Goal: Contribute content: Contribute content

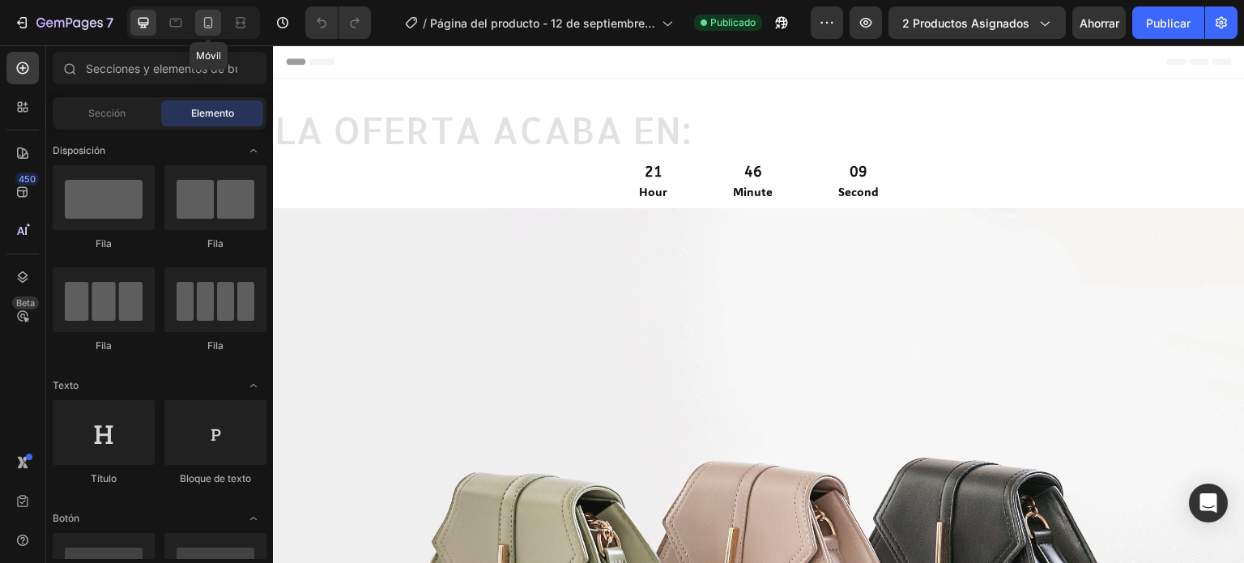
click at [207, 21] on icon at bounding box center [208, 23] width 16 height 16
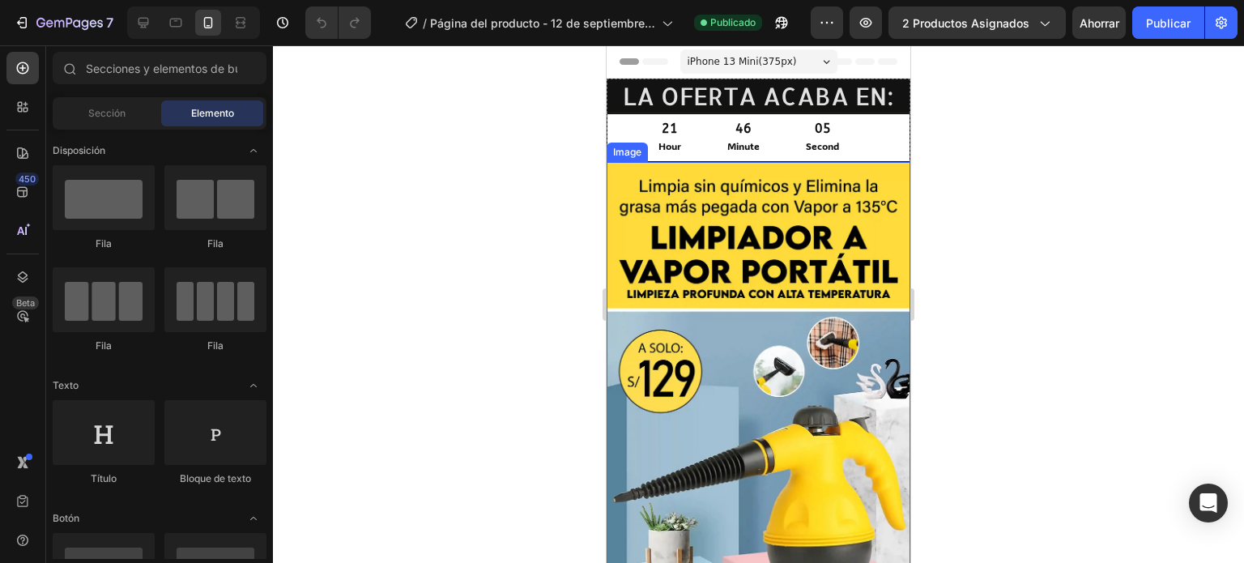
click at [746, 219] on img at bounding box center [759, 378] width 304 height 433
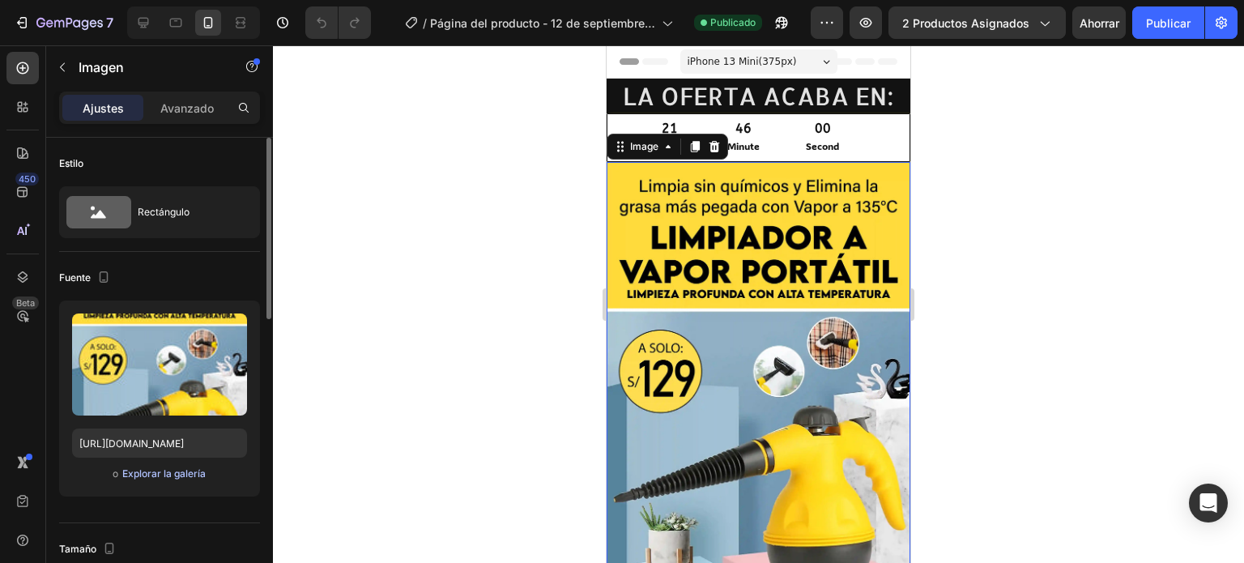
click at [172, 477] on font "Explorar la galería" at bounding box center [163, 473] width 83 height 12
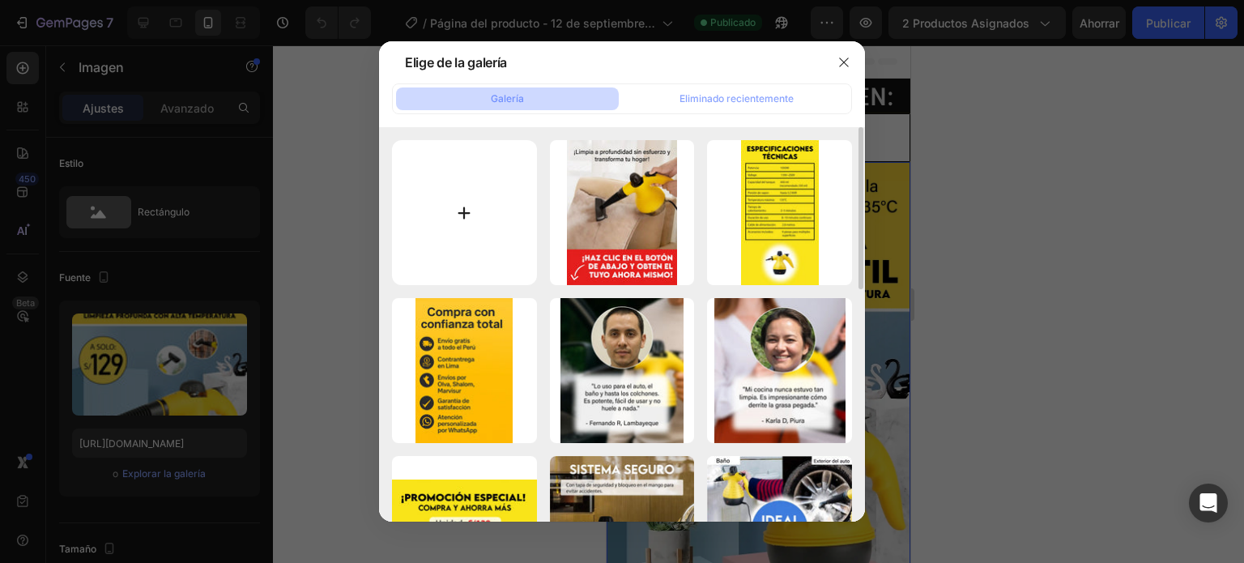
click at [464, 219] on input "file" at bounding box center [464, 212] width 145 height 145
type input "C:\fakepath\01.png"
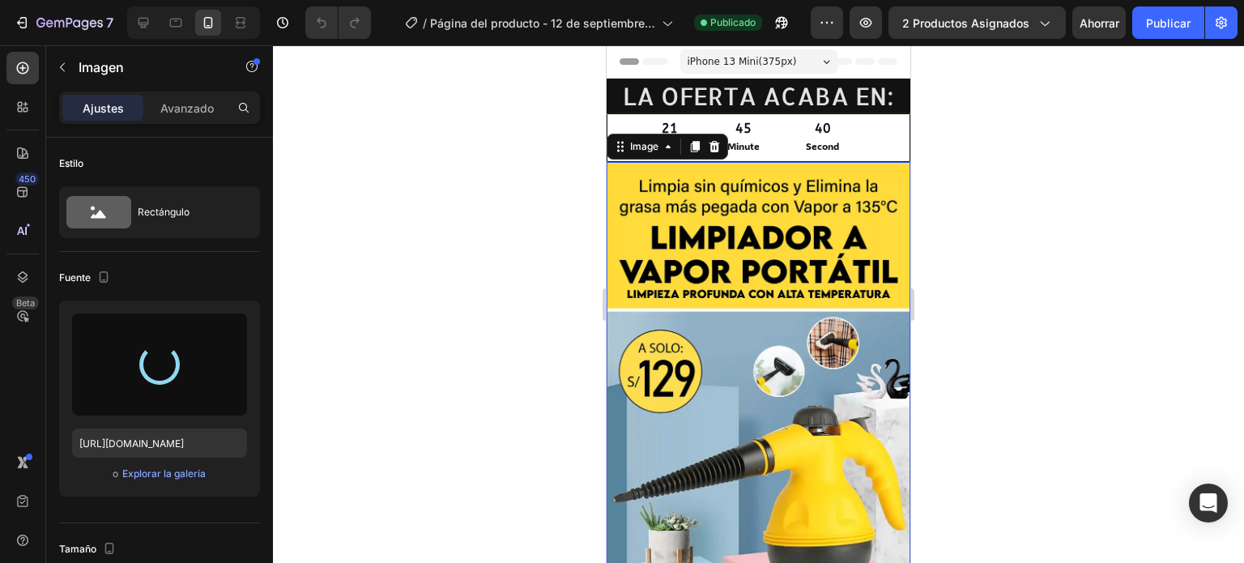
type input "[URL][DOMAIN_NAME]"
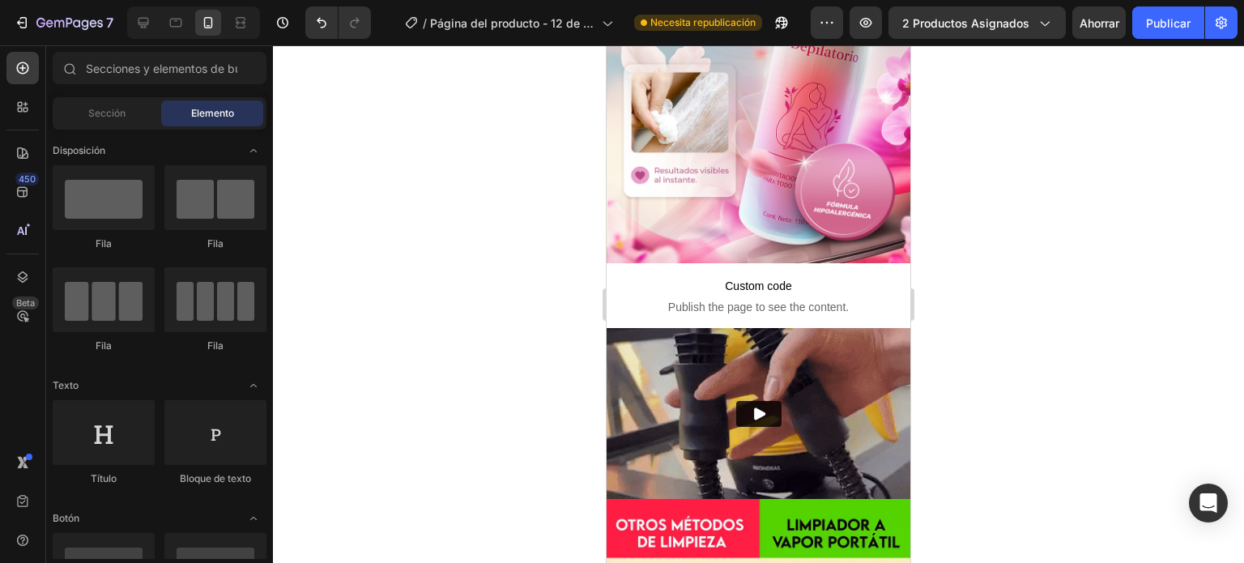
scroll to position [467, 0]
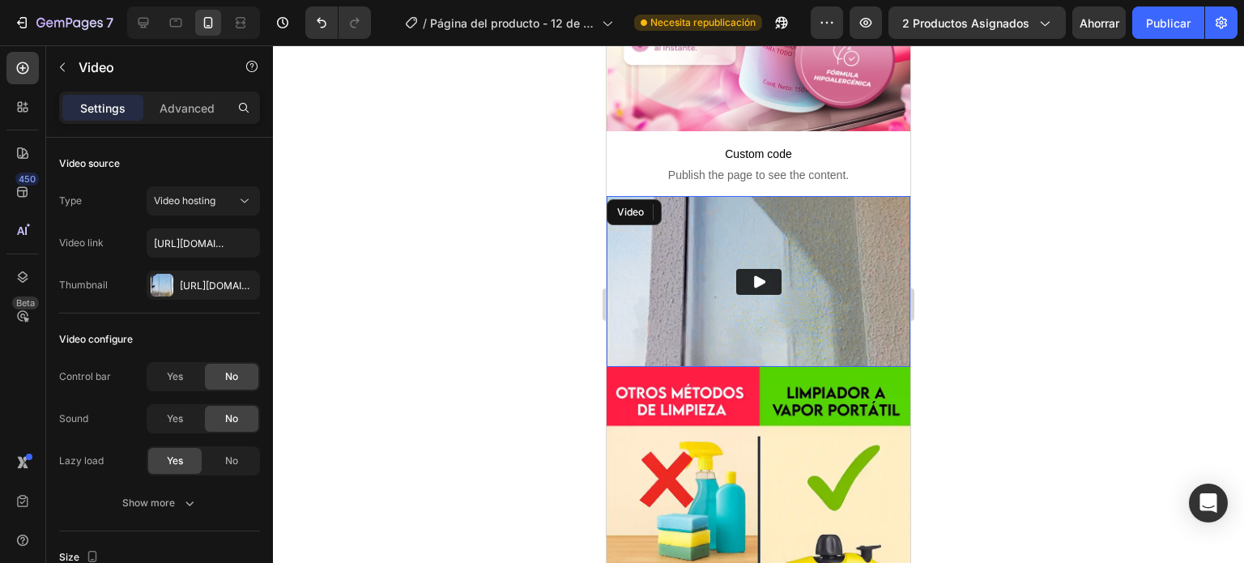
click at [817, 211] on img at bounding box center [759, 281] width 304 height 171
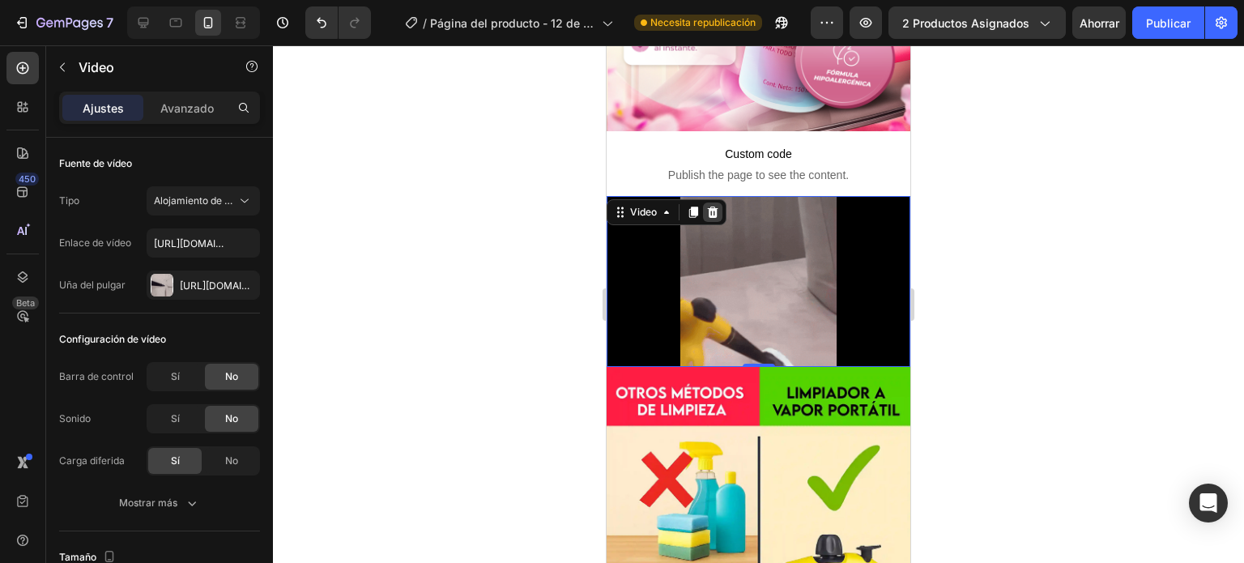
click at [714, 207] on icon at bounding box center [713, 212] width 11 height 11
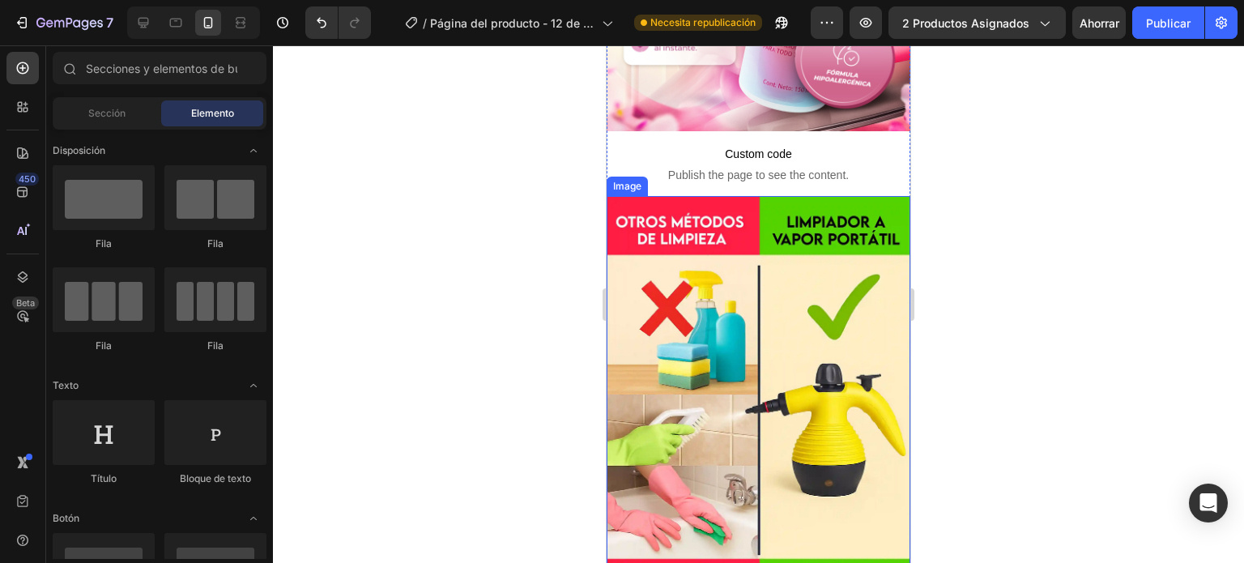
click at [725, 223] on img at bounding box center [759, 495] width 304 height 599
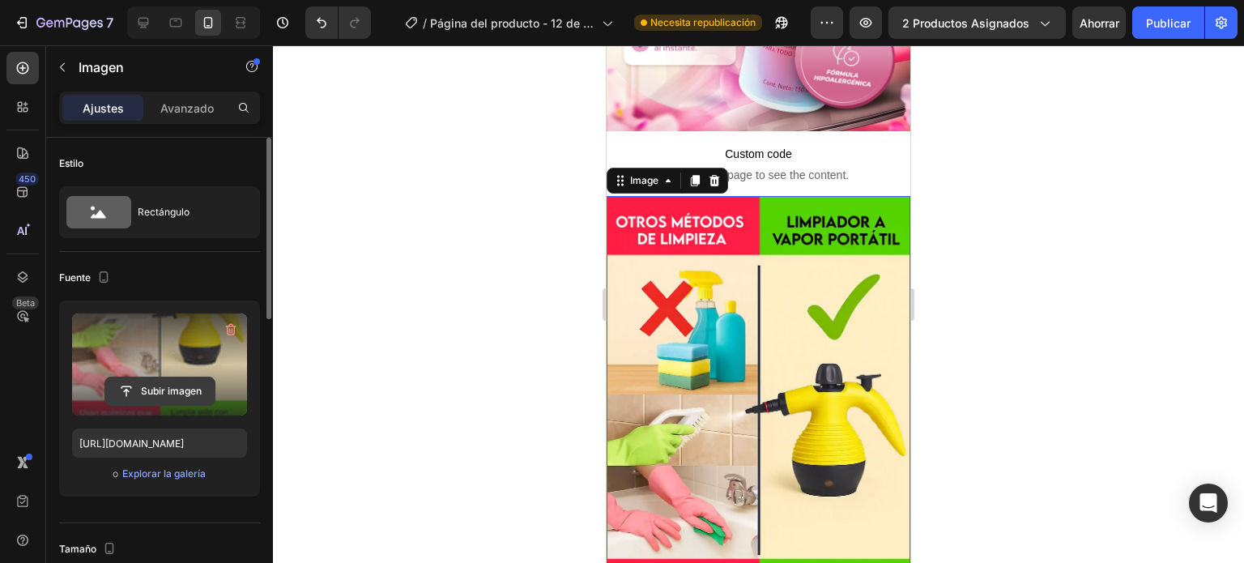
click at [178, 394] on input "file" at bounding box center [159, 391] width 109 height 28
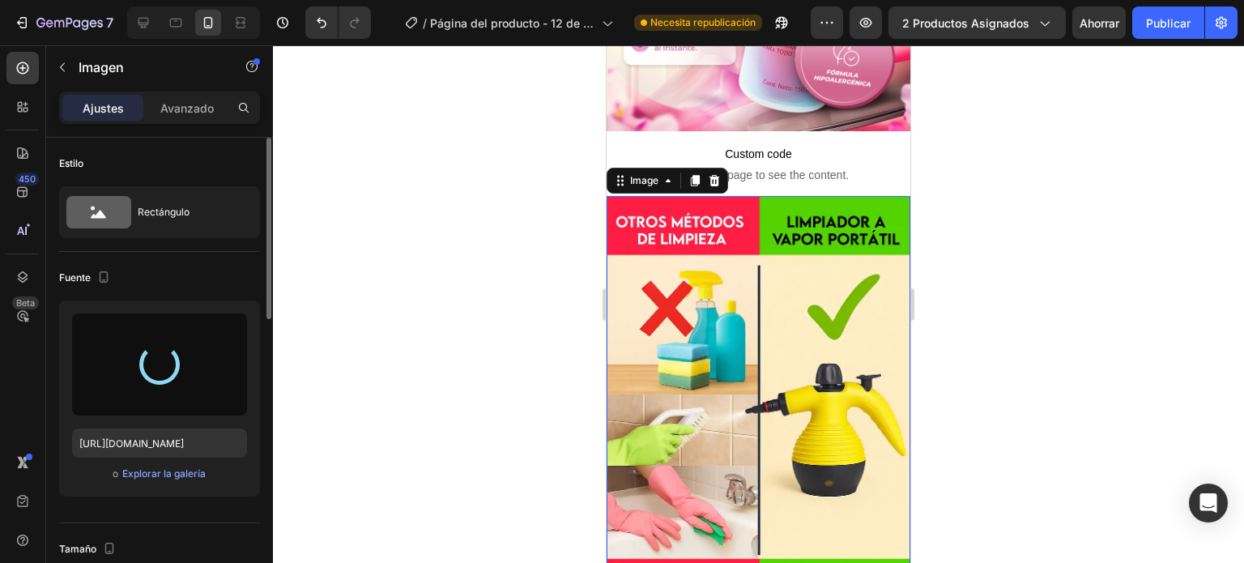
type input "[URL][DOMAIN_NAME]"
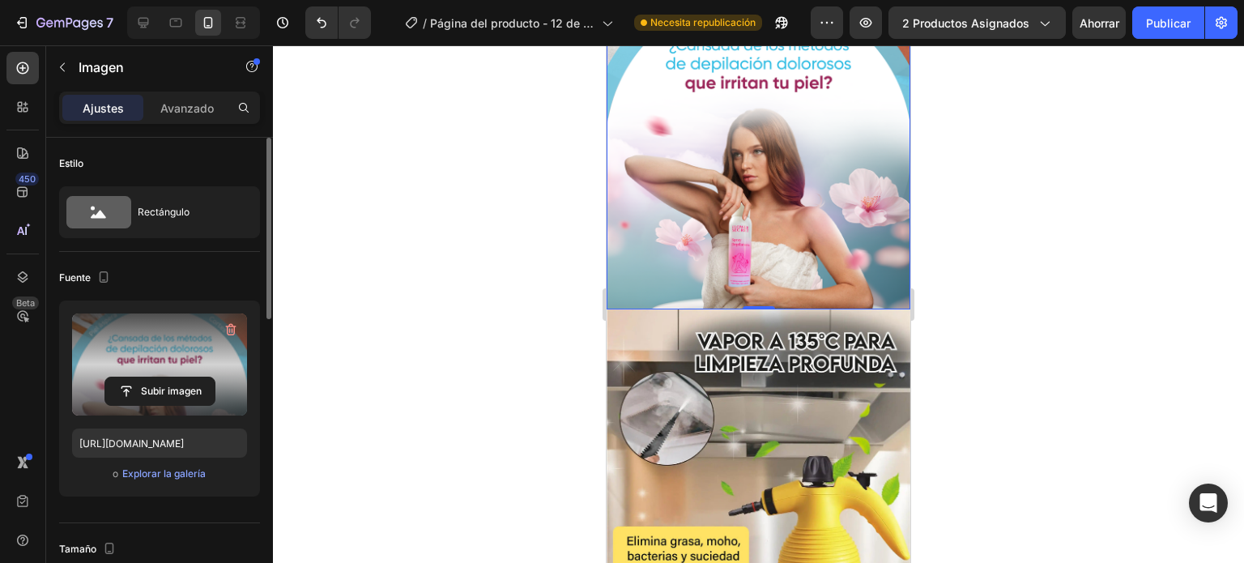
scroll to position [790, 0]
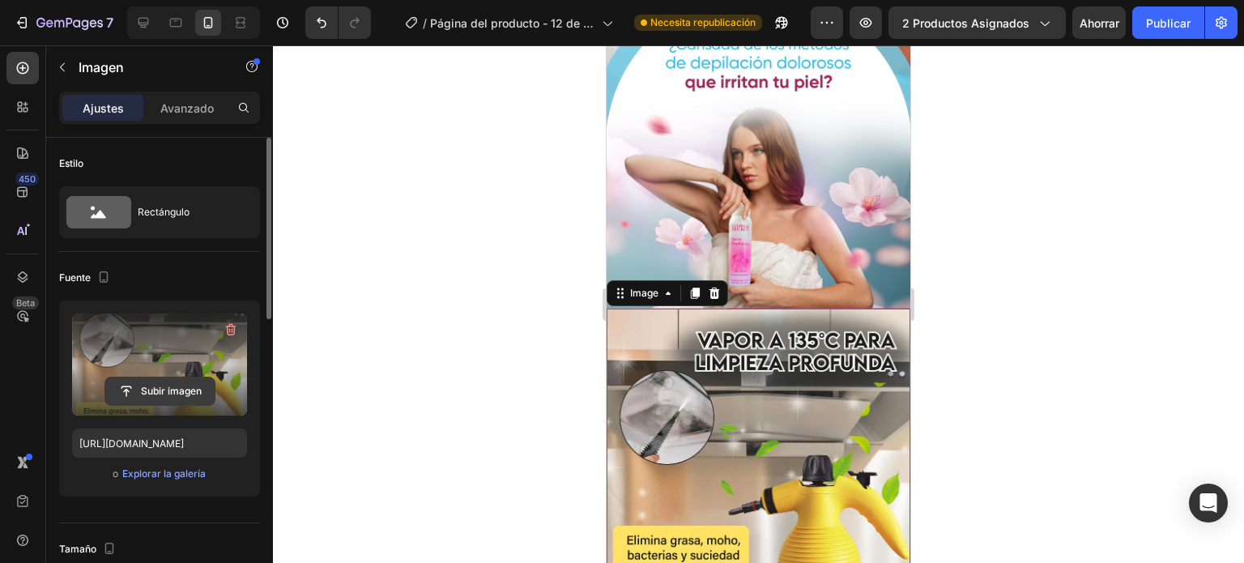
click at [172, 388] on input "file" at bounding box center [159, 391] width 109 height 28
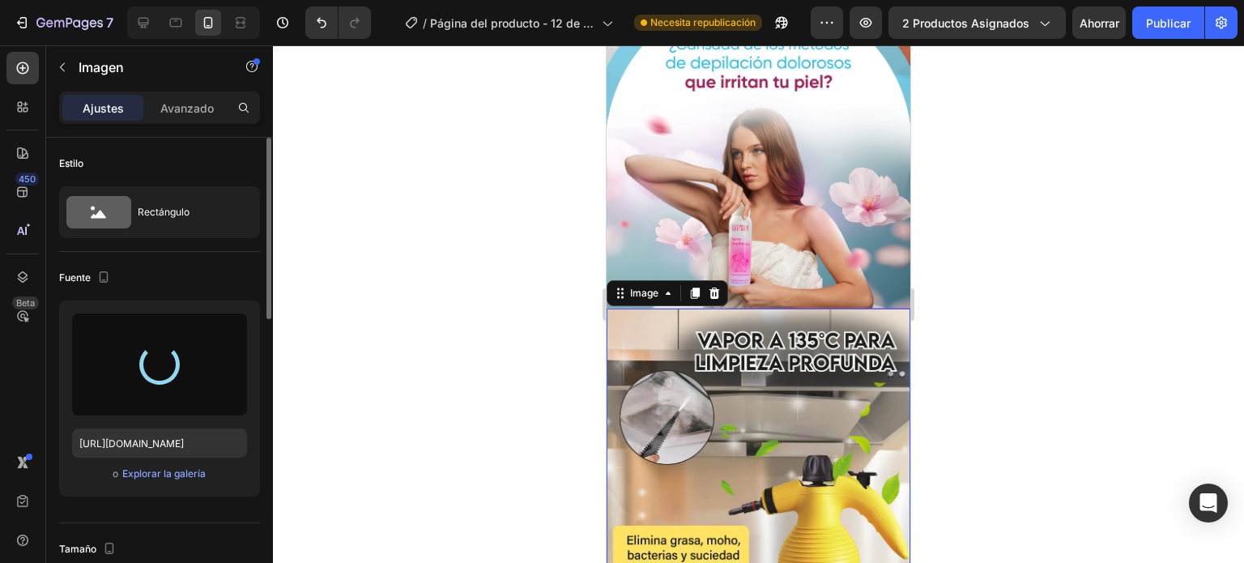
type input "[URL][DOMAIN_NAME]"
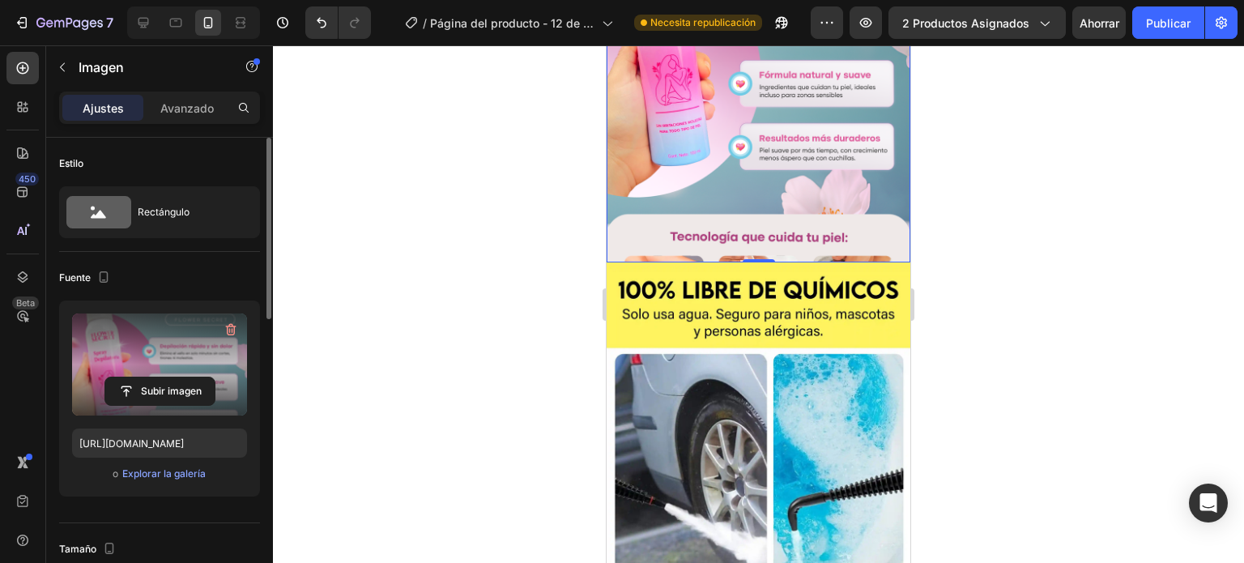
scroll to position [1276, 0]
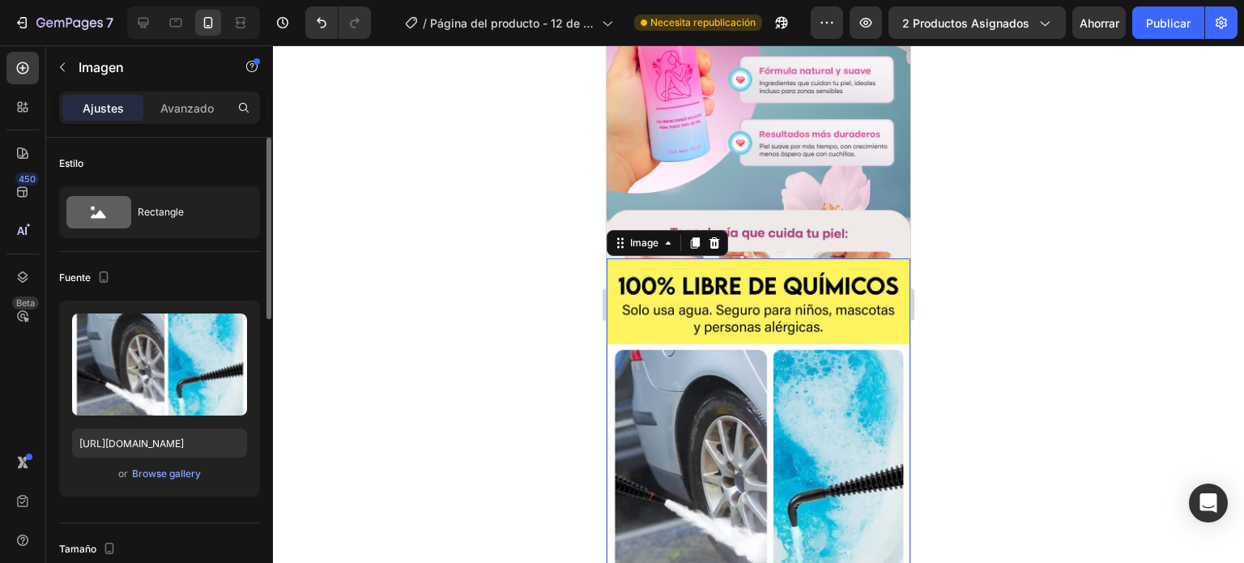
click at [803, 258] on img at bounding box center [759, 468] width 304 height 420
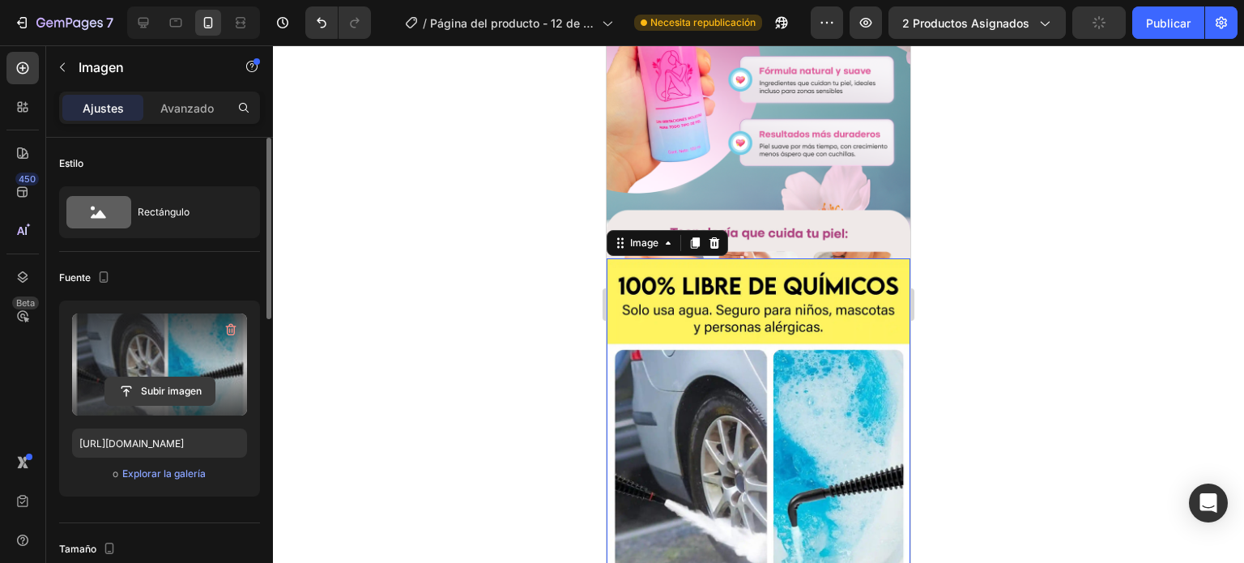
click at [163, 386] on input "file" at bounding box center [159, 391] width 109 height 28
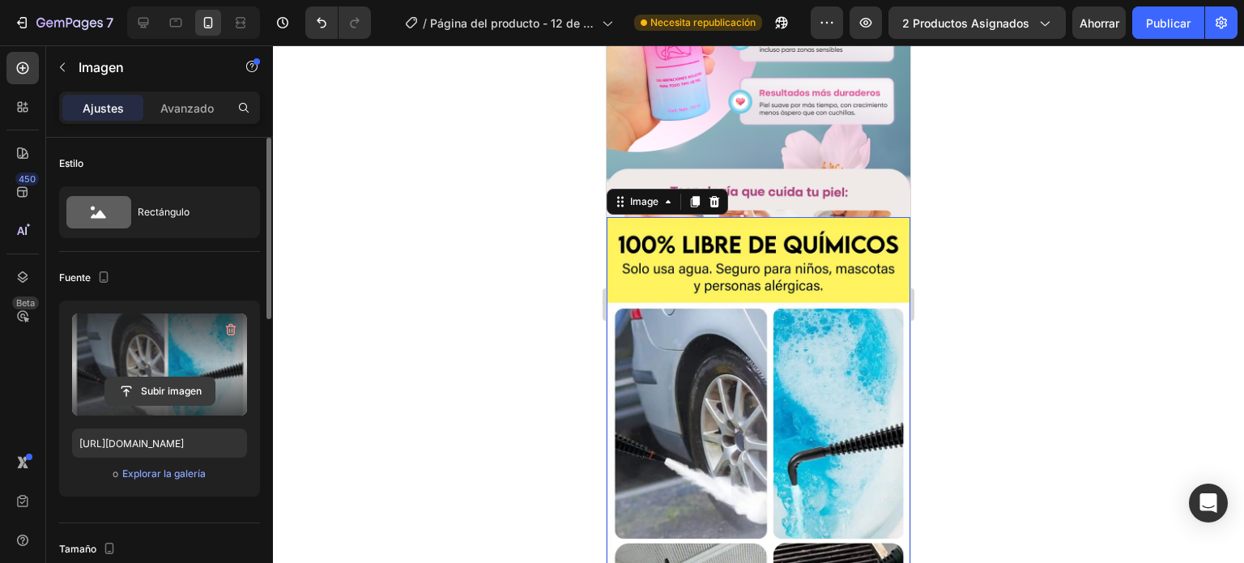
scroll to position [1377, 0]
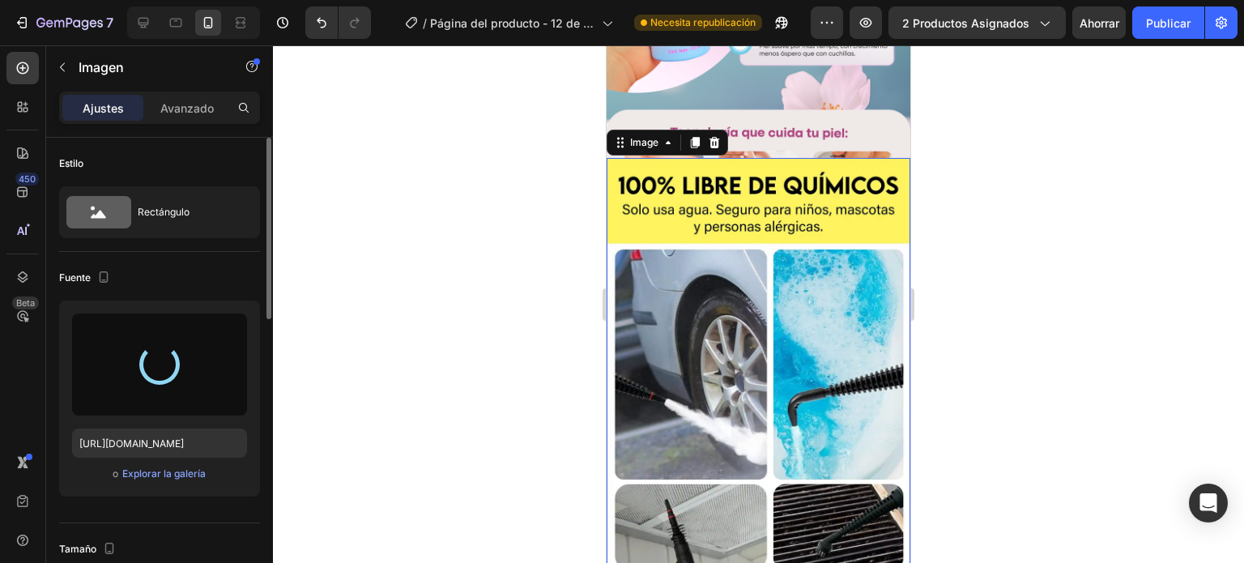
type input "[URL][DOMAIN_NAME]"
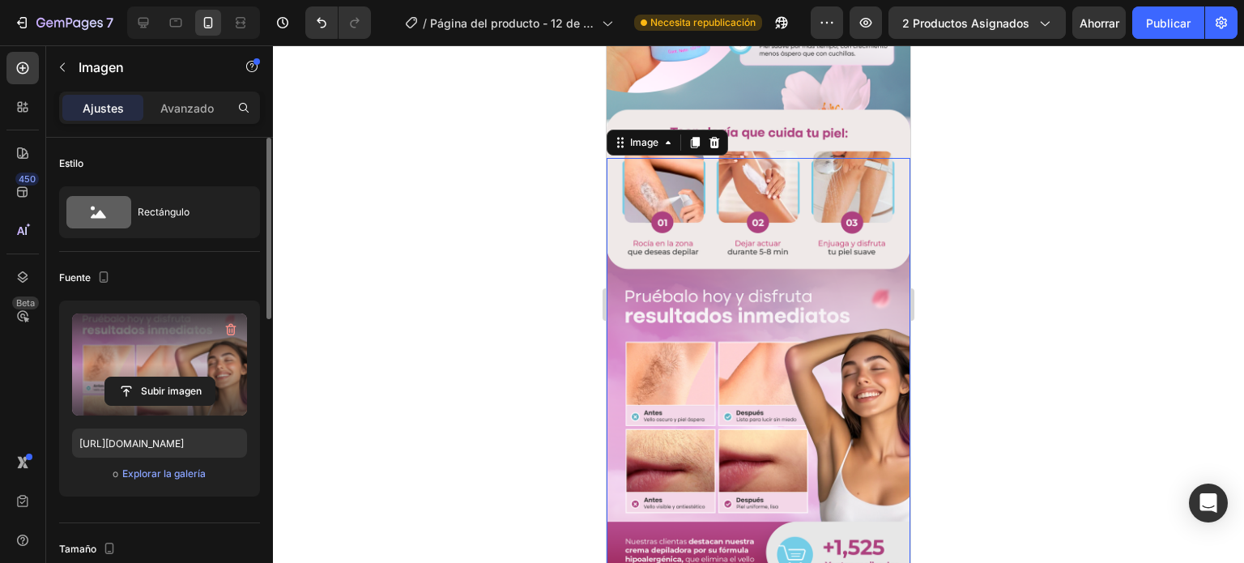
click at [1053, 184] on div at bounding box center [758, 304] width 971 height 518
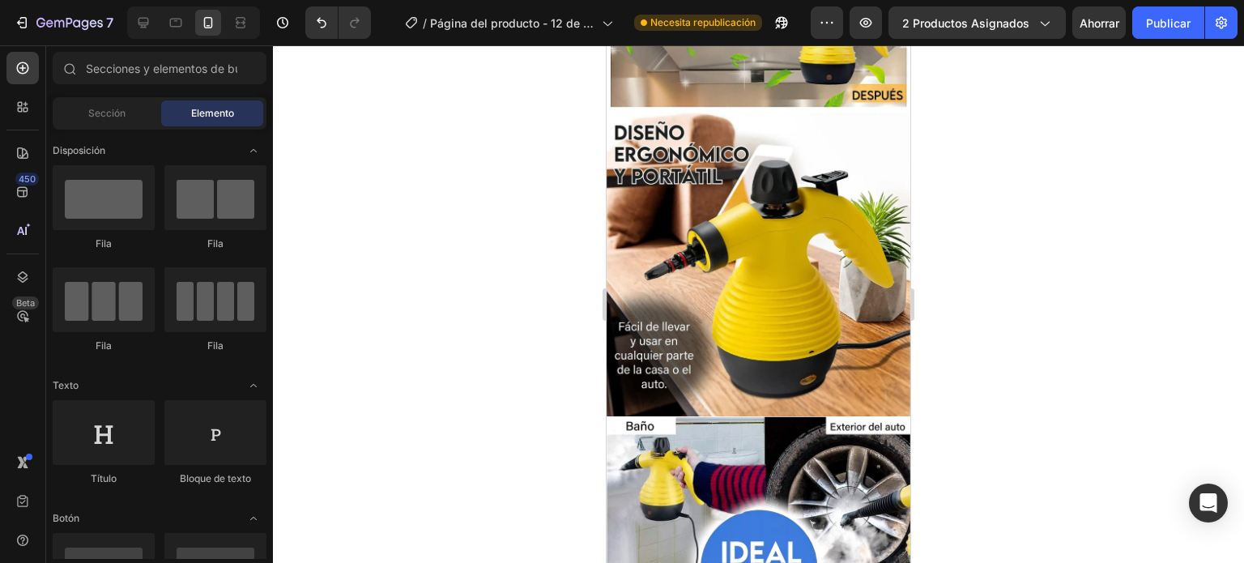
scroll to position [2916, 0]
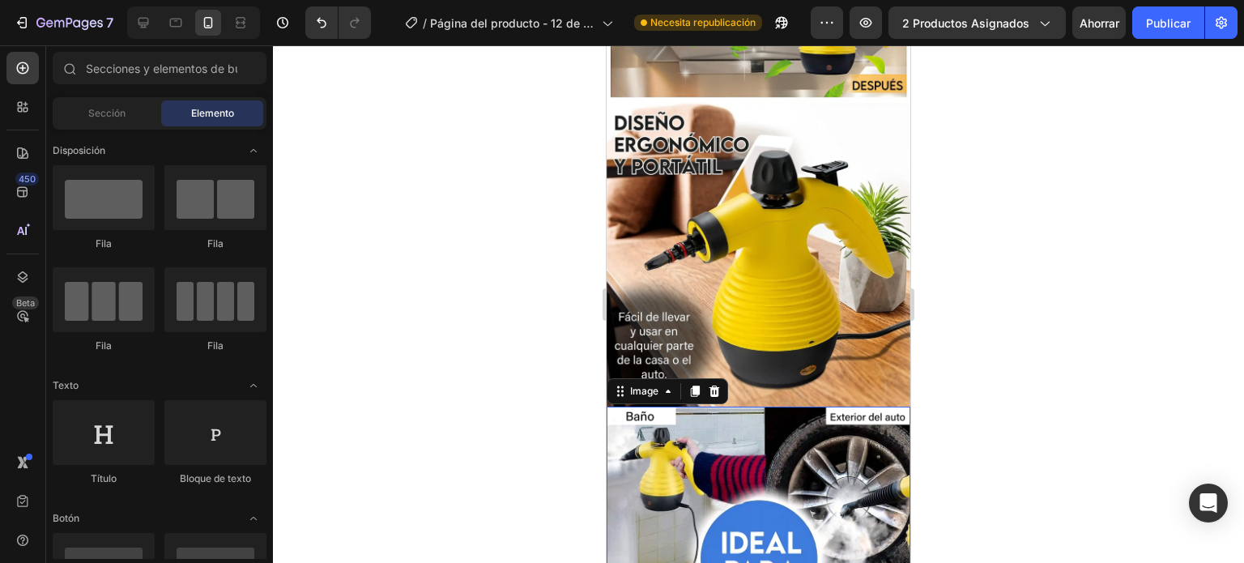
click at [834, 407] on img at bounding box center [759, 559] width 304 height 304
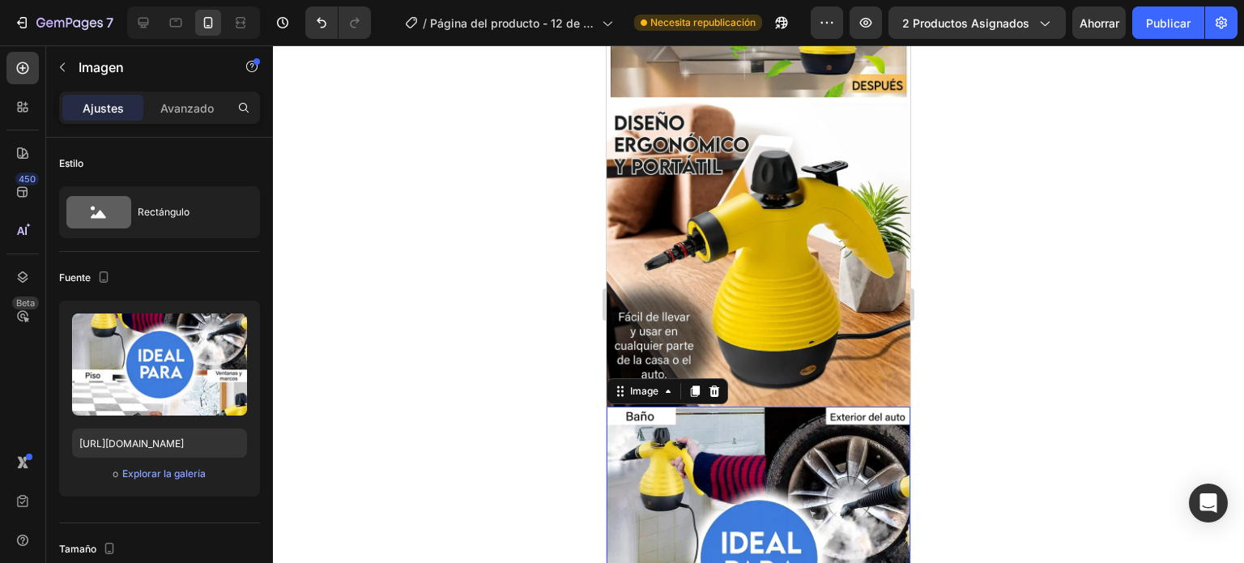
click at [713, 385] on icon at bounding box center [714, 391] width 13 height 13
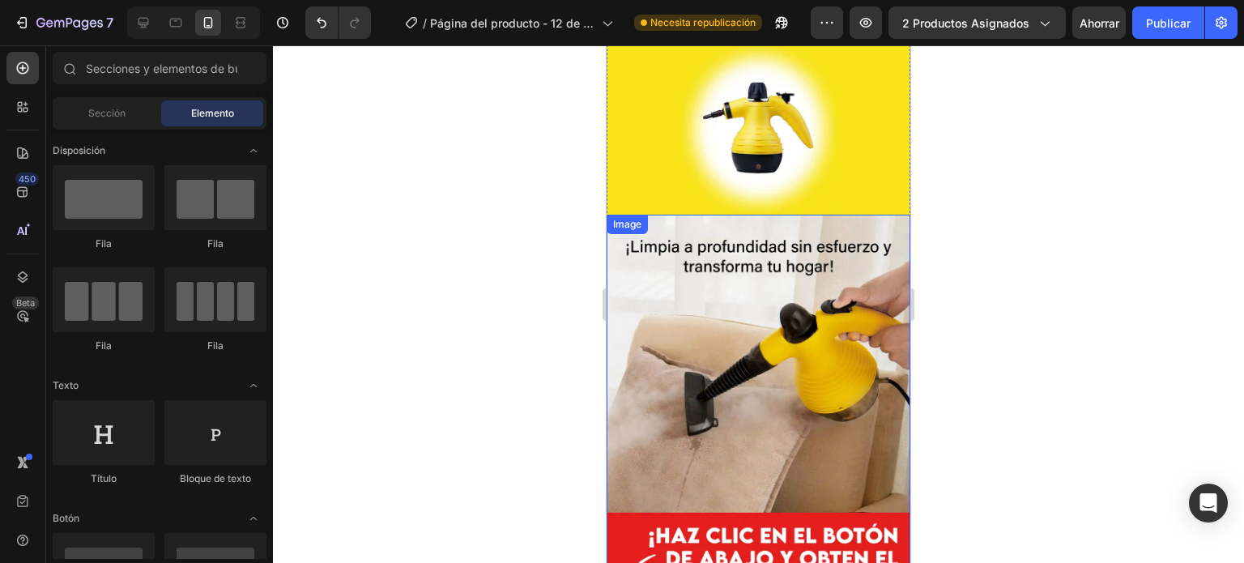
scroll to position [5396, 0]
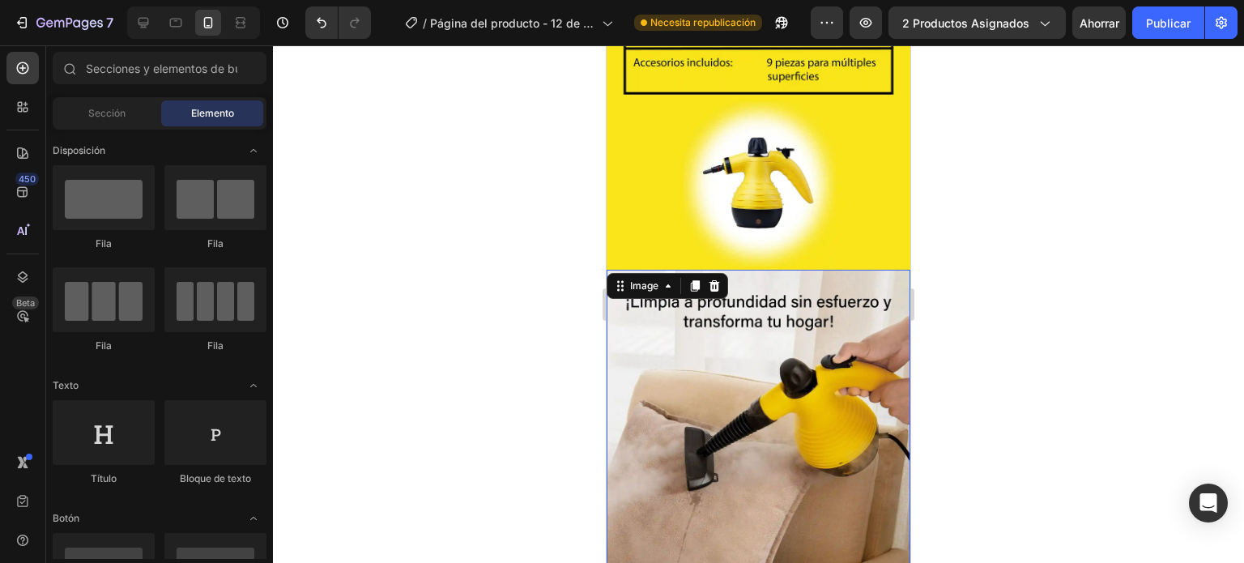
click at [813, 270] on img at bounding box center [759, 467] width 304 height 395
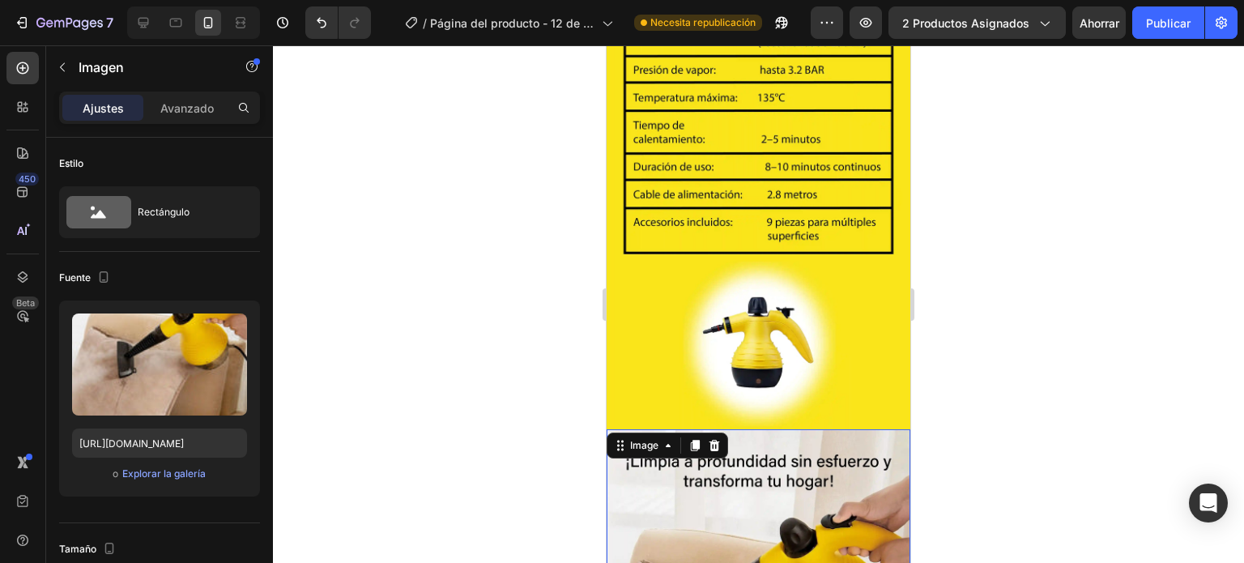
scroll to position [5234, 0]
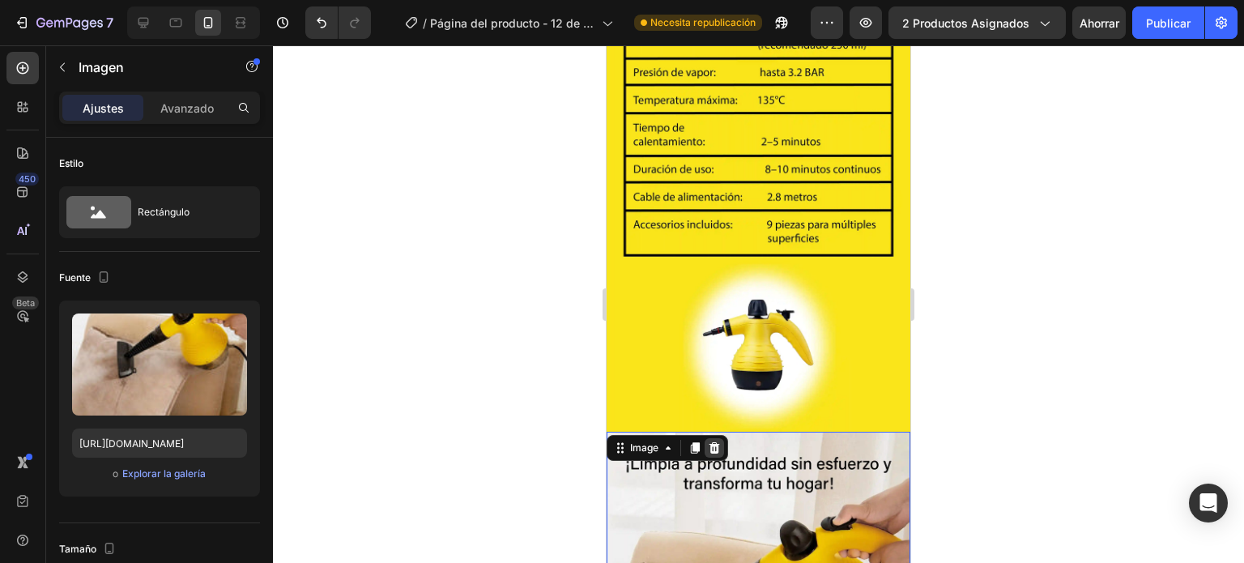
click at [711, 438] on div at bounding box center [714, 447] width 19 height 19
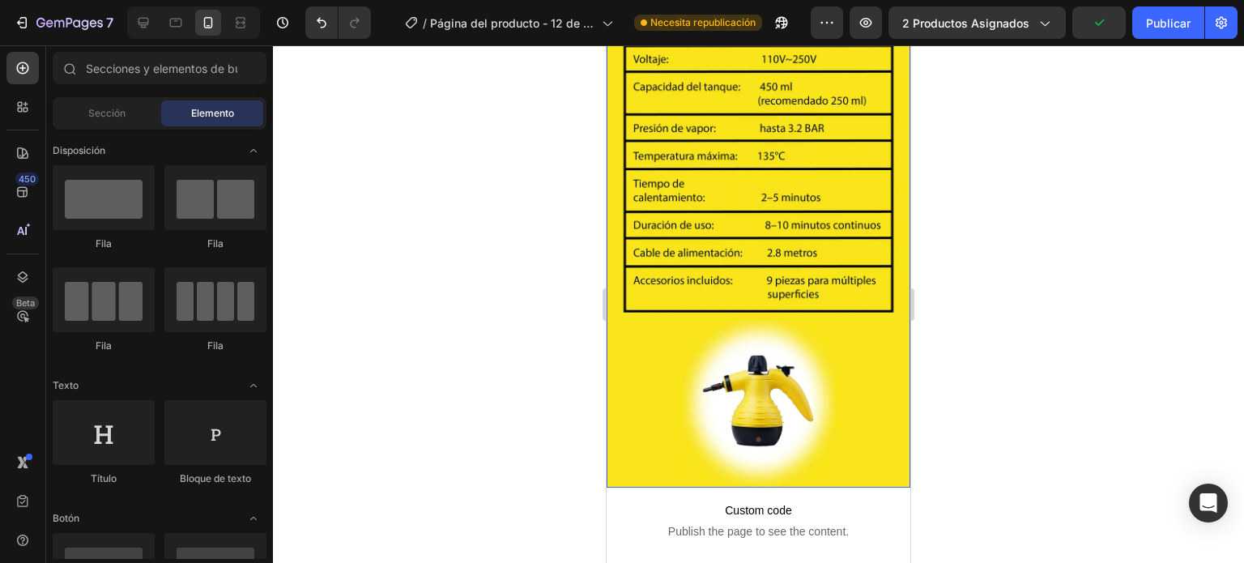
scroll to position [4935, 0]
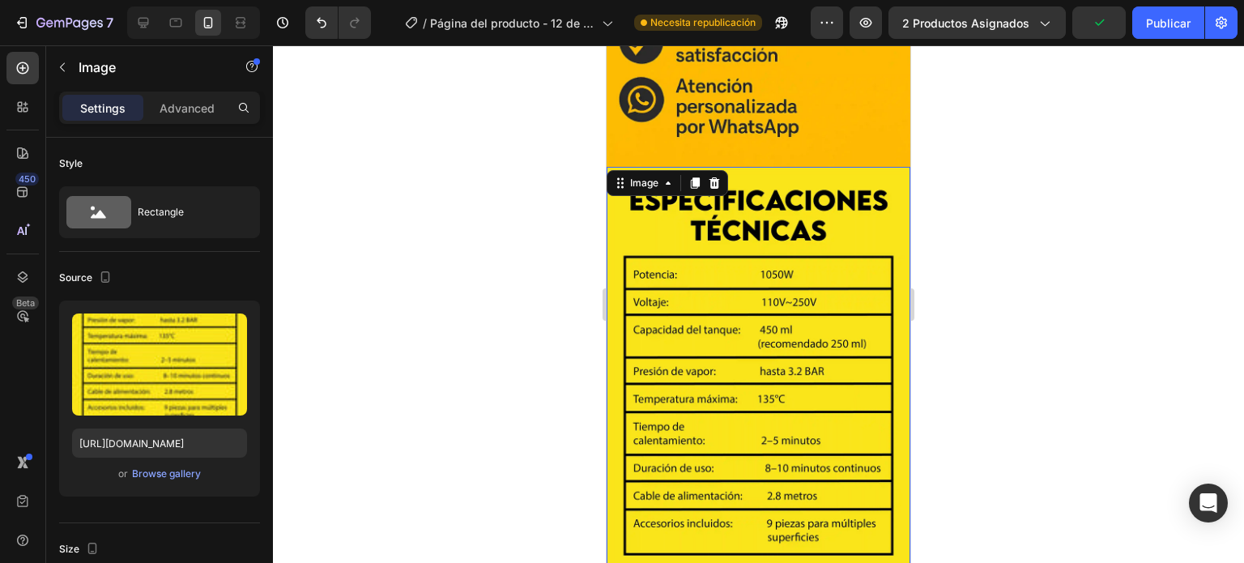
drag, startPoint x: 826, startPoint y: 272, endPoint x: 832, endPoint y: 247, distance: 25.7
click at [826, 268] on img at bounding box center [759, 448] width 304 height 563
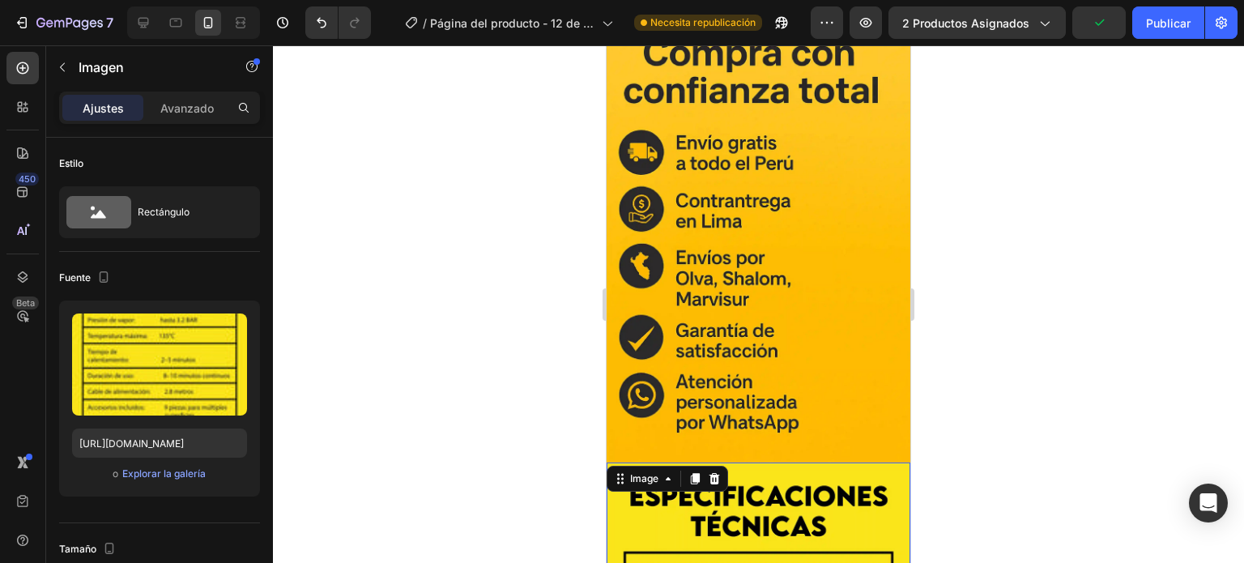
scroll to position [4611, 0]
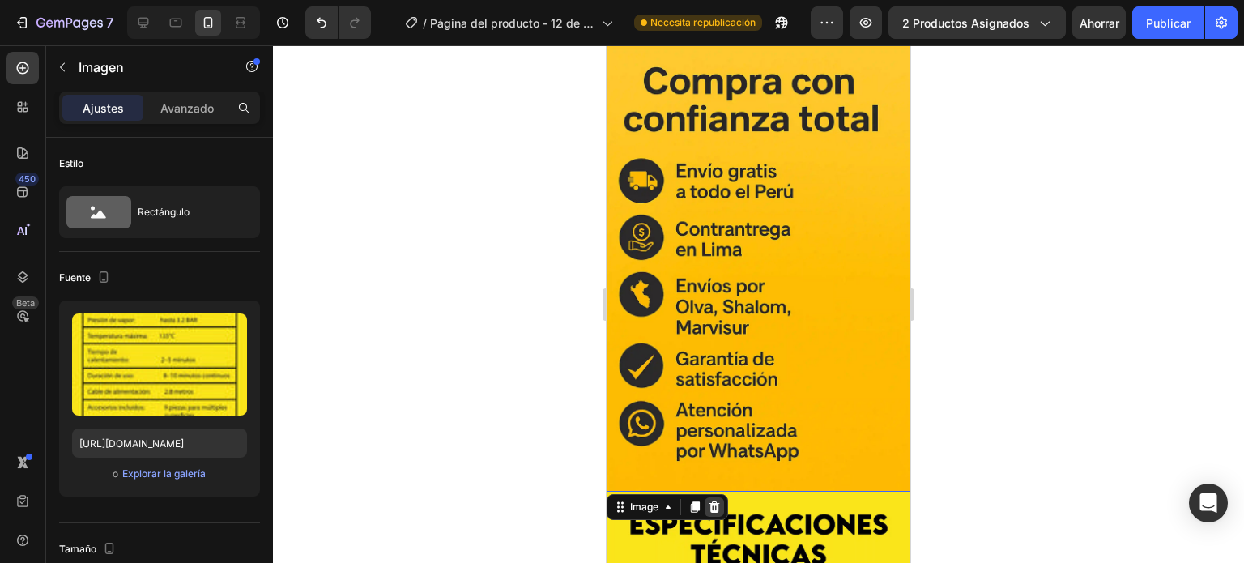
click at [713, 501] on icon at bounding box center [714, 506] width 11 height 11
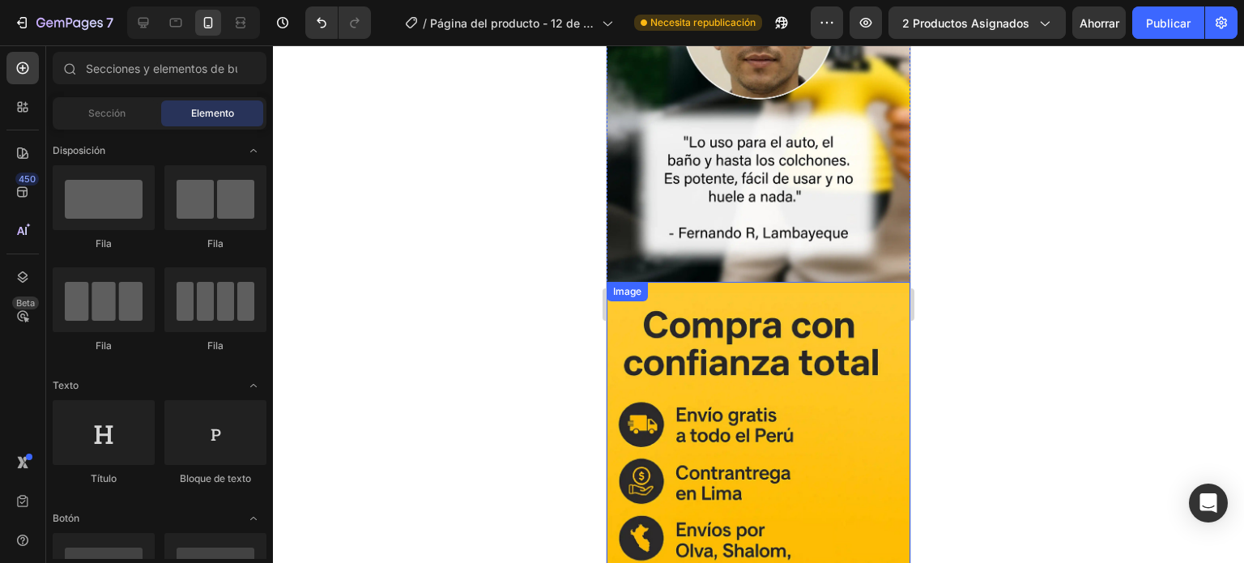
scroll to position [4287, 0]
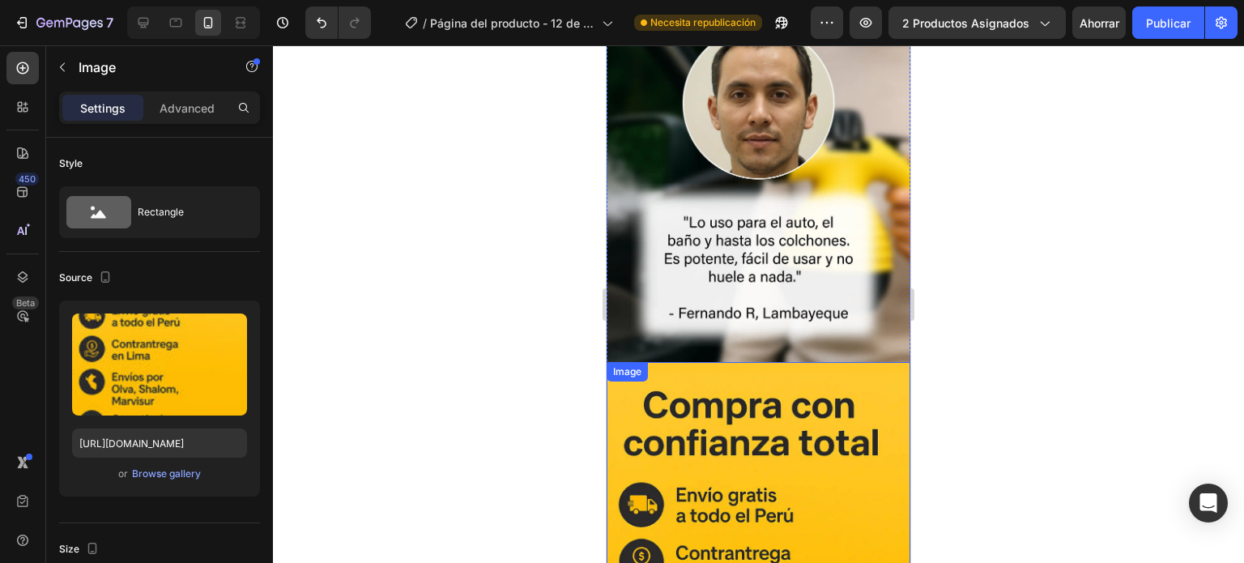
click at [716, 341] on icon at bounding box center [714, 346] width 11 height 11
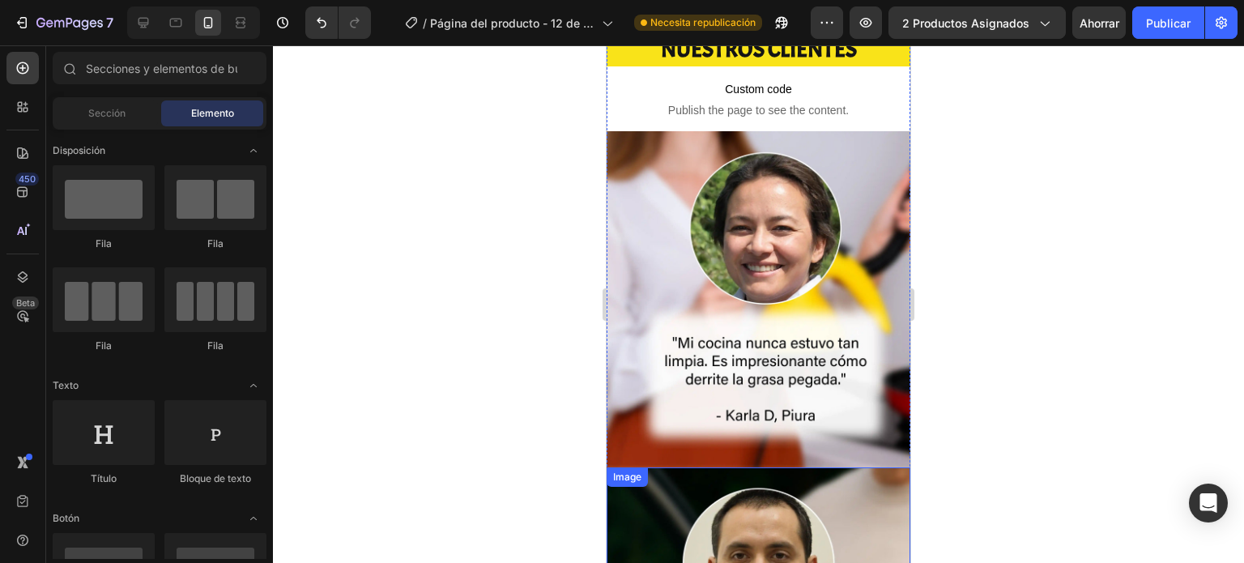
scroll to position [3797, 0]
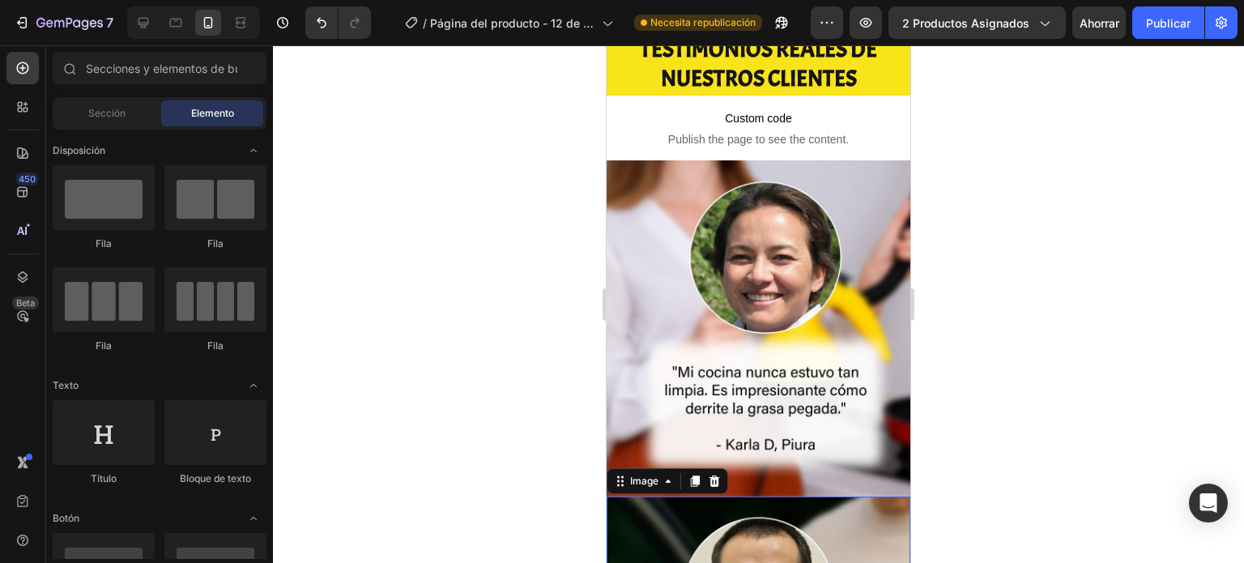
drag, startPoint x: 852, startPoint y: 426, endPoint x: 836, endPoint y: 371, distance: 57.4
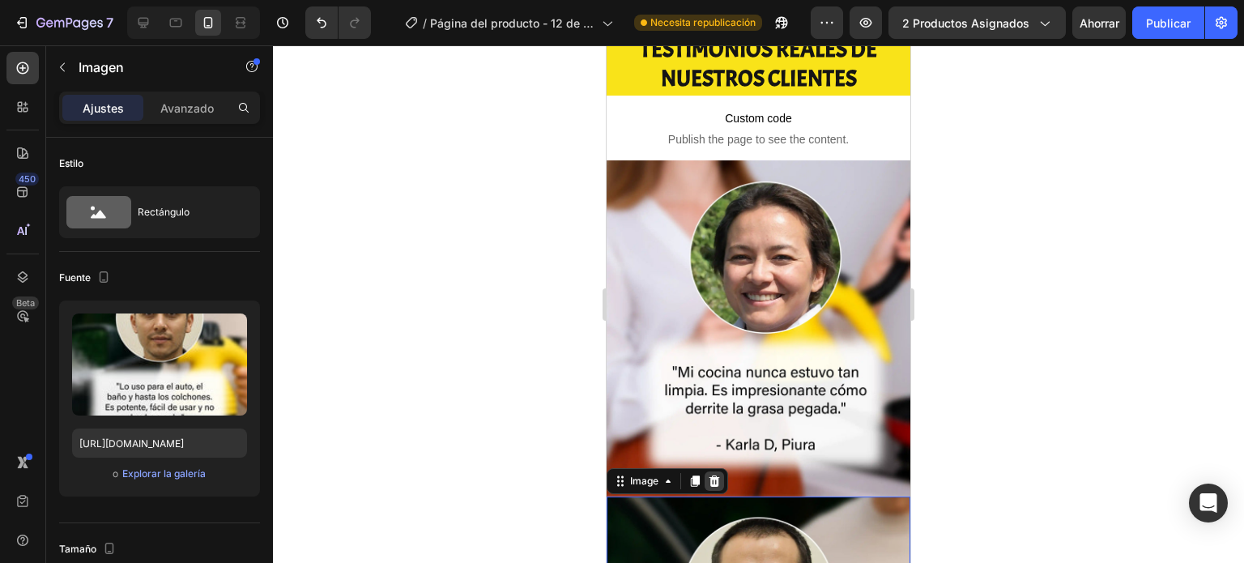
click at [714, 475] on icon at bounding box center [714, 480] width 11 height 11
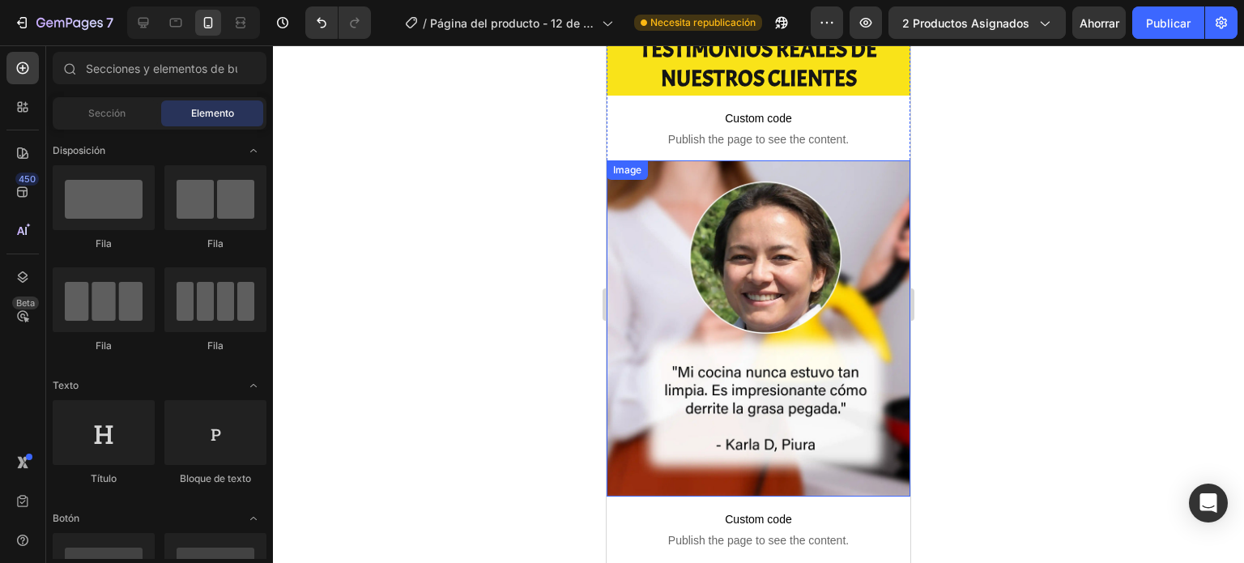
scroll to position [3554, 0]
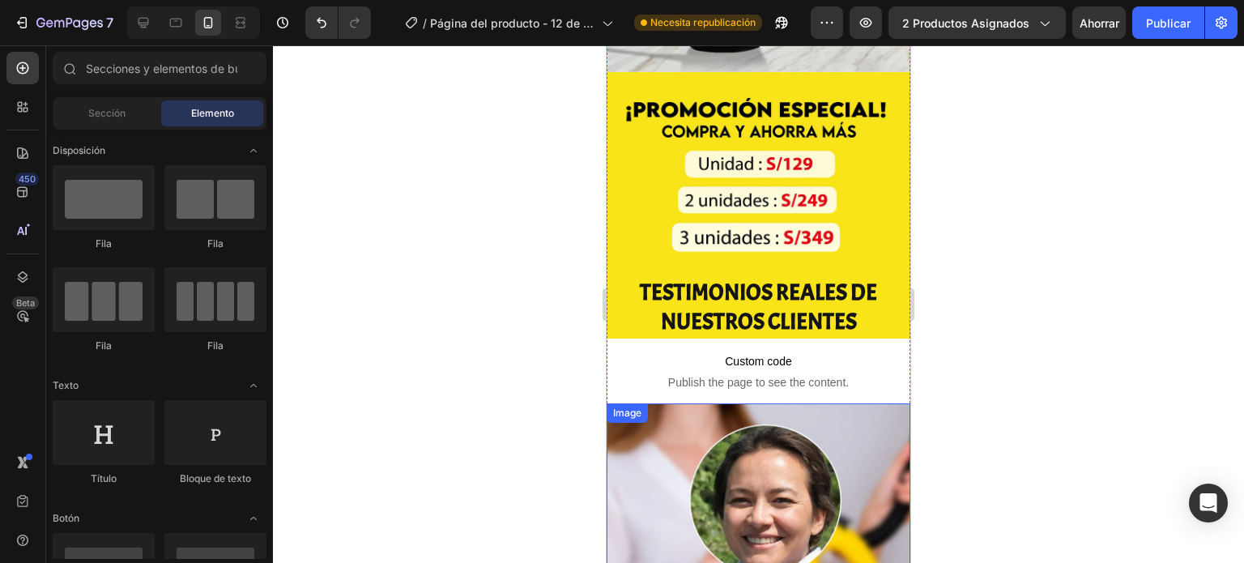
click at [784, 403] on img at bounding box center [759, 571] width 304 height 336
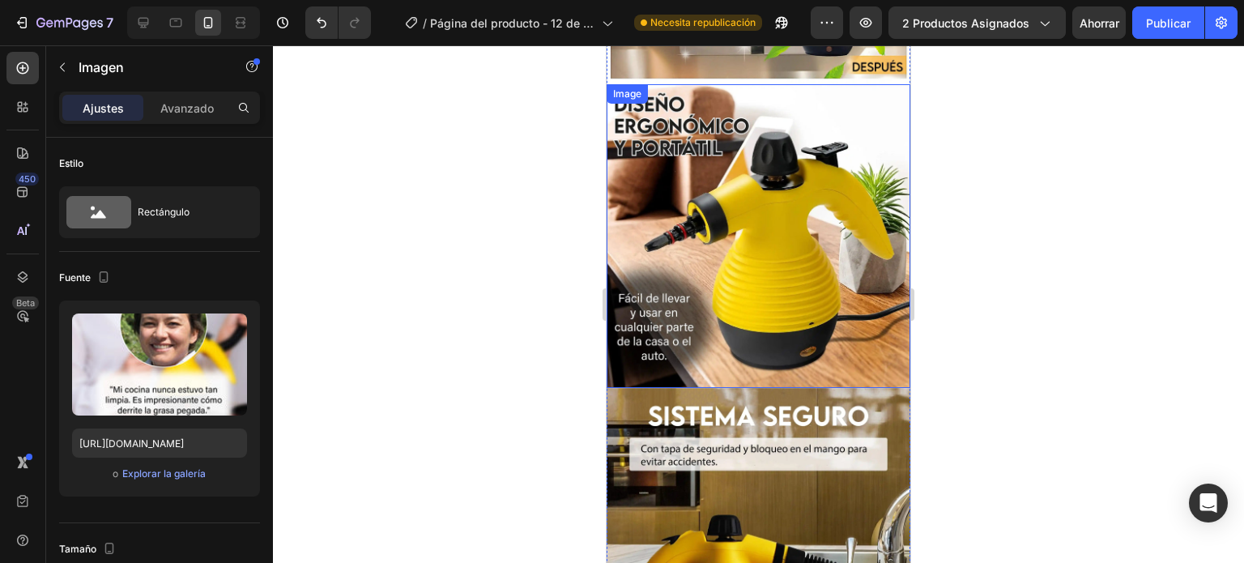
scroll to position [2906, 0]
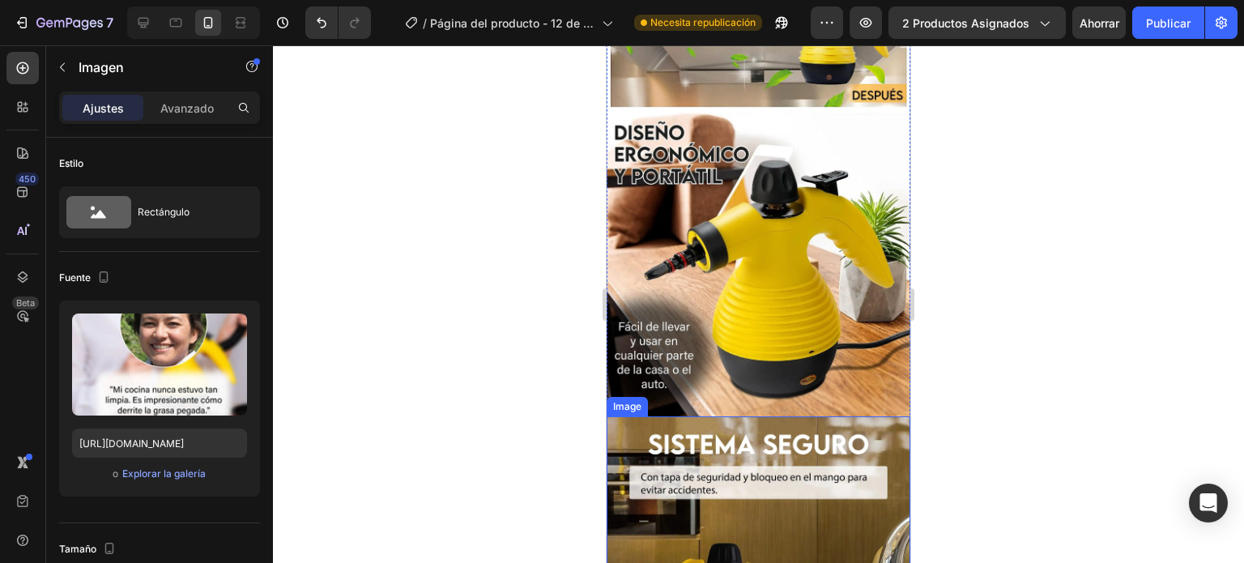
click at [786, 416] on img at bounding box center [759, 568] width 304 height 304
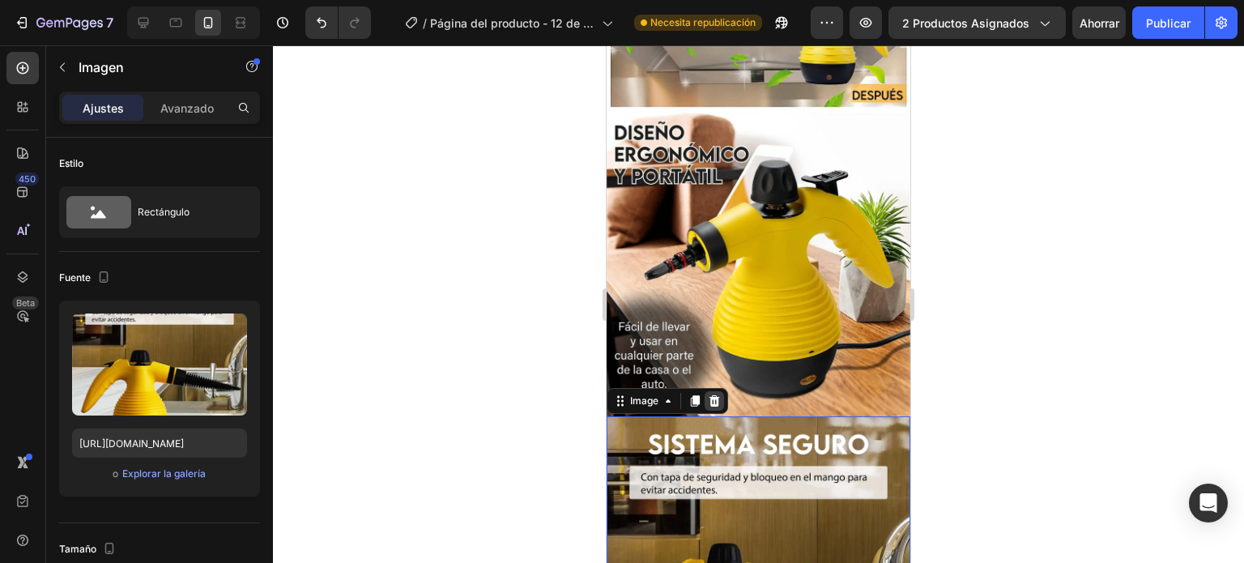
click at [718, 394] on icon at bounding box center [714, 399] width 11 height 11
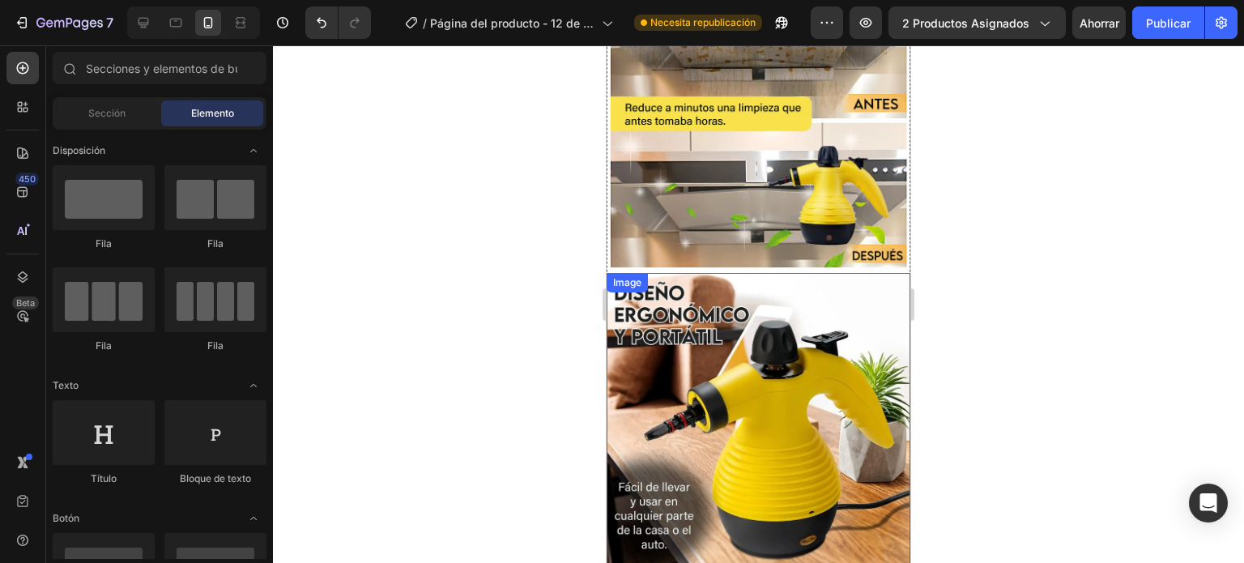
scroll to position [2744, 0]
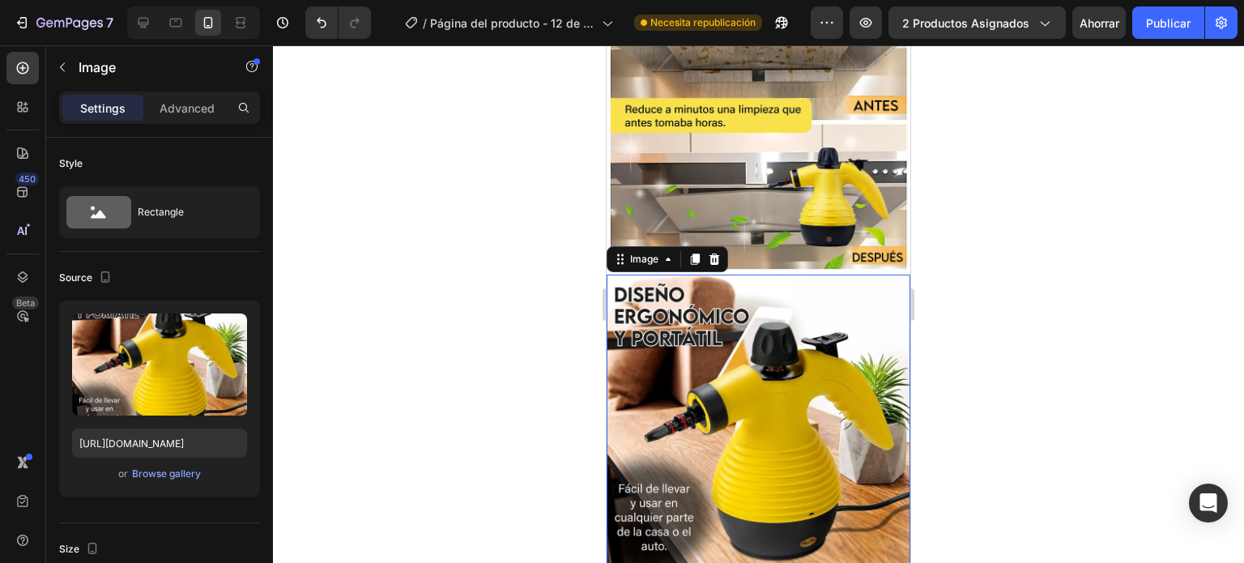
click at [799, 275] on img at bounding box center [759, 427] width 304 height 304
click at [709, 253] on icon at bounding box center [714, 259] width 13 height 13
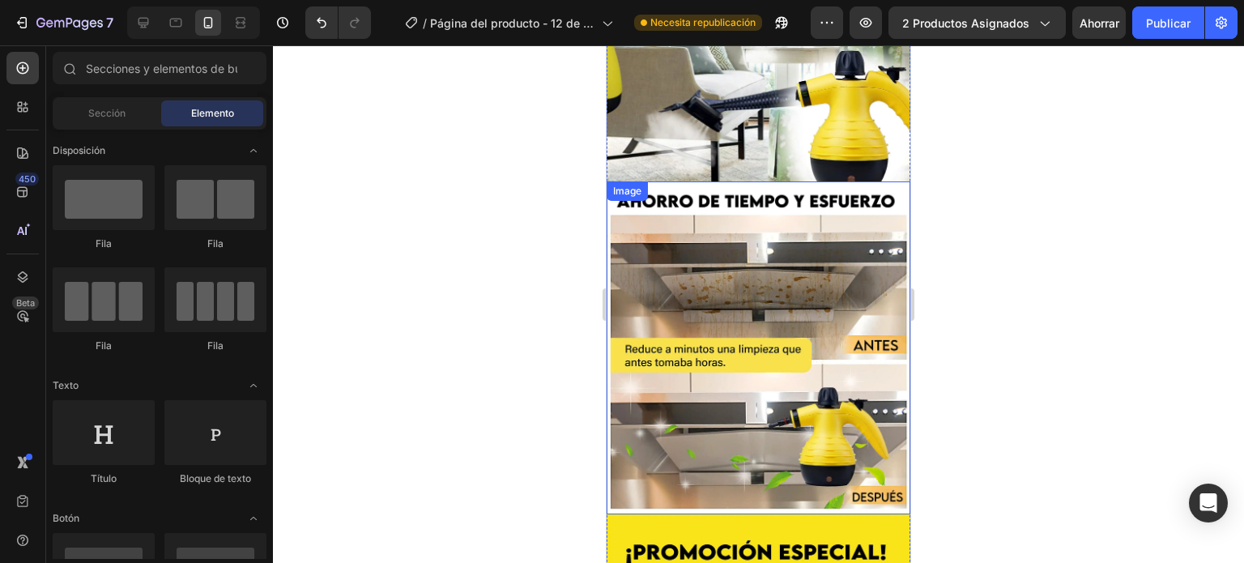
scroll to position [2501, 0]
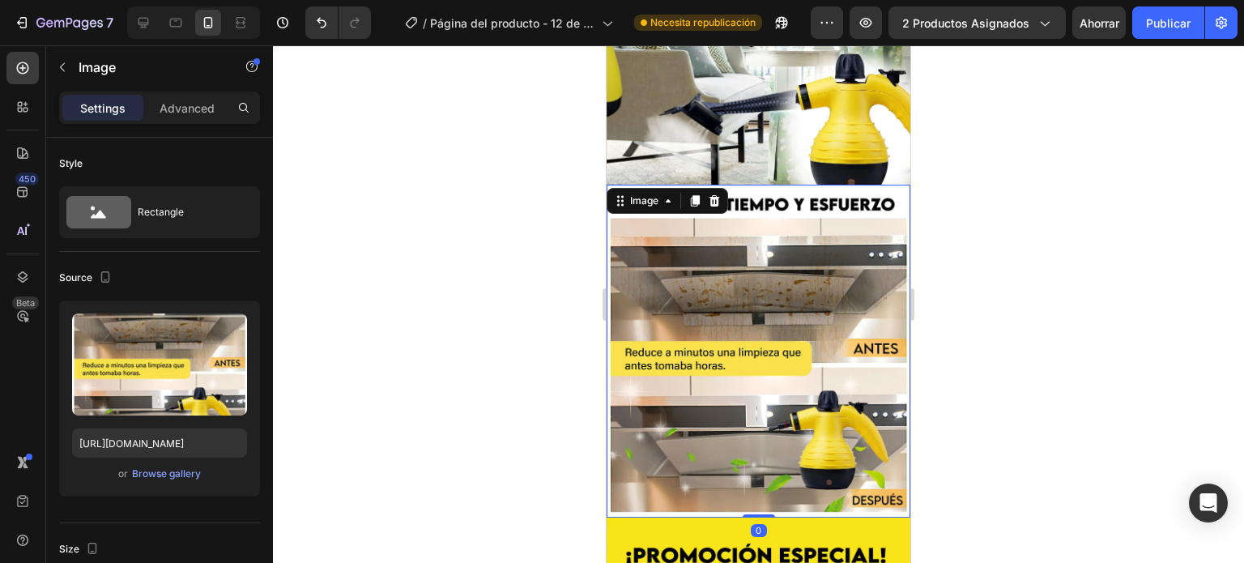
click at [787, 208] on img at bounding box center [759, 352] width 304 height 334
click at [714, 194] on icon at bounding box center [714, 199] width 11 height 11
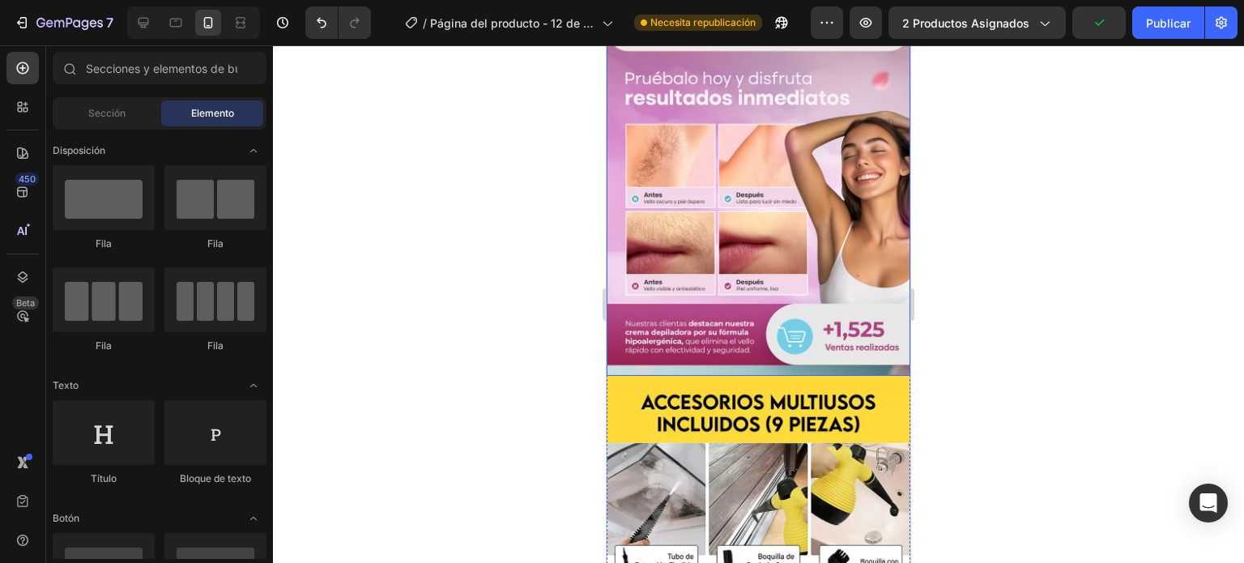
scroll to position [1610, 0]
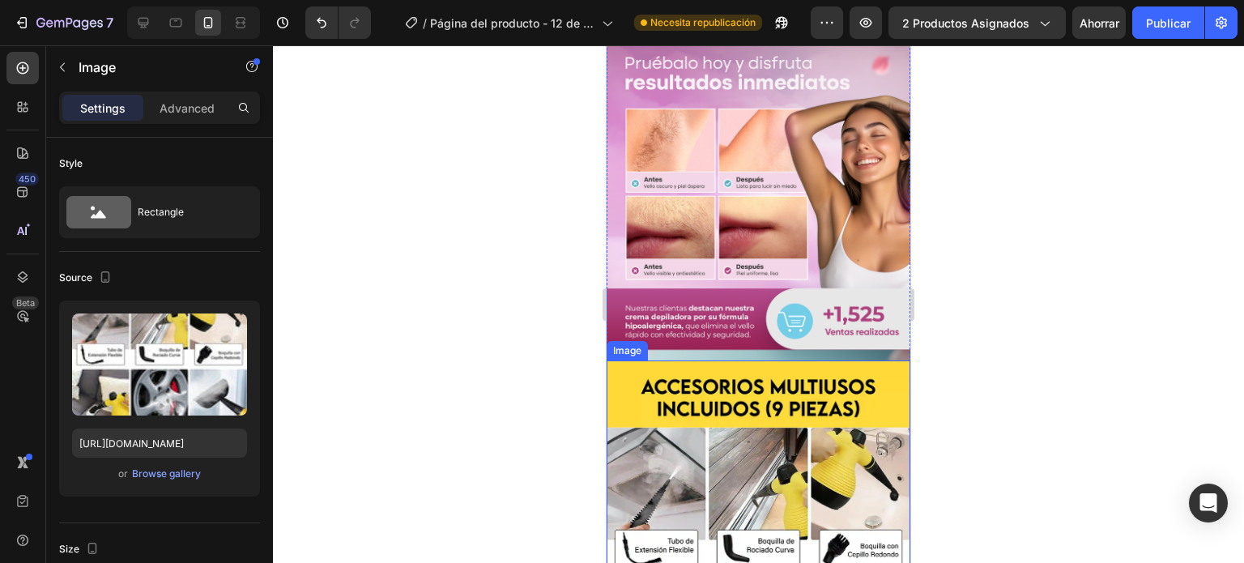
click at [813, 360] on img at bounding box center [759, 565] width 304 height 411
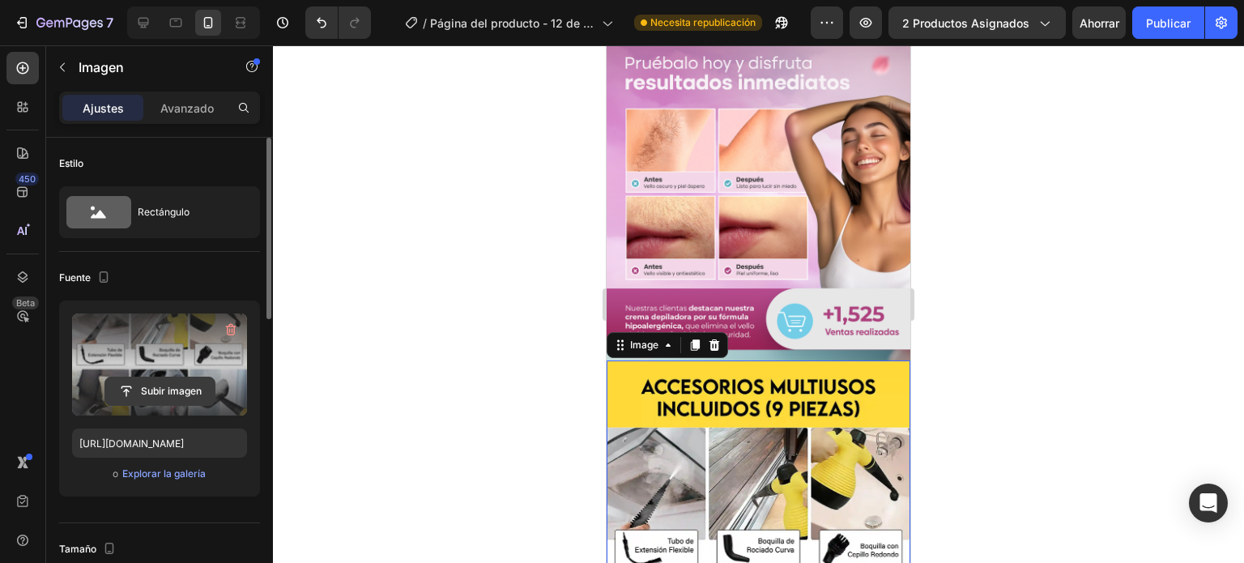
click at [173, 398] on input "file" at bounding box center [159, 391] width 109 height 28
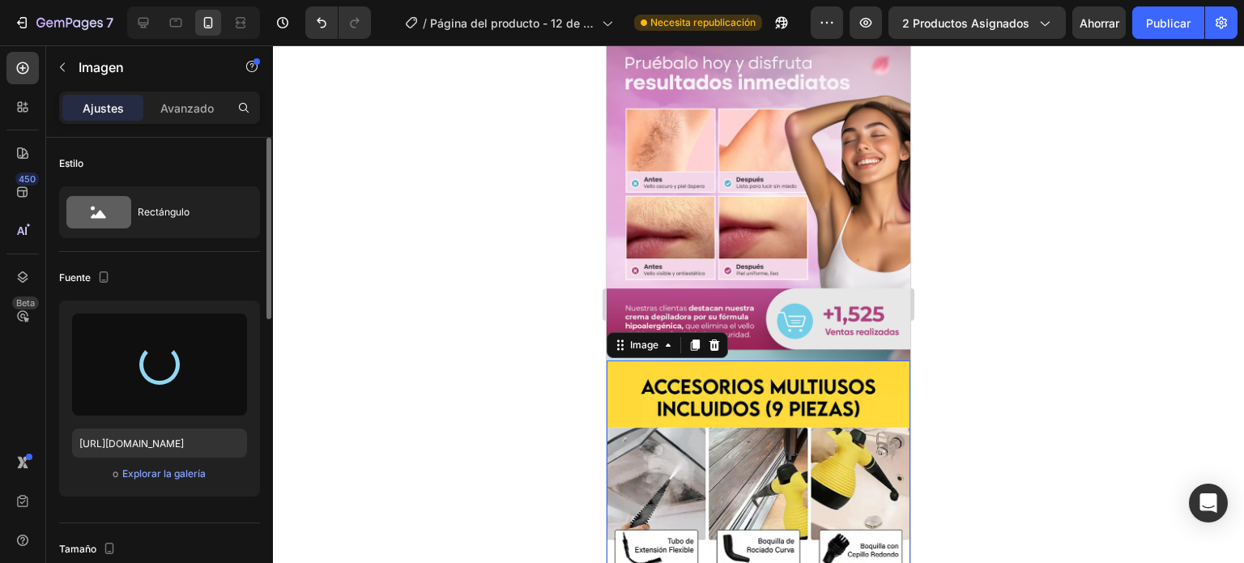
type input "[URL][DOMAIN_NAME]"
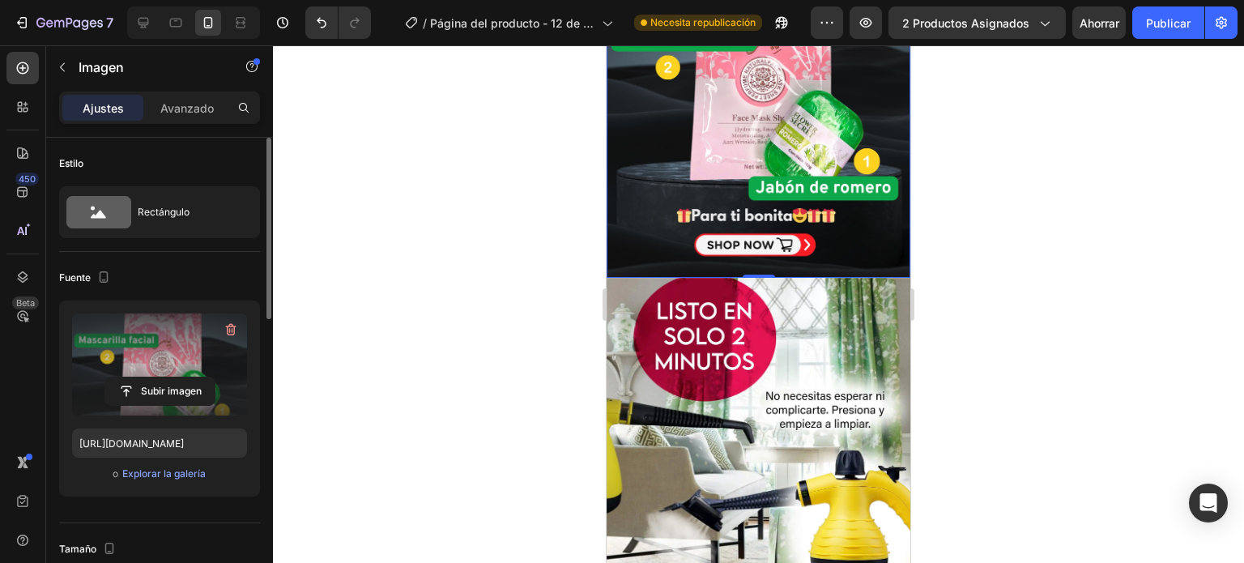
scroll to position [2096, 0]
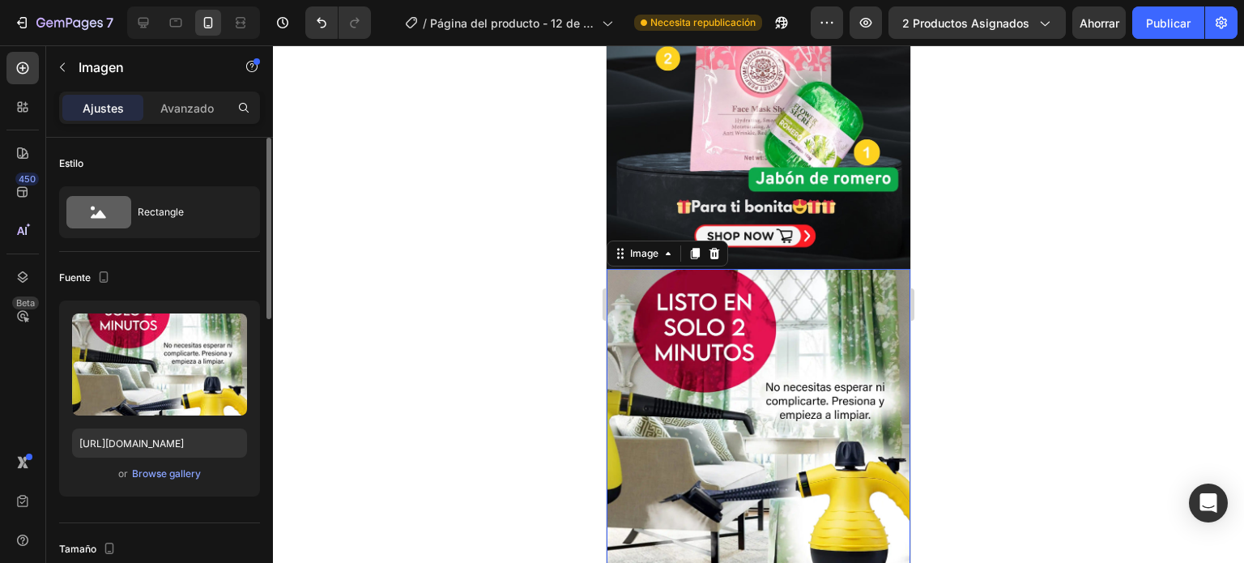
click at [768, 269] on img at bounding box center [759, 421] width 304 height 304
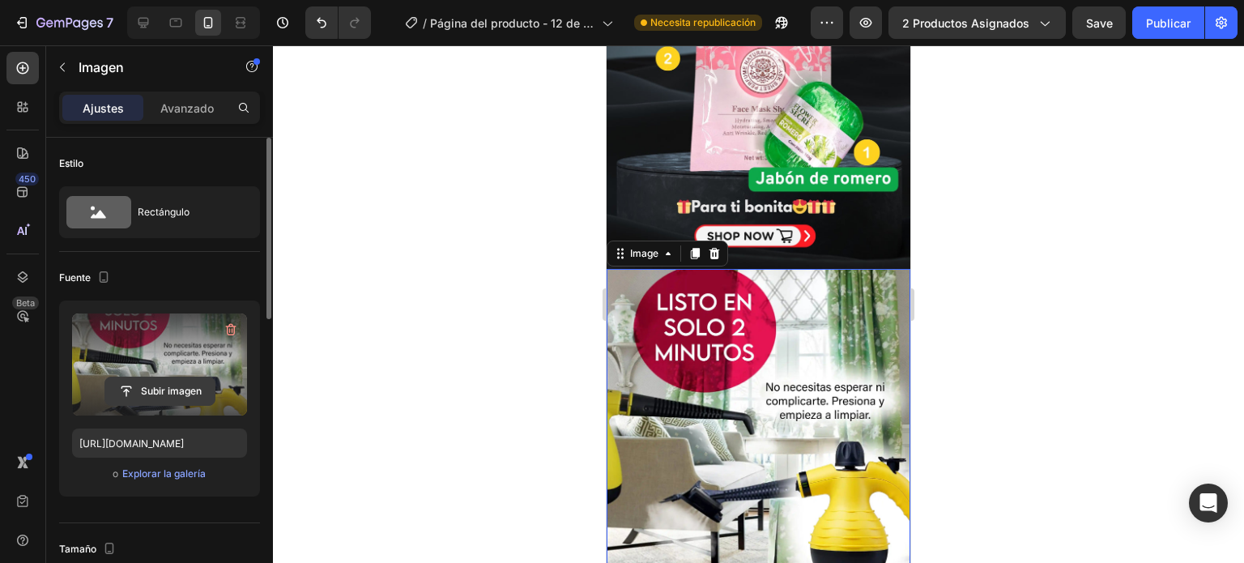
click at [169, 390] on input "file" at bounding box center [159, 391] width 109 height 28
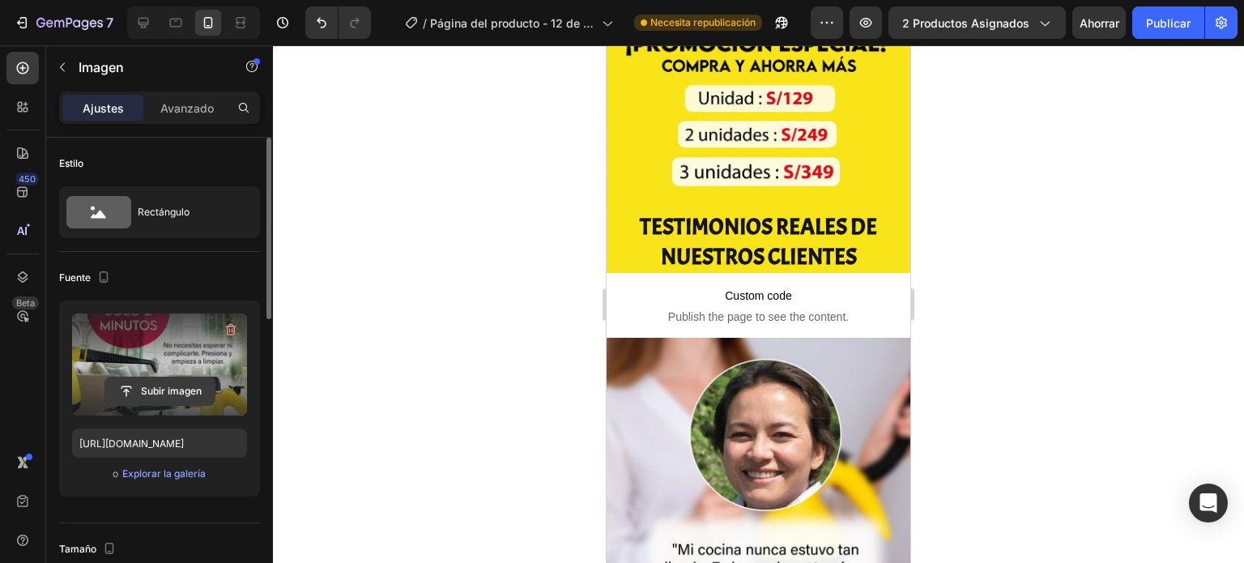
scroll to position [2744, 0]
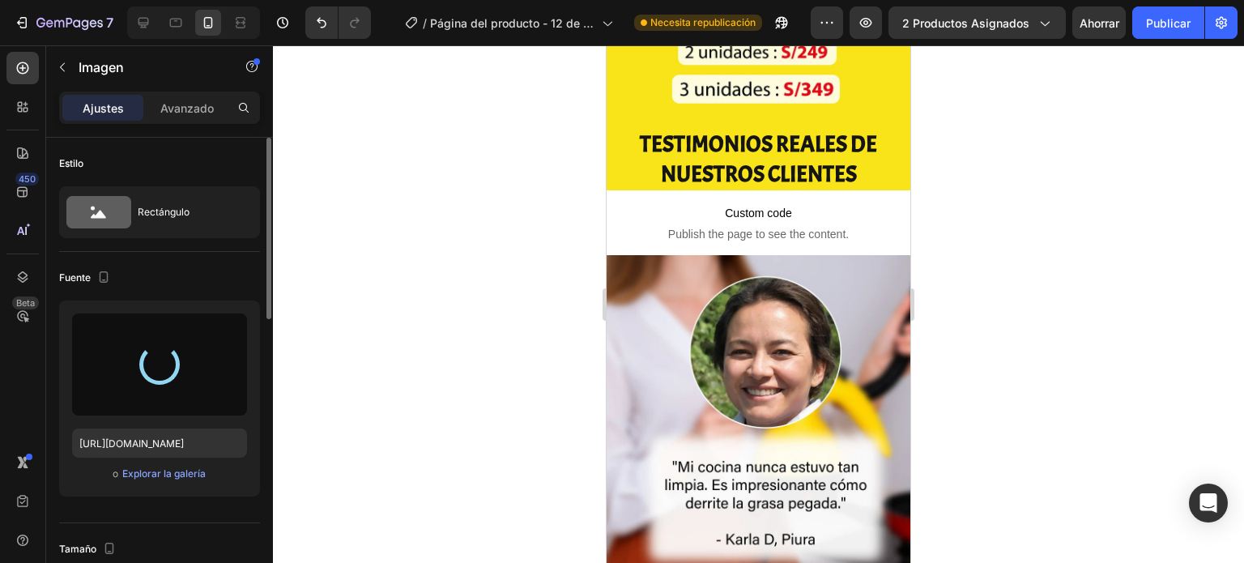
type input "[URL][DOMAIN_NAME]"
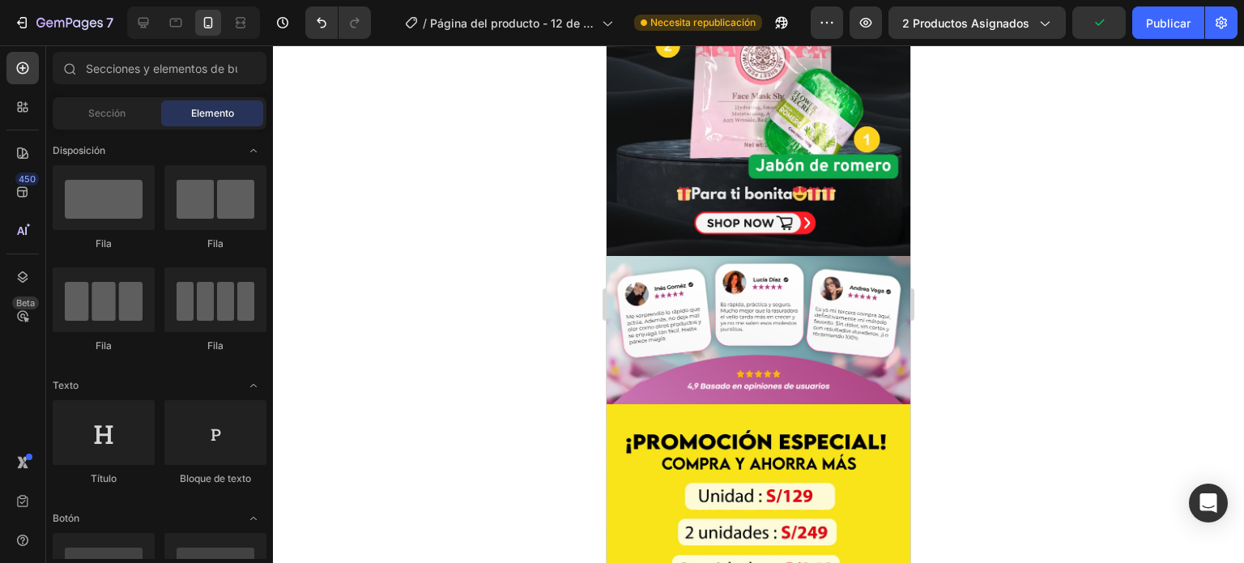
scroll to position [2157, 0]
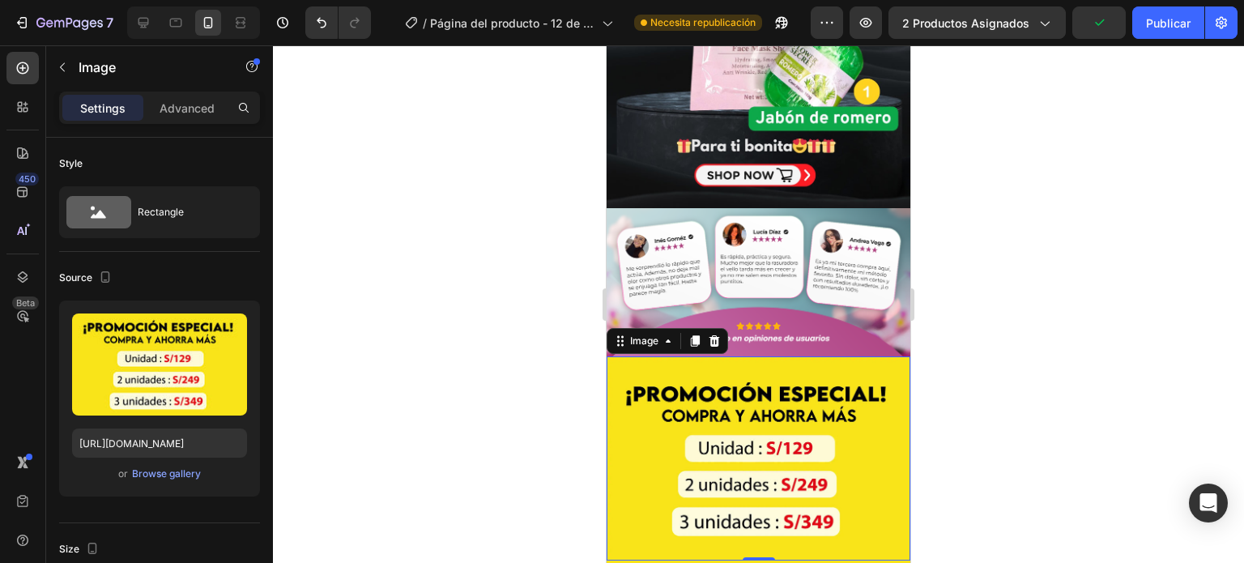
click at [858, 360] on img at bounding box center [759, 458] width 304 height 204
click at [712, 334] on icon at bounding box center [714, 339] width 11 height 11
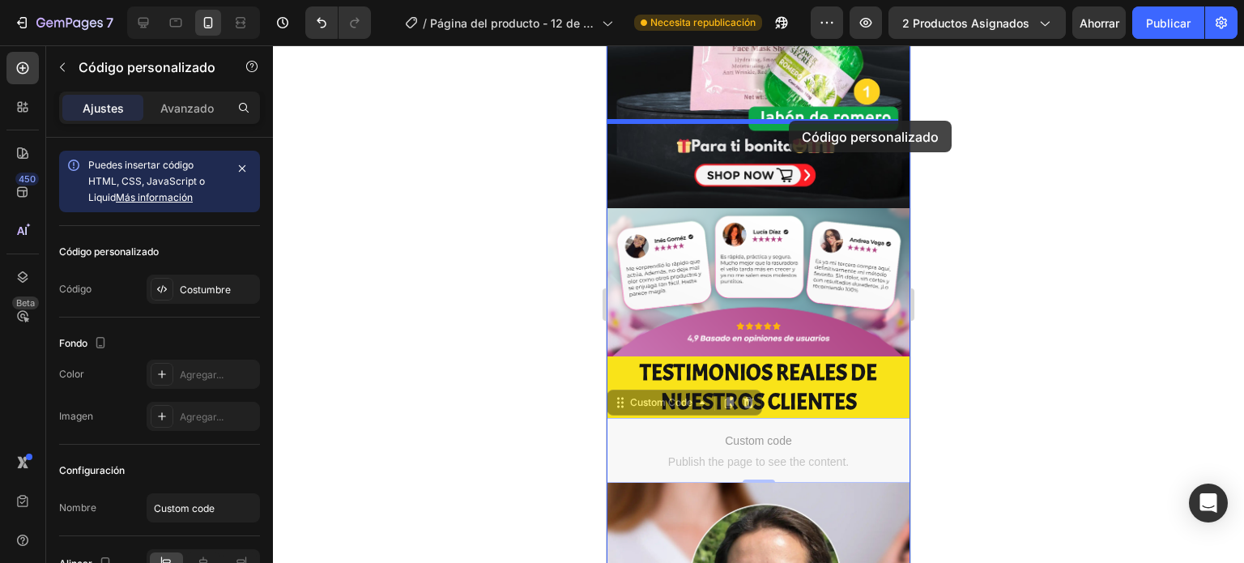
drag, startPoint x: 790, startPoint y: 369, endPoint x: 789, endPoint y: 121, distance: 247.8
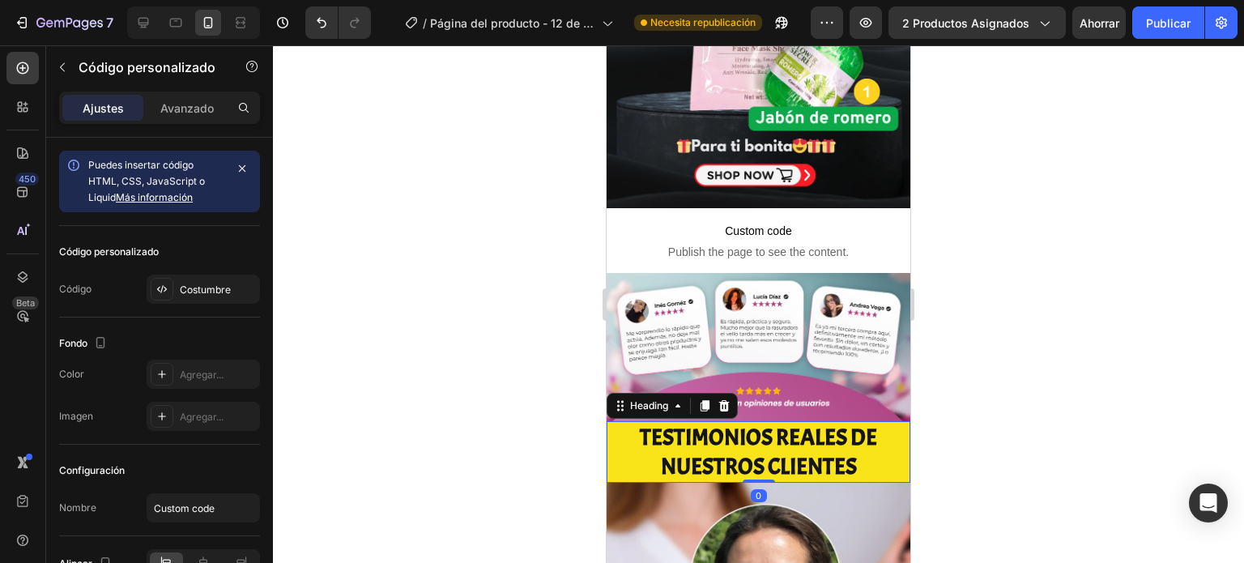
click at [793, 421] on h2 "TESTIMONIOS REALES DE NUESTROS CLIENTES" at bounding box center [759, 452] width 304 height 62
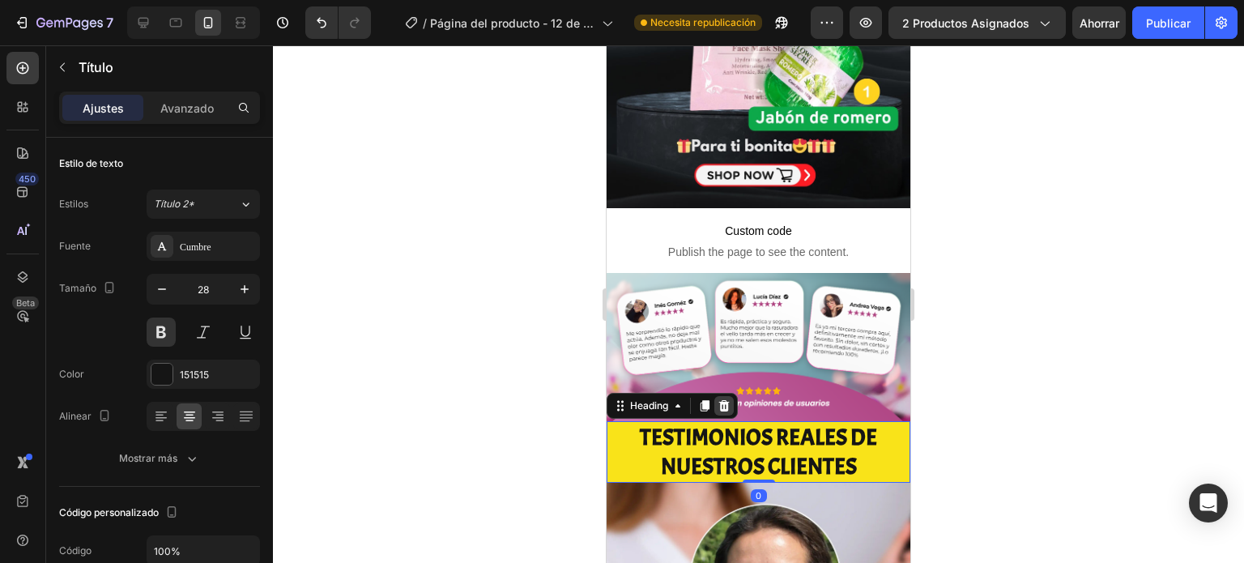
click at [723, 399] on icon at bounding box center [724, 405] width 13 height 13
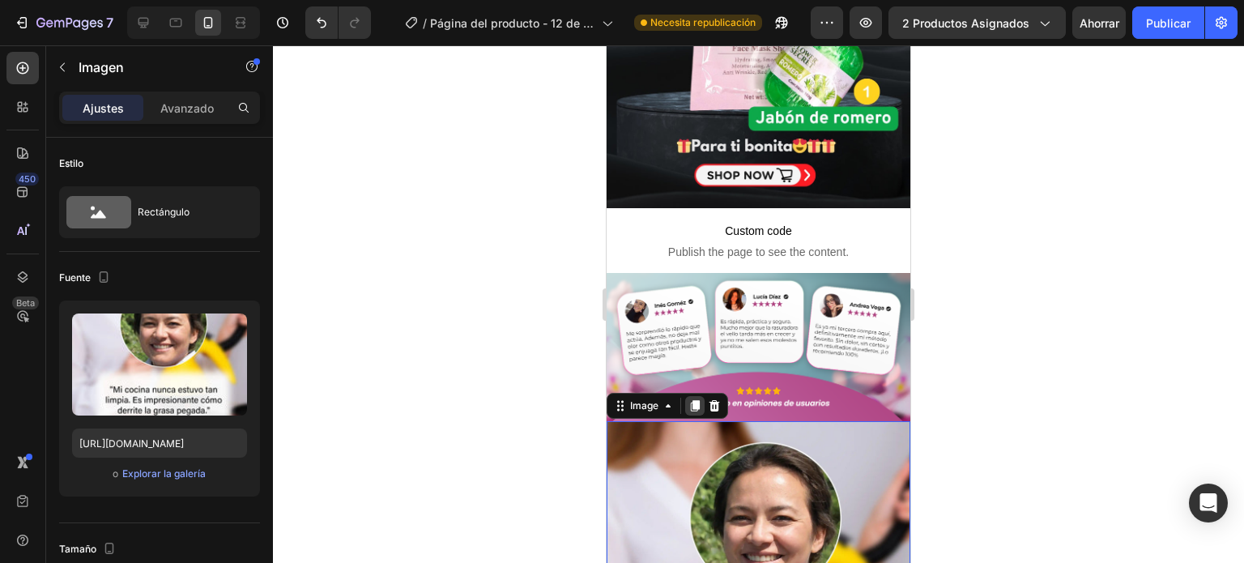
click at [703, 396] on div at bounding box center [694, 405] width 19 height 19
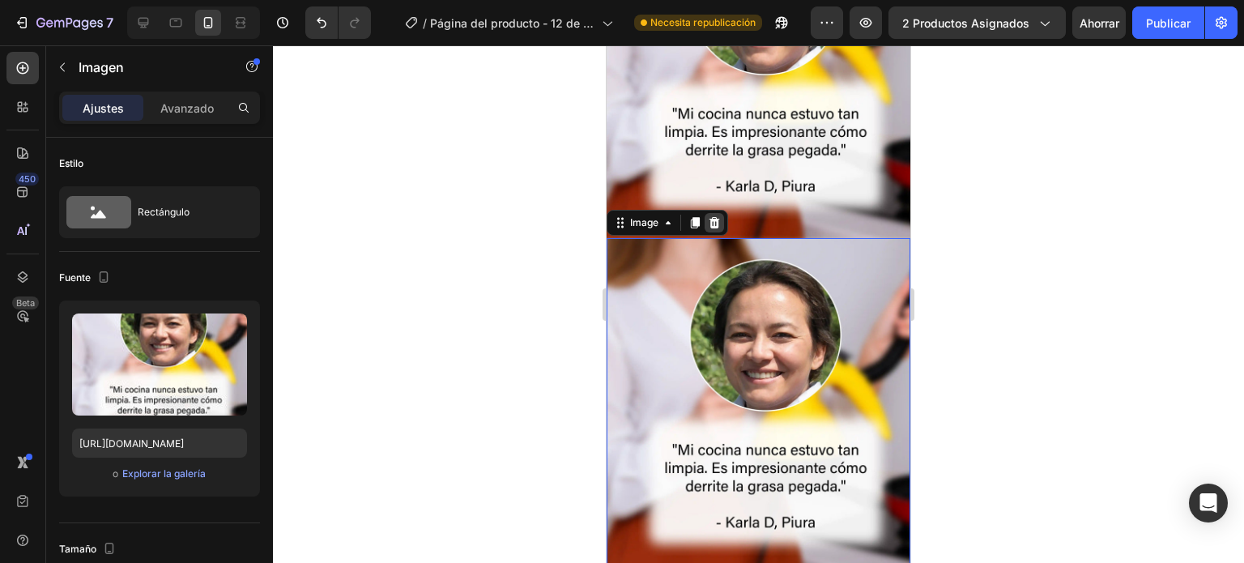
scroll to position [2706, 0]
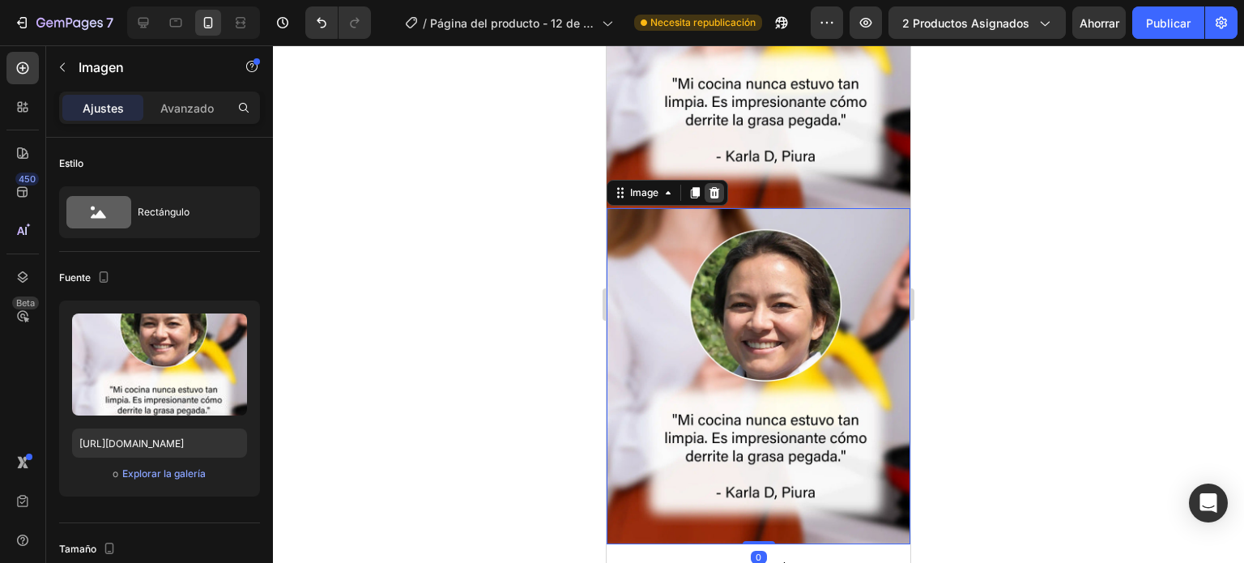
click at [719, 186] on icon at bounding box center [714, 192] width 13 height 13
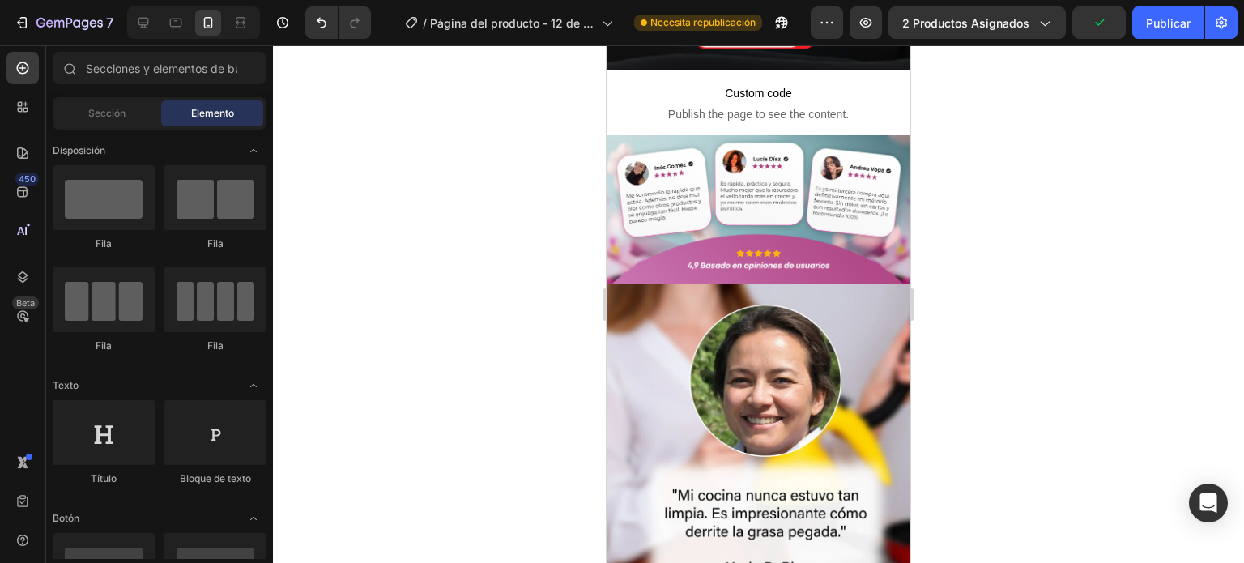
scroll to position [2291, 0]
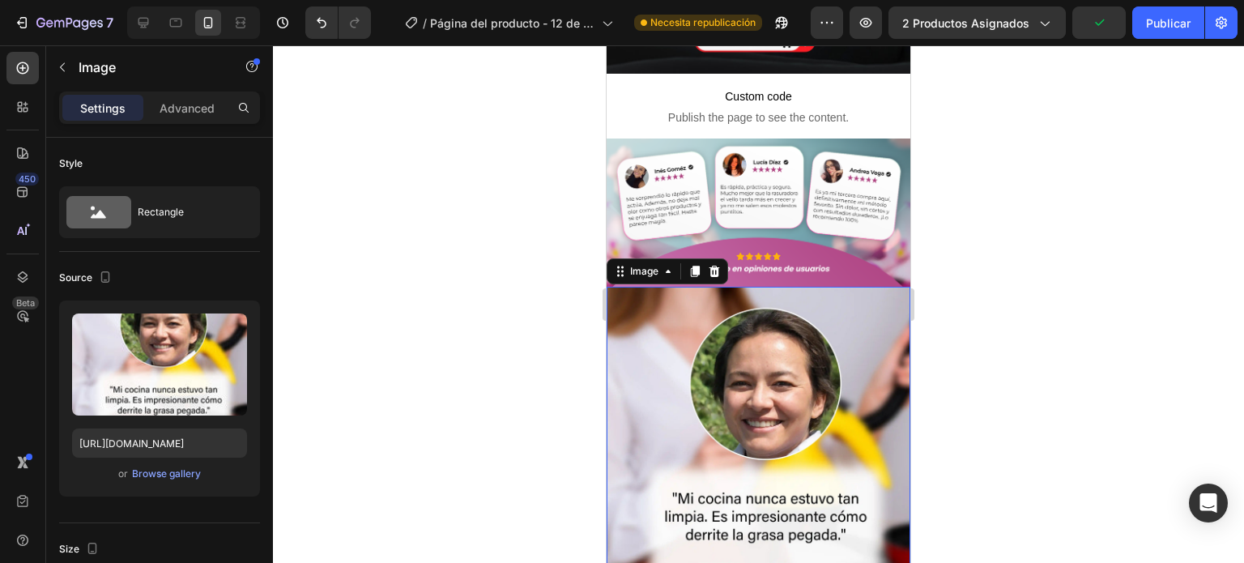
click at [811, 287] on img at bounding box center [759, 455] width 304 height 336
click at [714, 265] on icon at bounding box center [714, 270] width 11 height 11
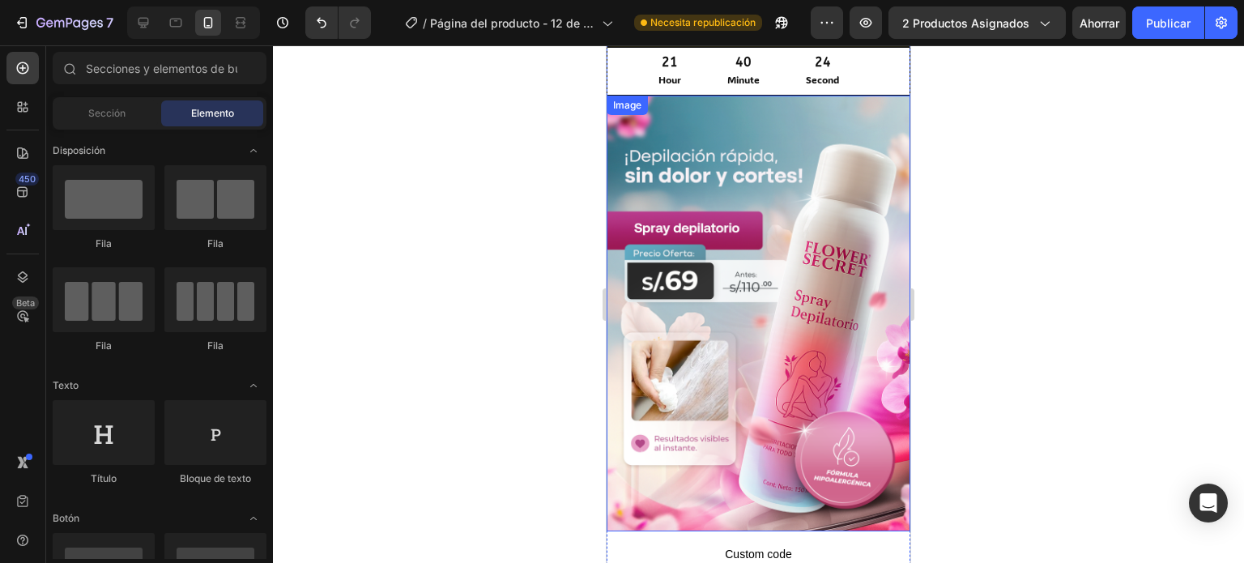
scroll to position [0, 0]
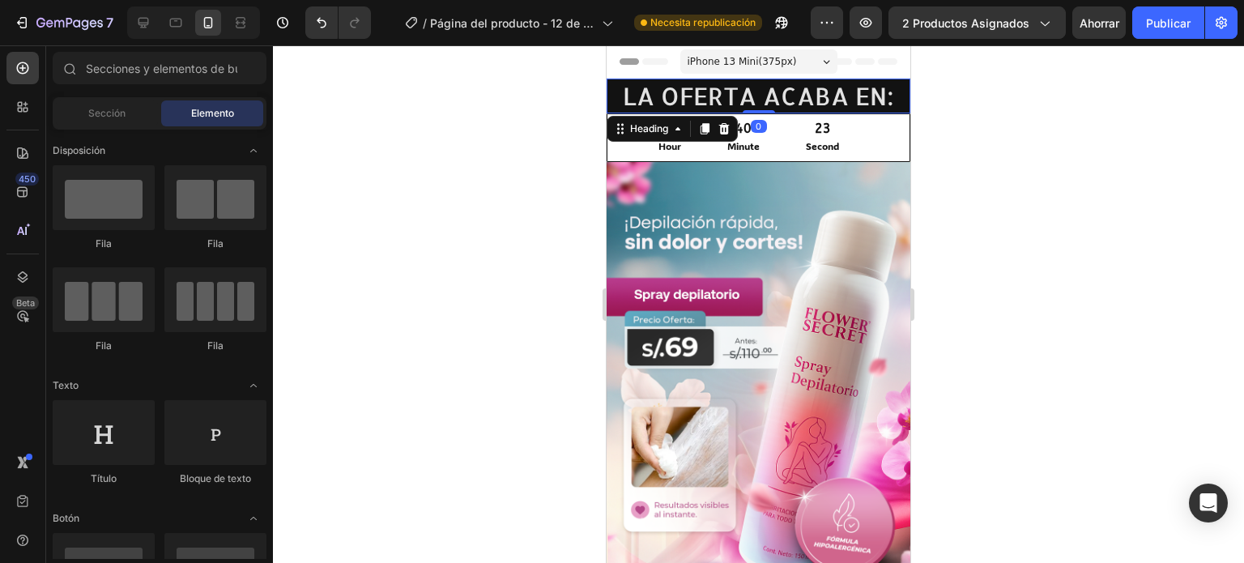
click at [787, 96] on h2 "LA OFERTA ACABA EN:" at bounding box center [759, 96] width 304 height 35
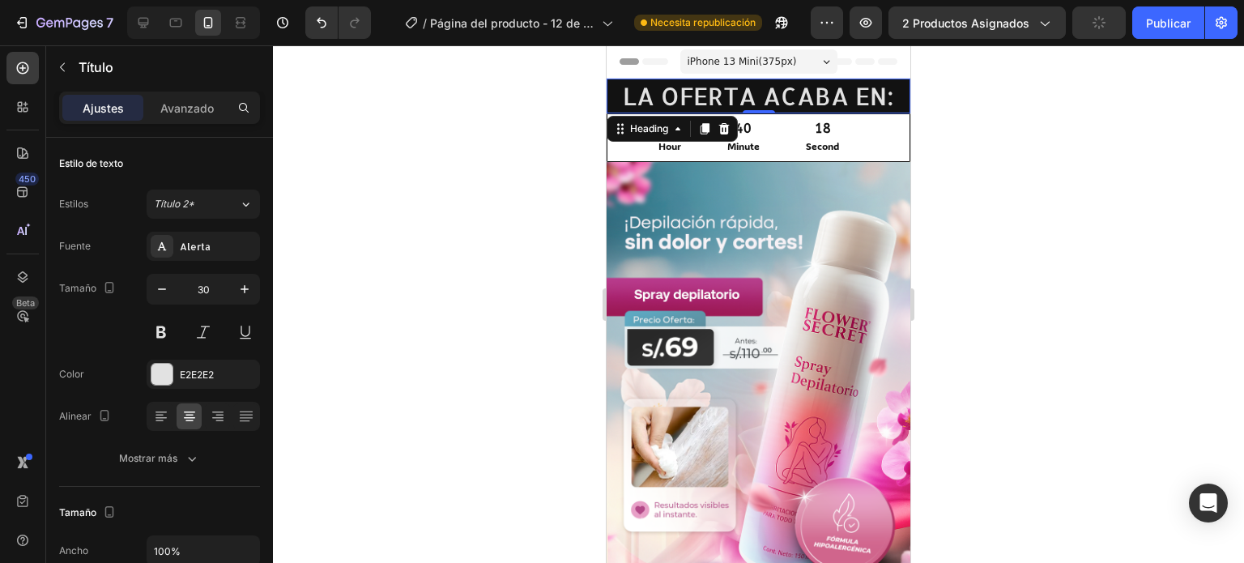
click at [745, 80] on h2 "LA OFERTA ACABA EN:" at bounding box center [759, 96] width 304 height 35
click at [640, 82] on p "LA OFERTA ACABA EN:" at bounding box center [758, 96] width 300 height 32
click at [505, 130] on div at bounding box center [758, 304] width 971 height 518
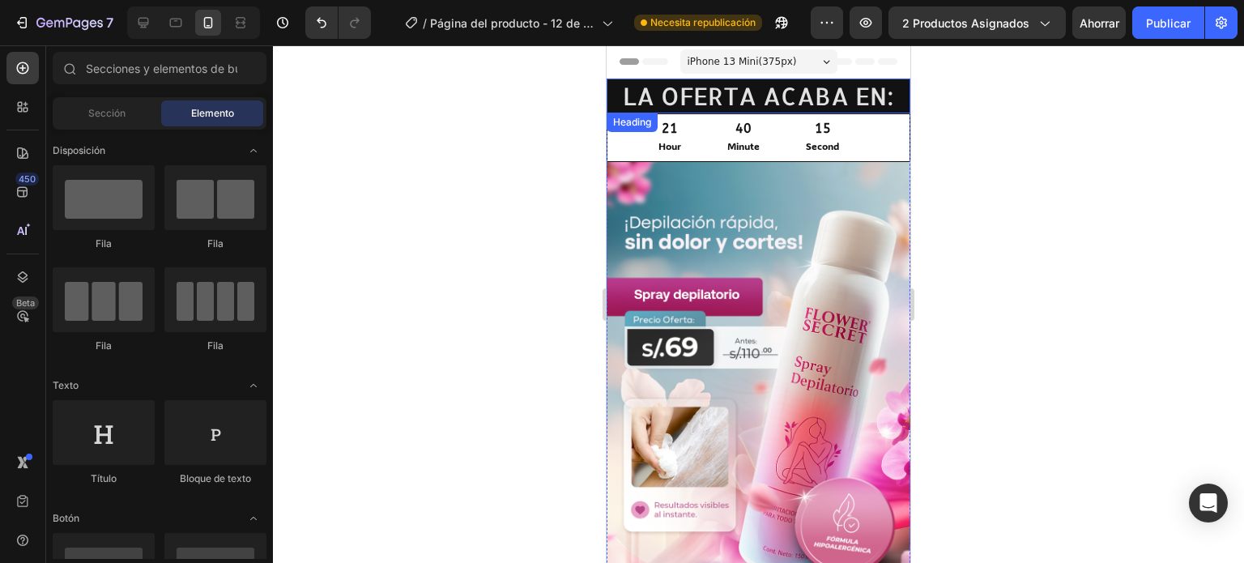
click at [626, 86] on p "LA OFERTA ACABA EN:" at bounding box center [758, 96] width 300 height 32
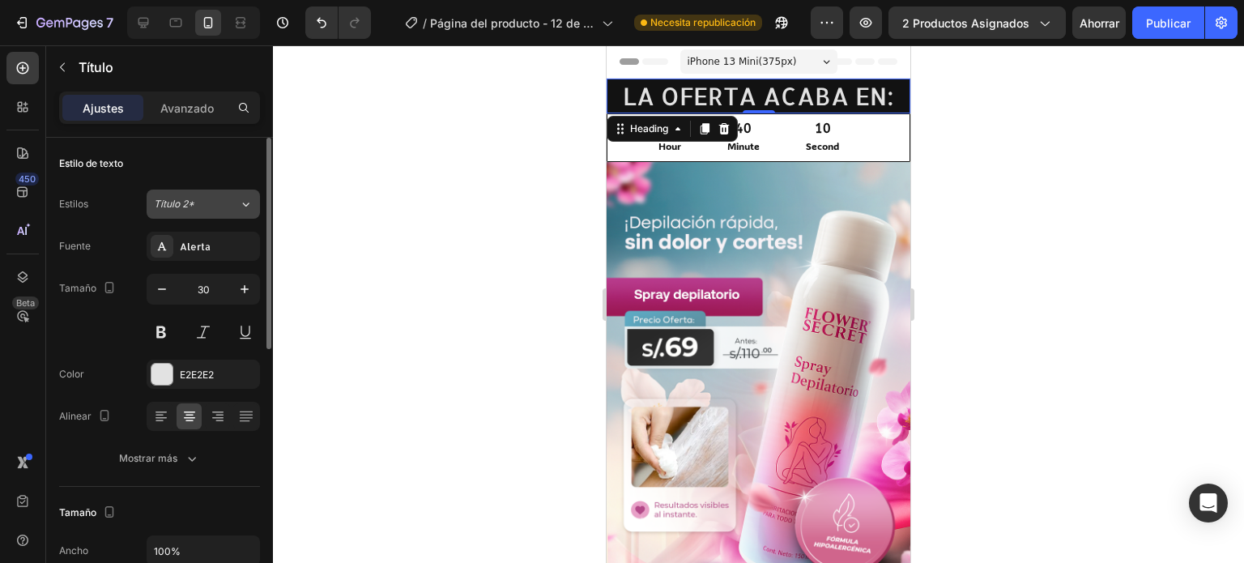
click at [247, 205] on icon at bounding box center [246, 204] width 14 height 16
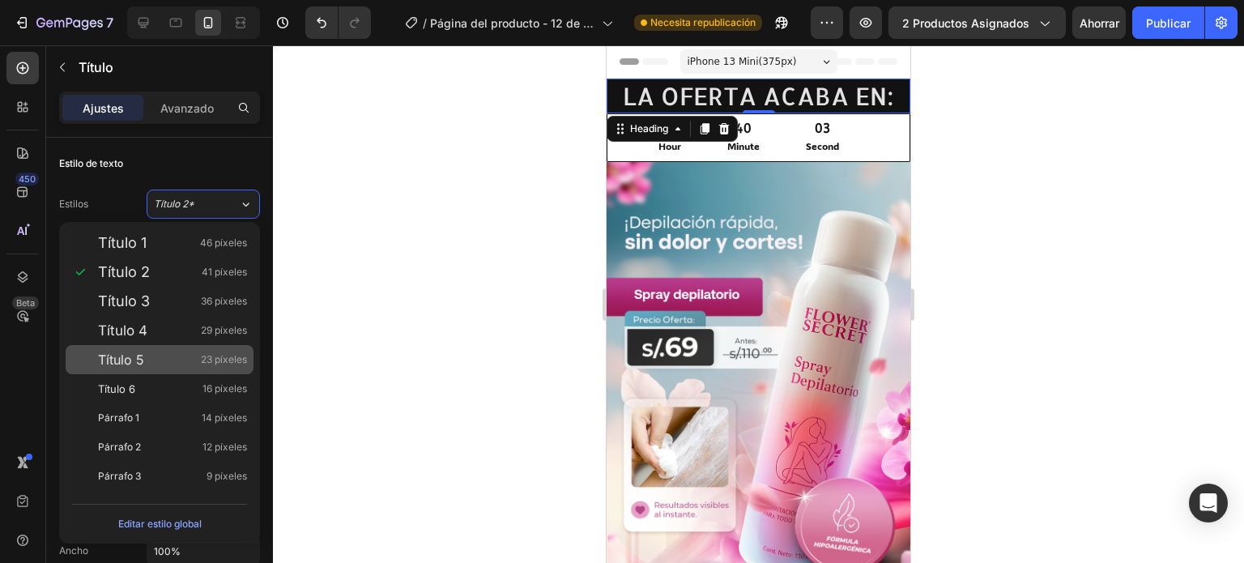
click at [143, 356] on font "Título 5" at bounding box center [121, 359] width 46 height 16
type input "23"
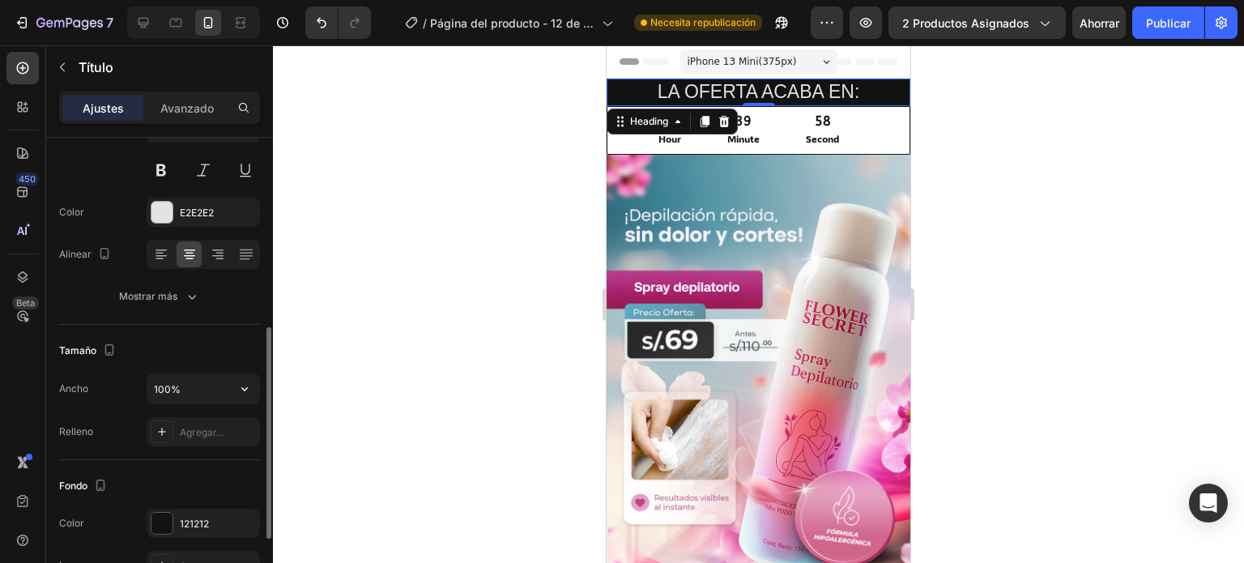
scroll to position [243, 0]
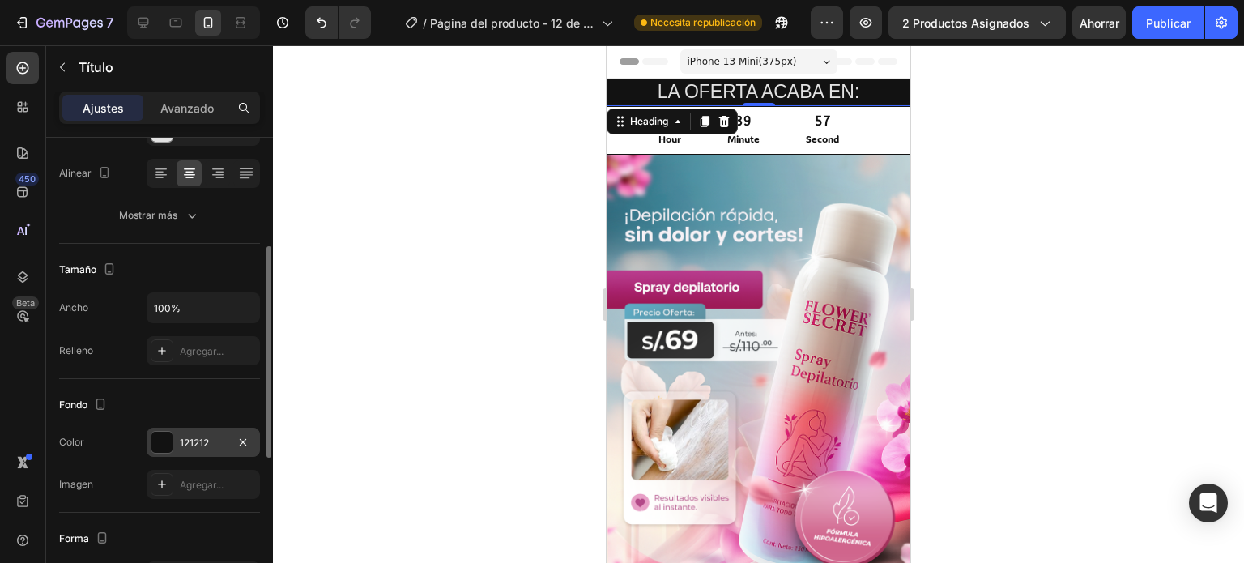
click at [162, 431] on div at bounding box center [162, 442] width 23 height 23
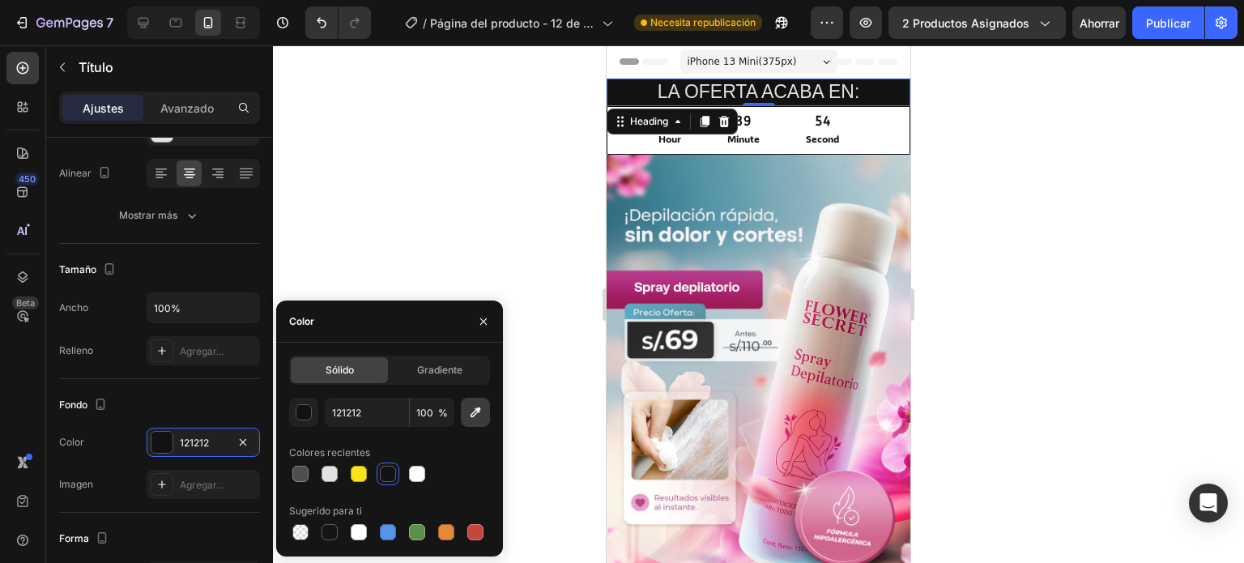
click at [479, 406] on icon "button" at bounding box center [475, 412] width 16 height 16
type input "E236A2"
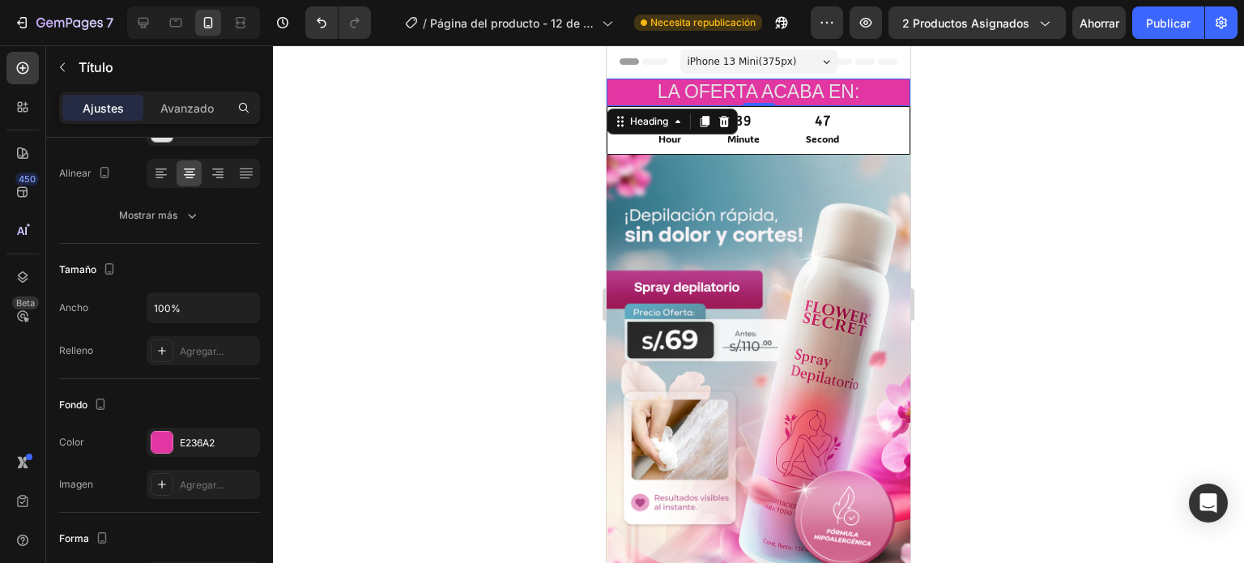
click at [994, 254] on div at bounding box center [758, 304] width 971 height 518
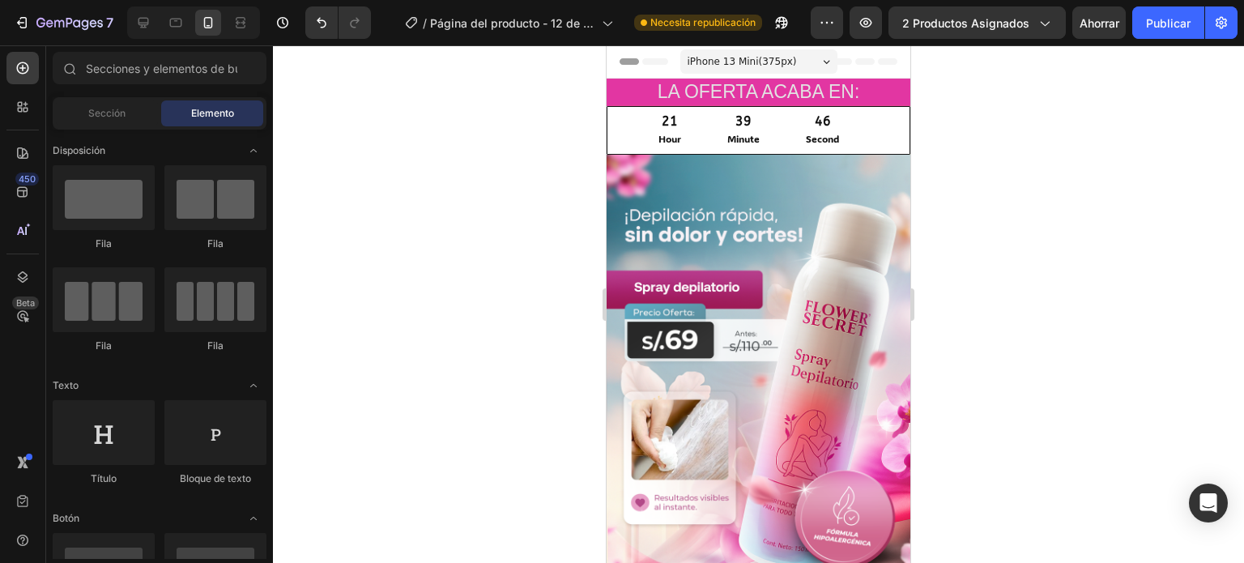
click at [1050, 166] on div at bounding box center [758, 304] width 971 height 518
click at [872, 146] on div "21 Hour 39 Minute 46 Second" at bounding box center [758, 130] width 302 height 47
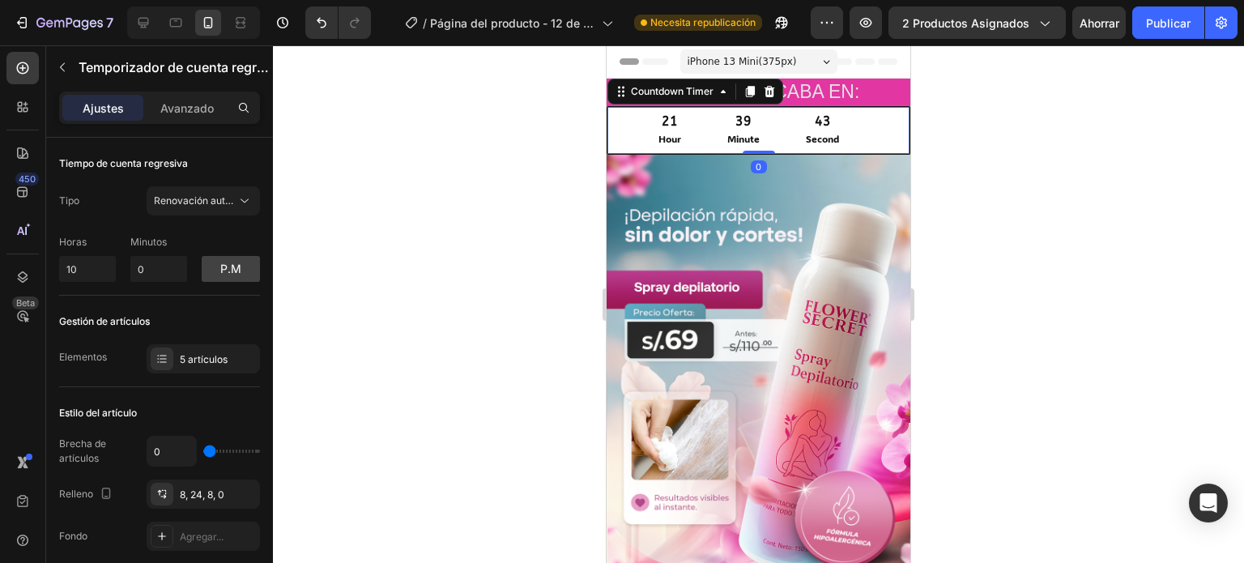
drag, startPoint x: 760, startPoint y: 149, endPoint x: 762, endPoint y: 141, distance: 8.3
click at [761, 135] on div "21 Hour 39 Minute 43 Second Countdown Timer 0" at bounding box center [759, 130] width 304 height 49
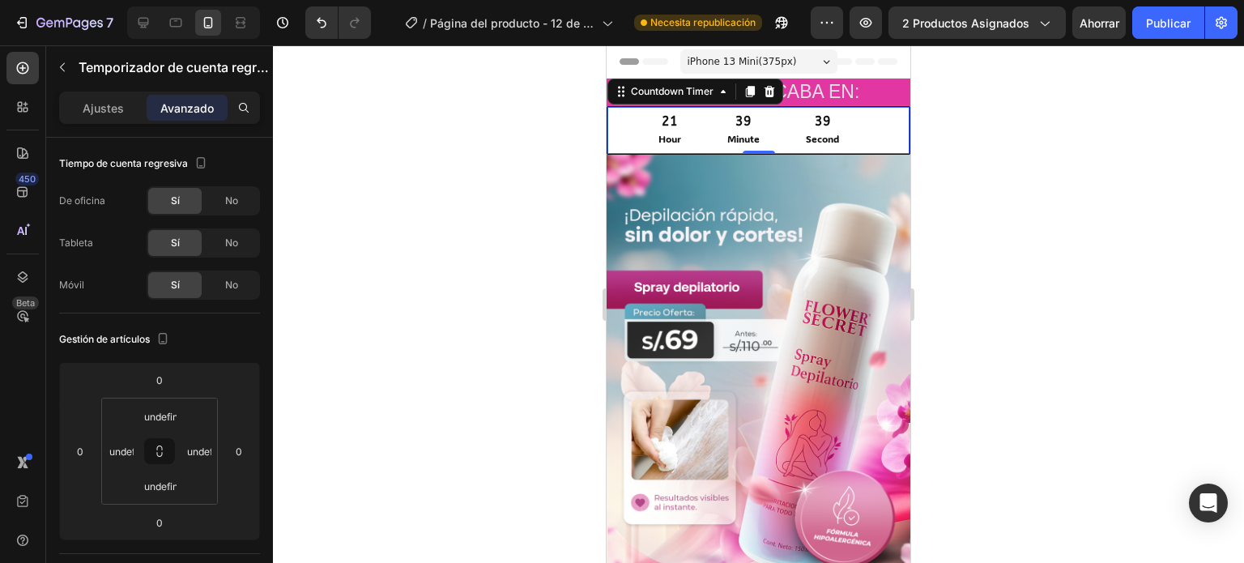
click at [641, 130] on div "21 Hour 39 Minute 39 Second" at bounding box center [758, 130] width 302 height 47
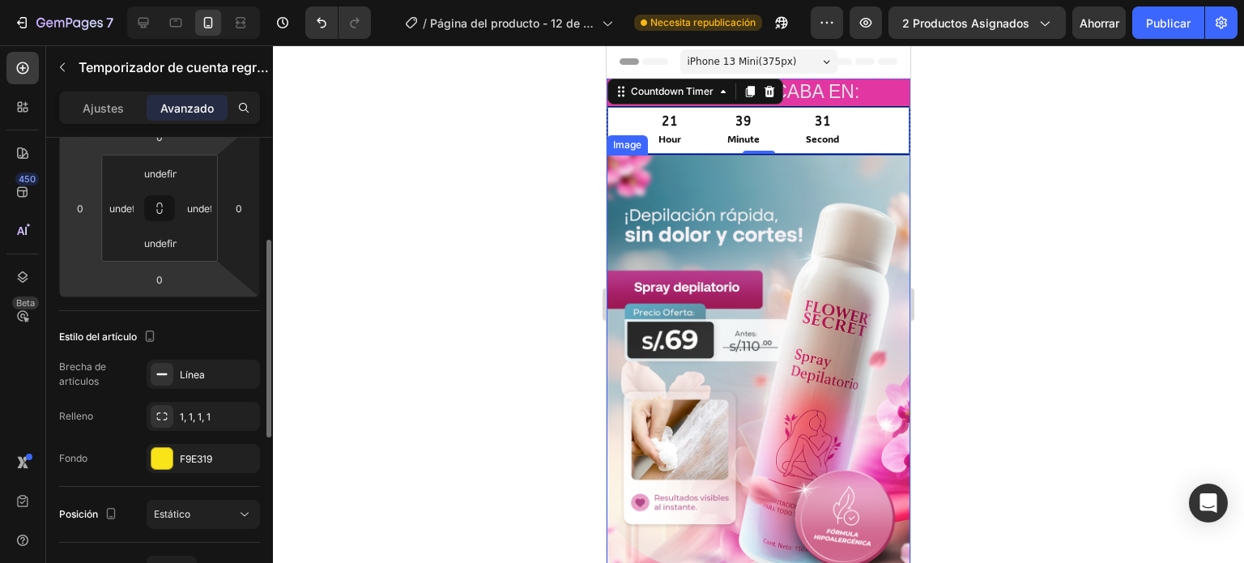
scroll to position [324, 0]
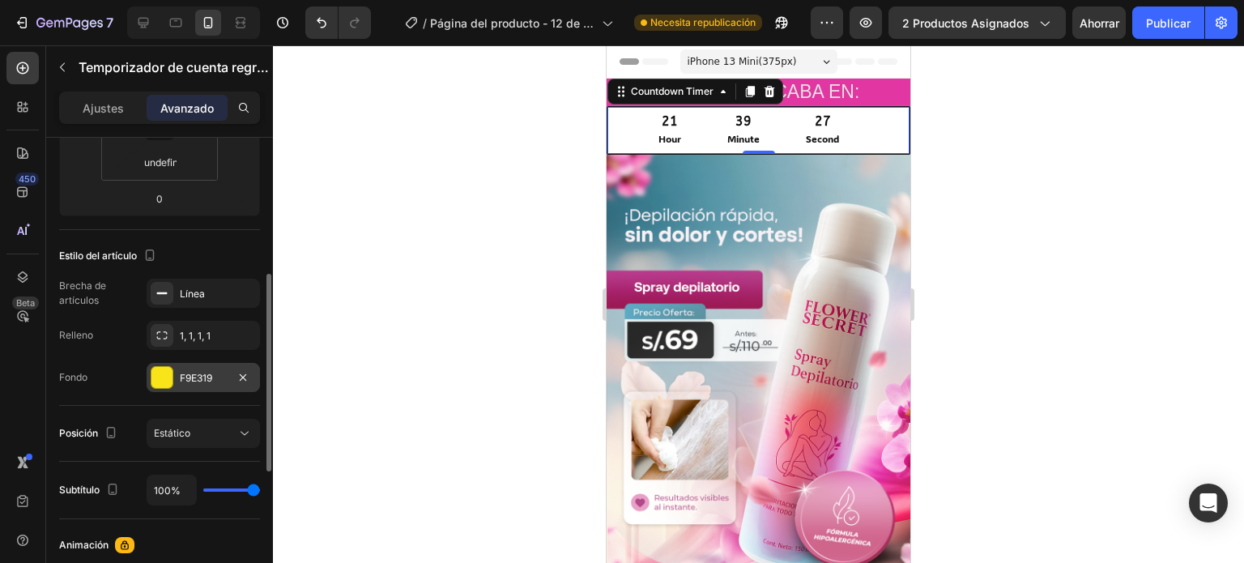
click at [162, 382] on div at bounding box center [161, 377] width 21 height 21
click at [496, 130] on div at bounding box center [758, 304] width 971 height 518
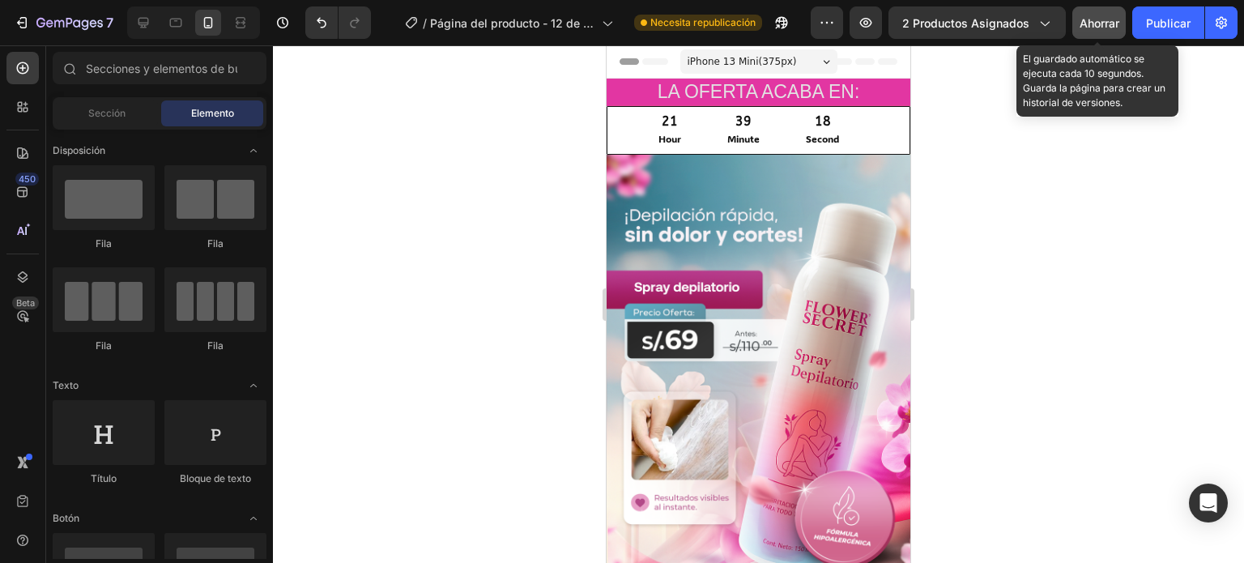
click at [1106, 17] on font "Ahorrar" at bounding box center [1100, 23] width 40 height 14
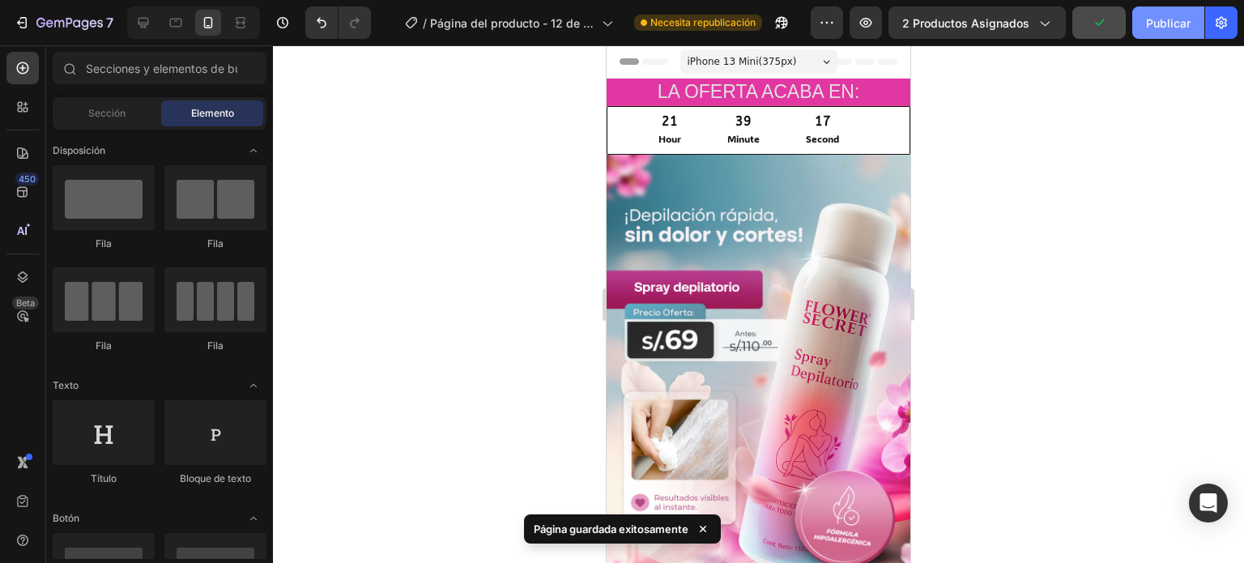
click at [1152, 30] on font "Publicar" at bounding box center [1168, 23] width 45 height 17
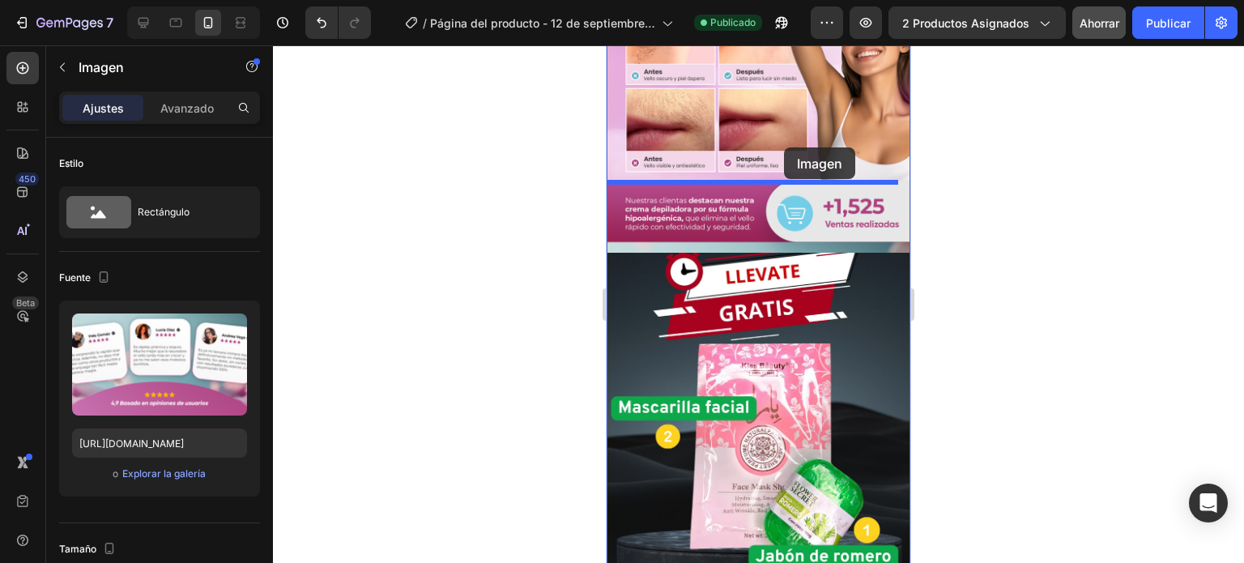
scroll to position [1688, 0]
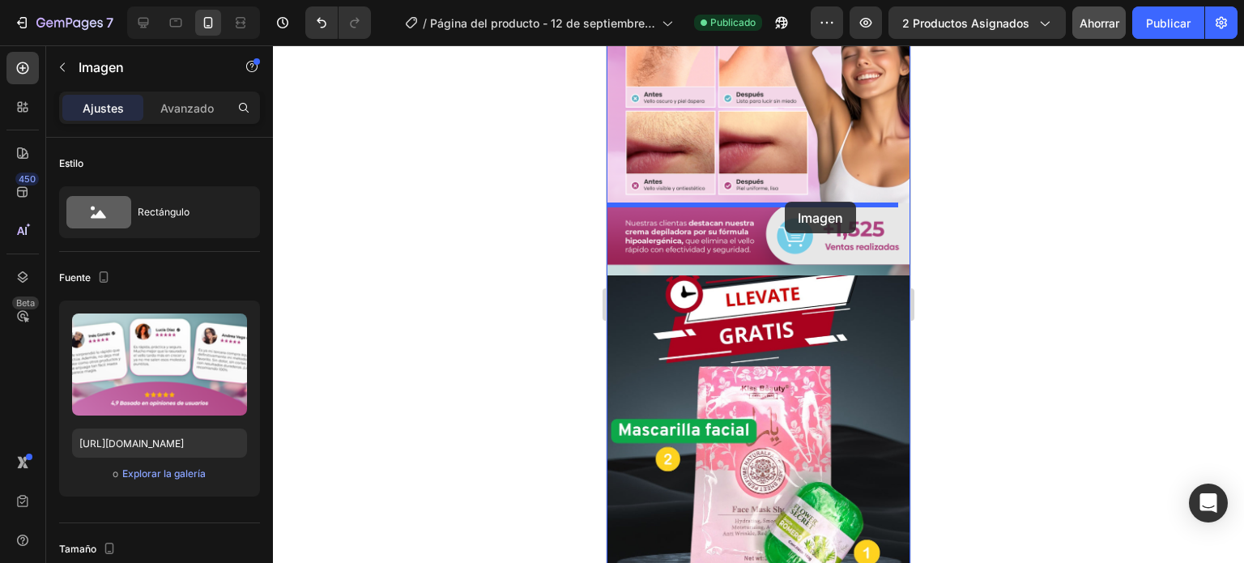
drag, startPoint x: 803, startPoint y: 327, endPoint x: 785, endPoint y: 203, distance: 125.3
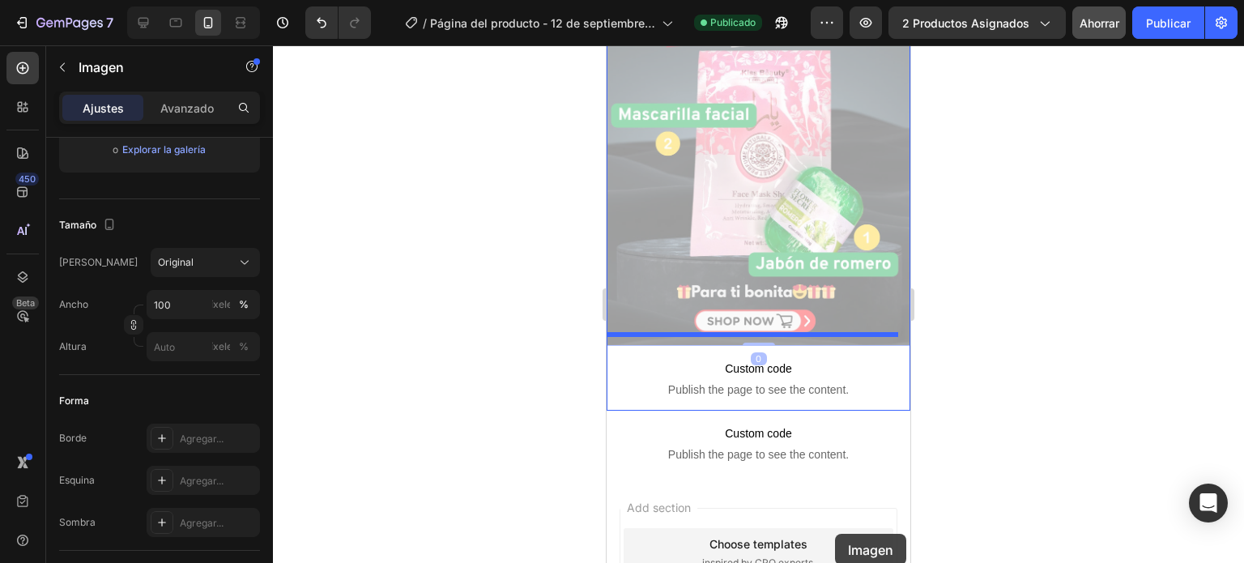
scroll to position [2205, 0]
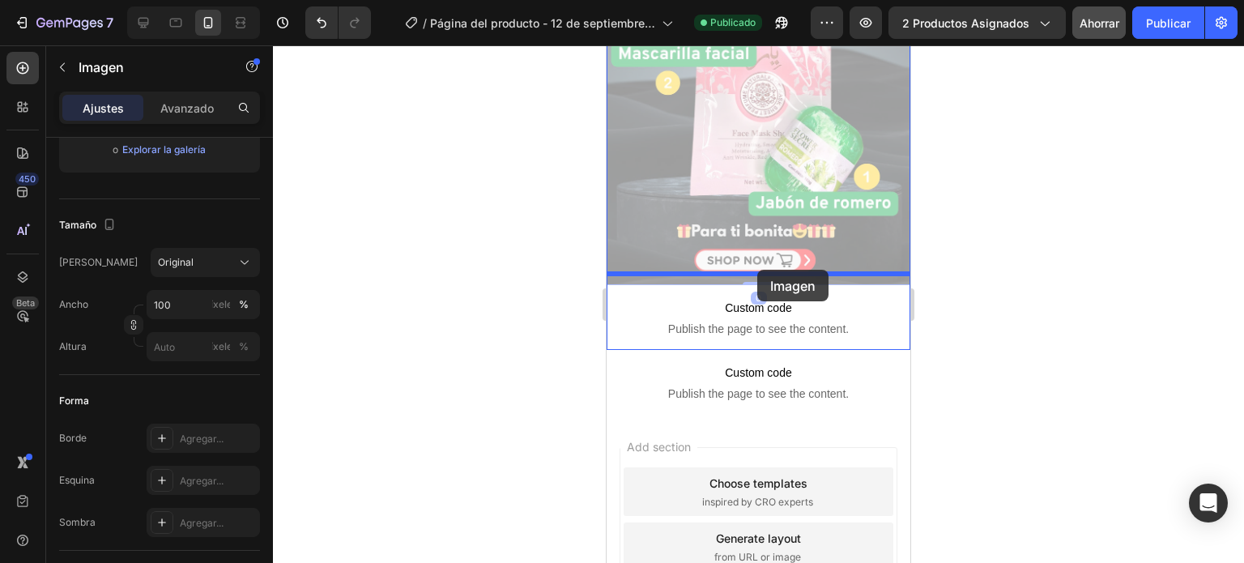
drag, startPoint x: 825, startPoint y: 424, endPoint x: 757, endPoint y: 275, distance: 163.8
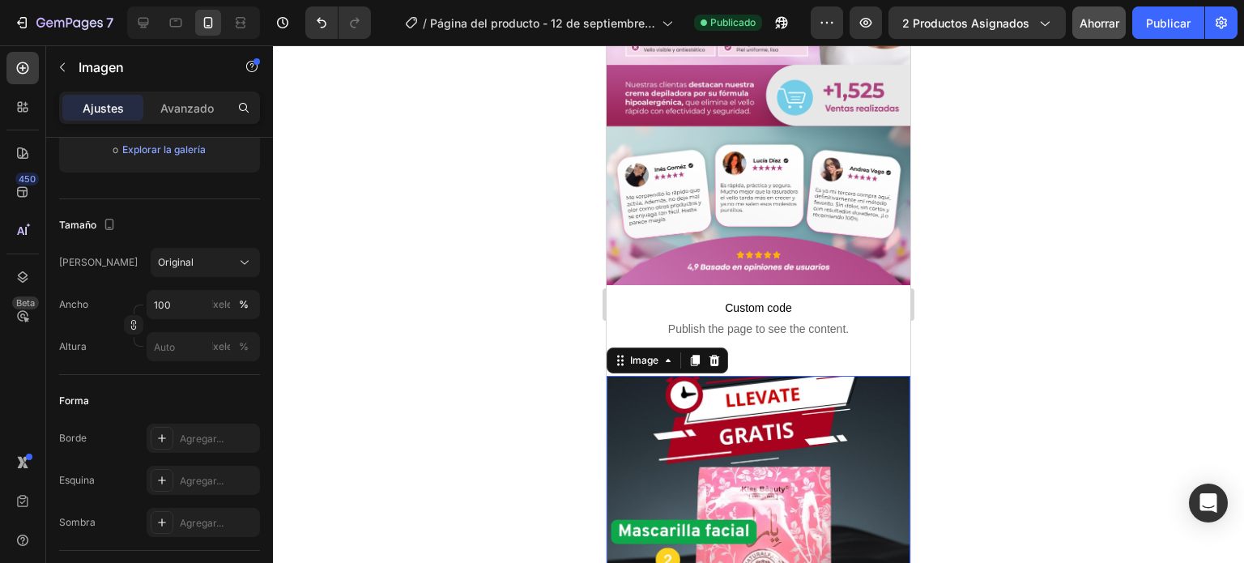
click at [969, 217] on div at bounding box center [758, 304] width 971 height 518
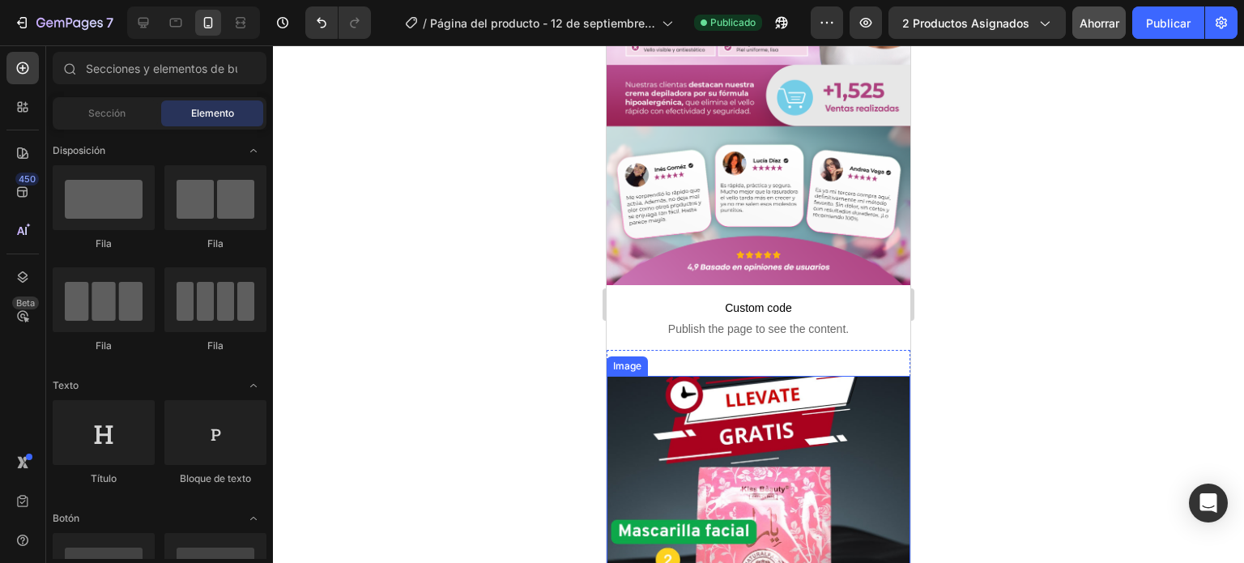
click at [751, 376] on img at bounding box center [759, 573] width 304 height 394
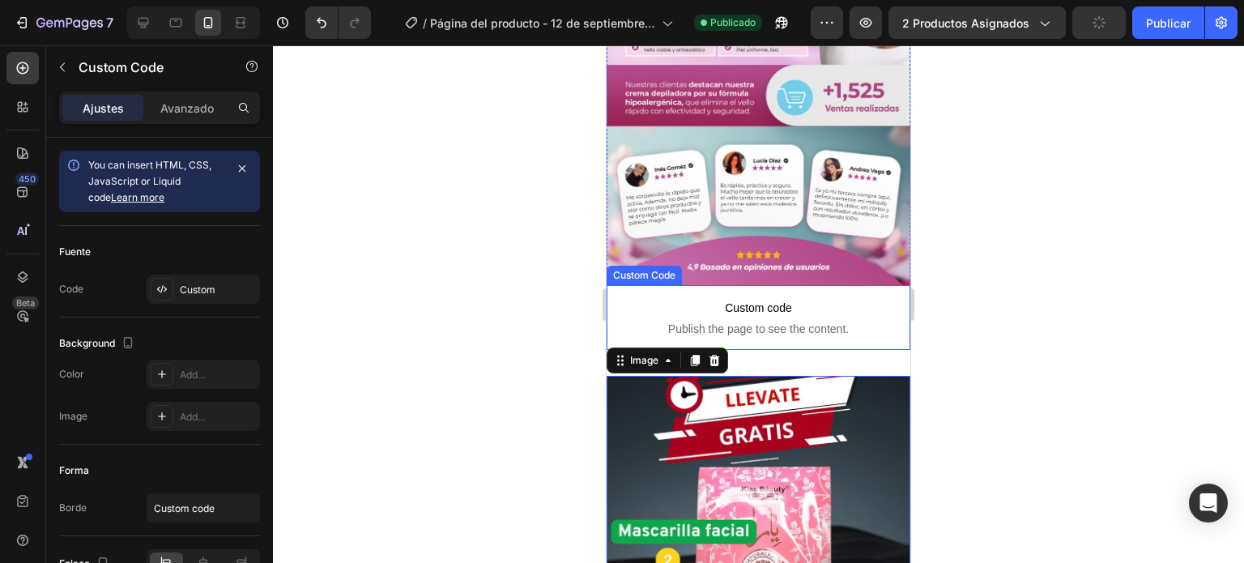
click at [838, 321] on span "Publish the page to see the content." at bounding box center [759, 329] width 304 height 16
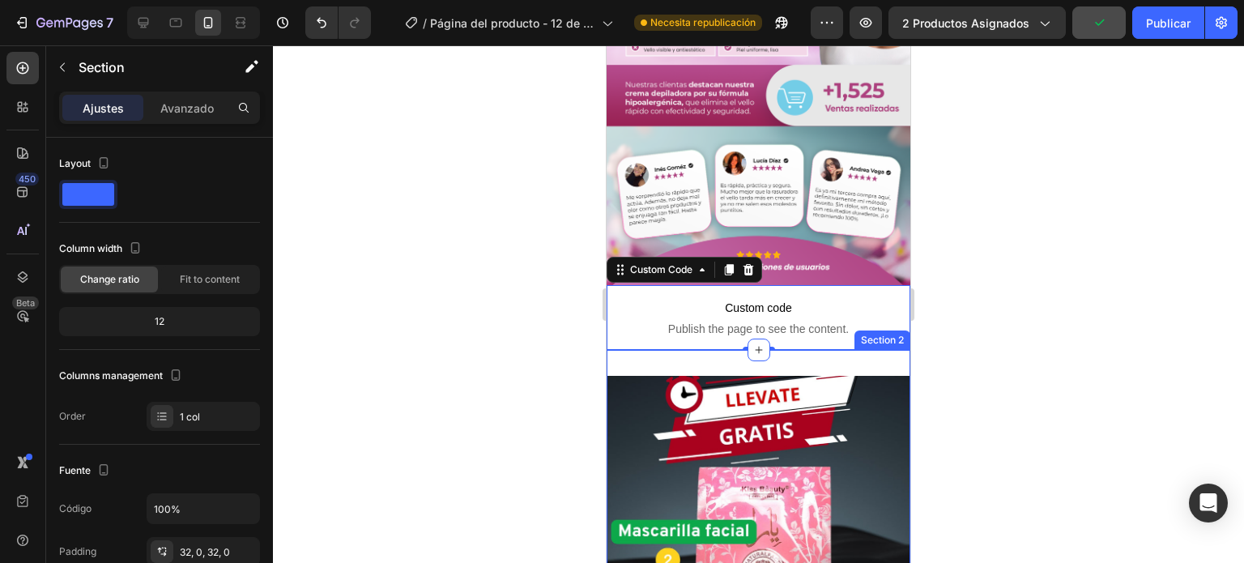
click at [662, 350] on div "Image Section 2" at bounding box center [759, 573] width 304 height 446
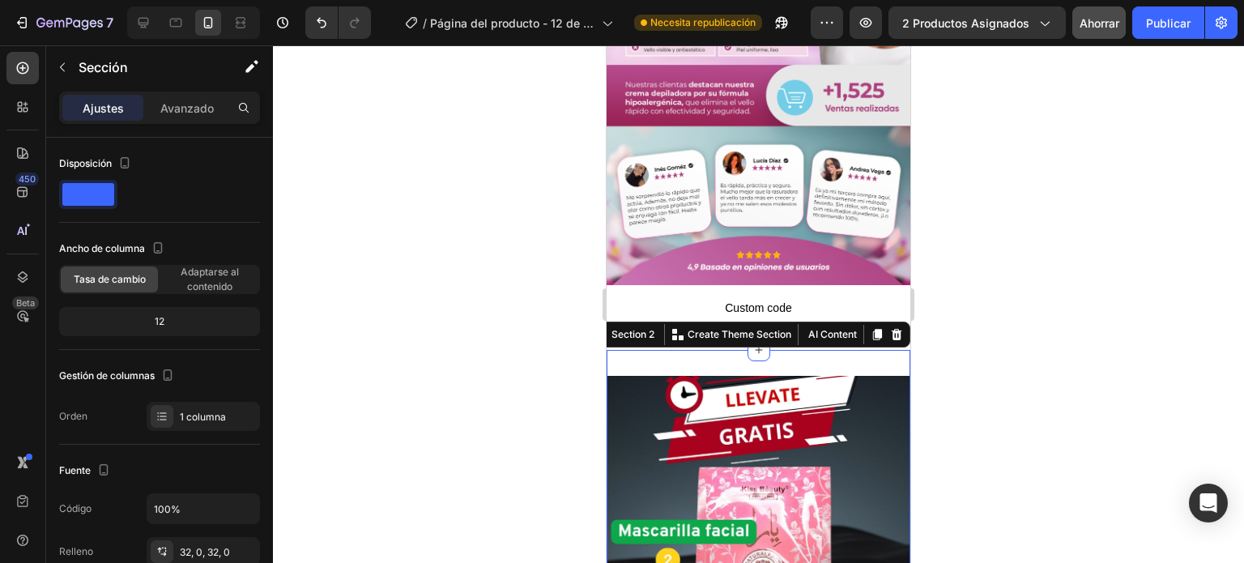
click at [837, 350] on div "Image Section 2 You can create reusable sections Create Theme Section AI Conten…" at bounding box center [759, 573] width 304 height 446
click at [858, 376] on img at bounding box center [759, 573] width 304 height 394
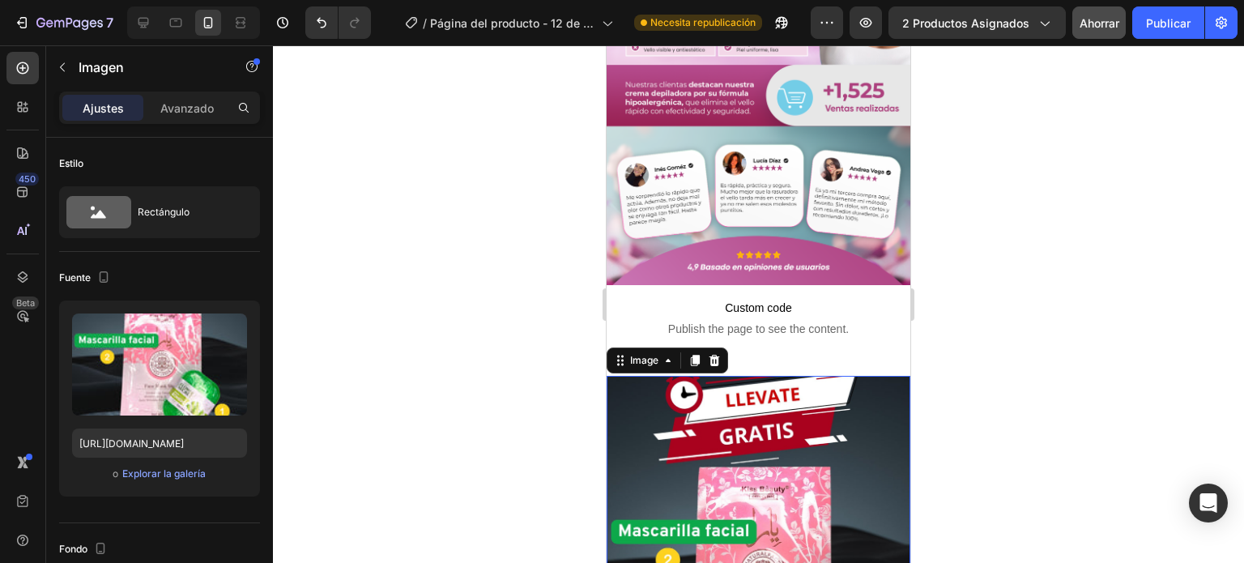
click at [849, 376] on img at bounding box center [759, 573] width 304 height 394
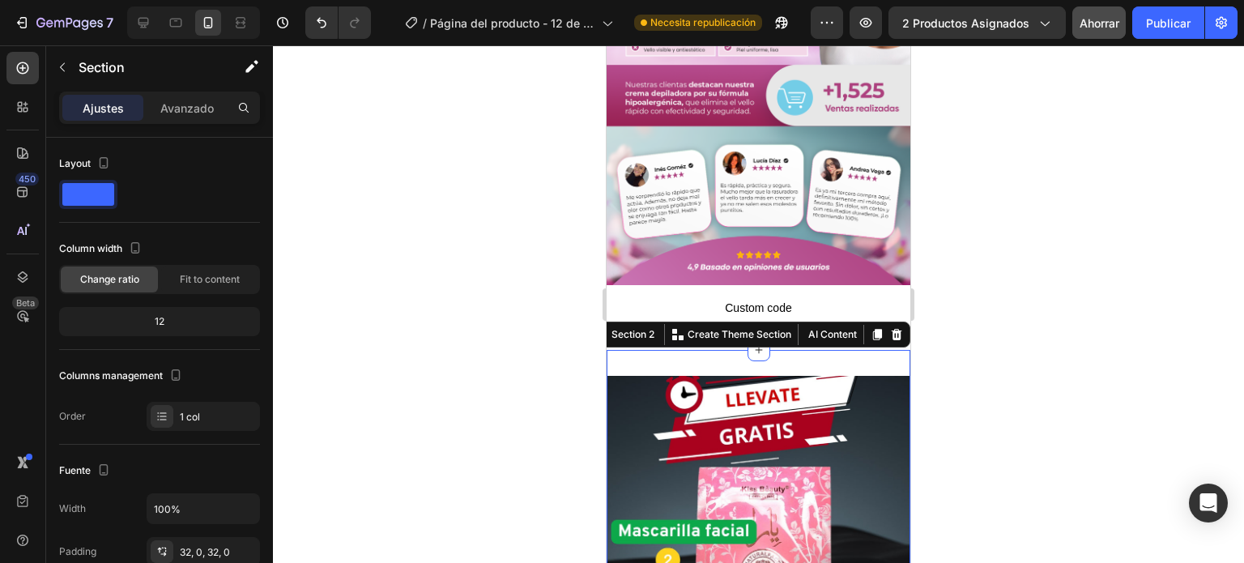
click at [841, 350] on div "Image Section 2 You can create reusable sections Create Theme Section AI Conten…" at bounding box center [759, 573] width 304 height 446
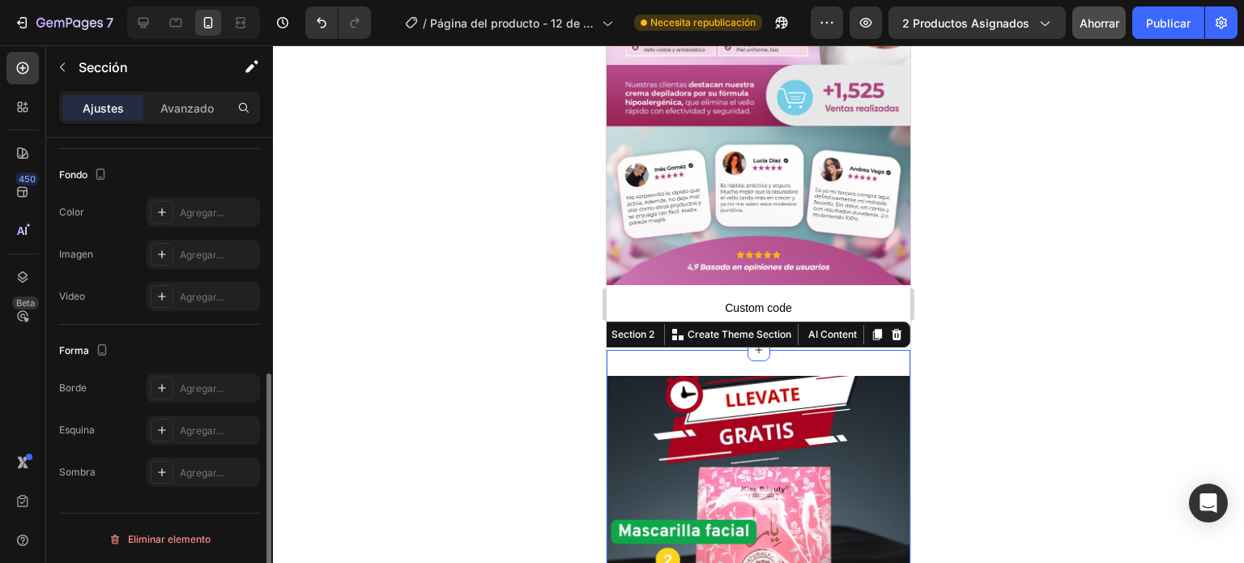
scroll to position [311, 0]
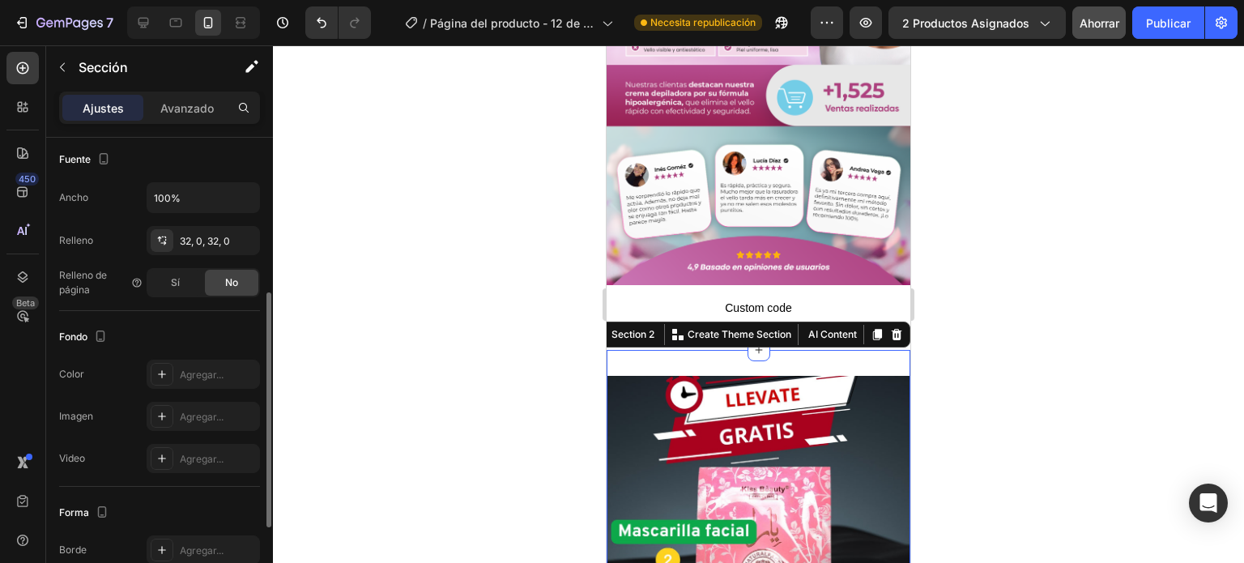
drag, startPoint x: 503, startPoint y: 297, endPoint x: 496, endPoint y: 285, distance: 14.2
click at [501, 297] on div at bounding box center [758, 304] width 971 height 518
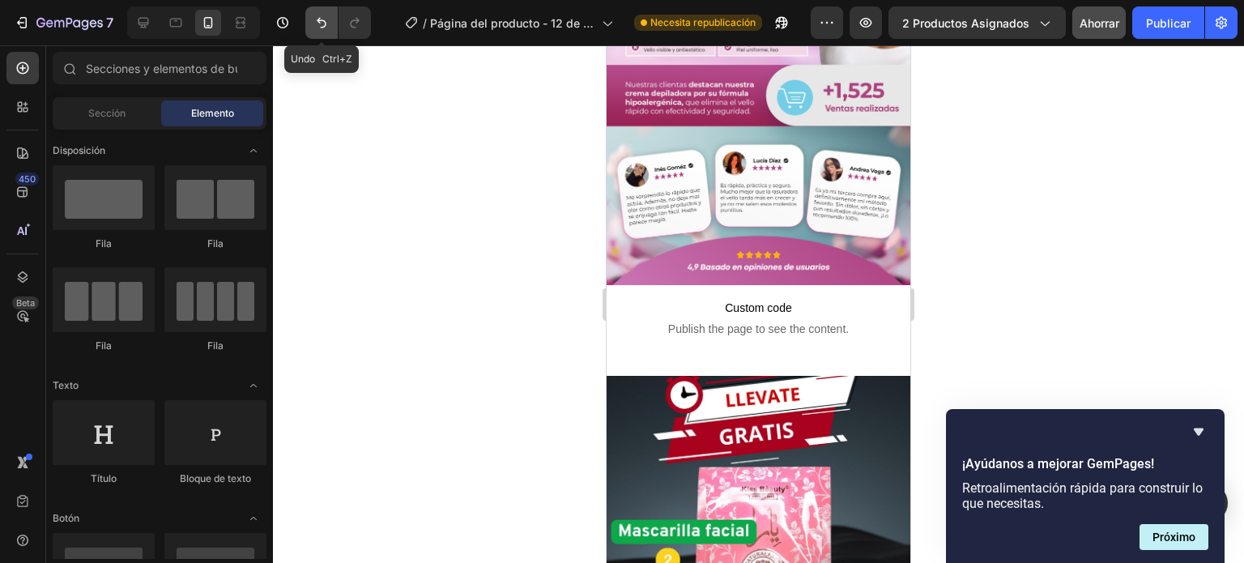
click at [311, 32] on button "Deshacer/Rehacer" at bounding box center [321, 22] width 32 height 32
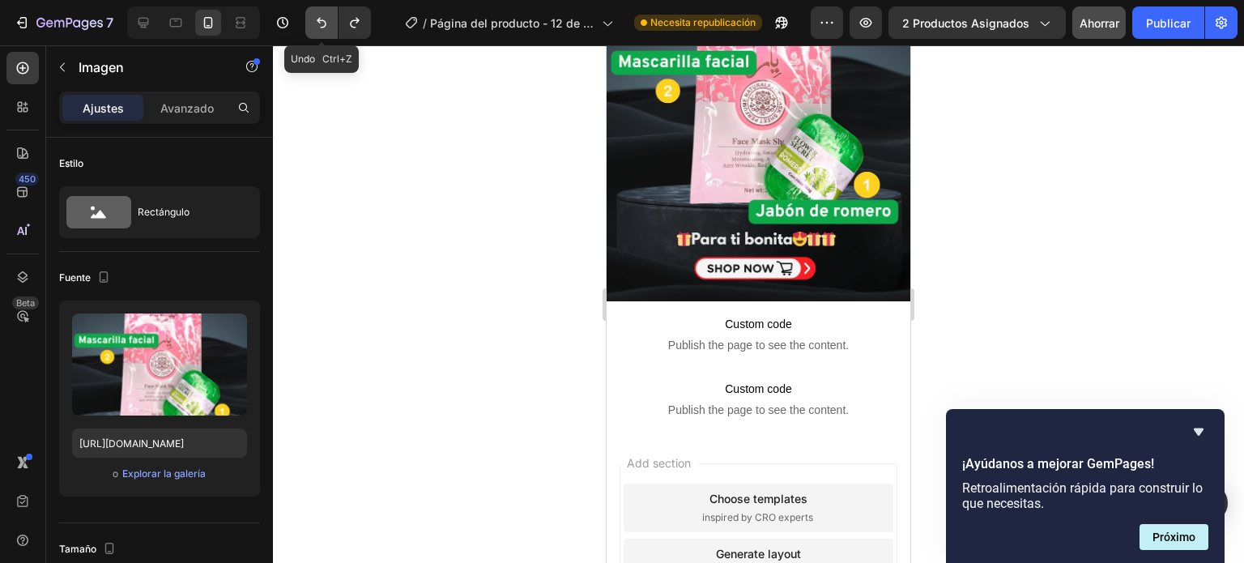
click at [311, 32] on button "Deshacer/Rehacer" at bounding box center [321, 22] width 32 height 32
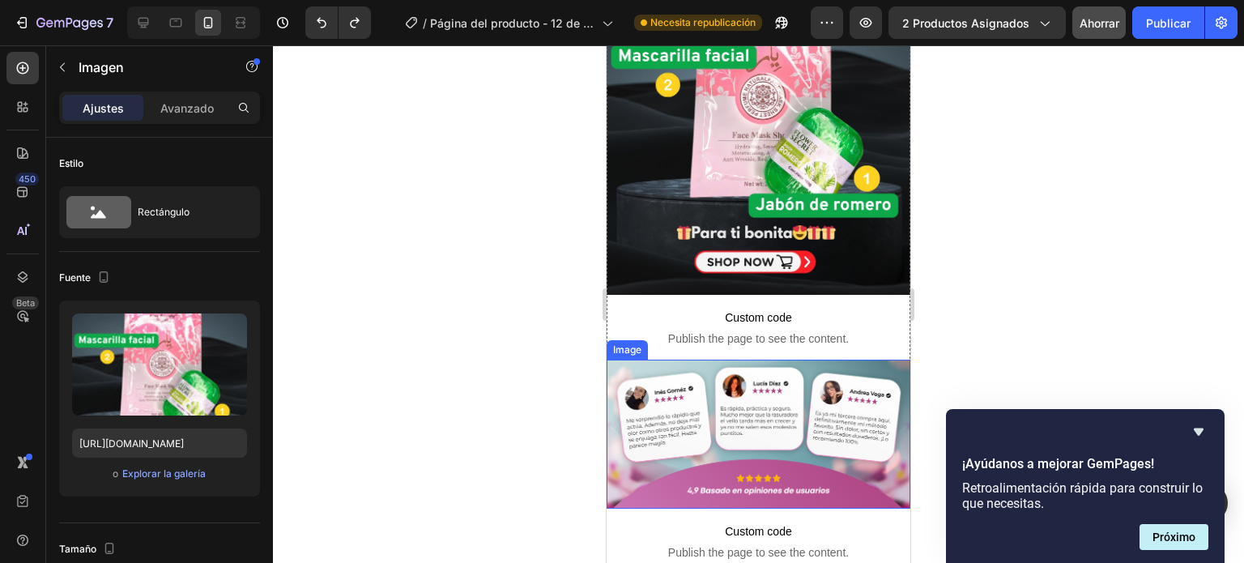
scroll to position [311, 0]
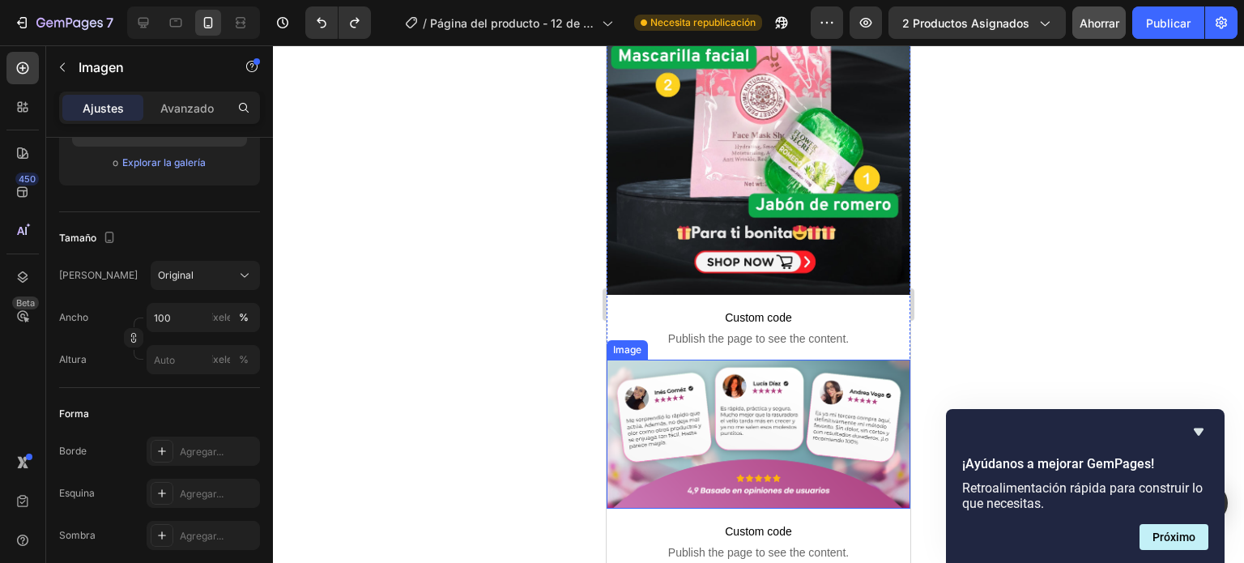
click at [781, 360] on img at bounding box center [759, 434] width 304 height 148
click at [499, 220] on div at bounding box center [758, 304] width 971 height 518
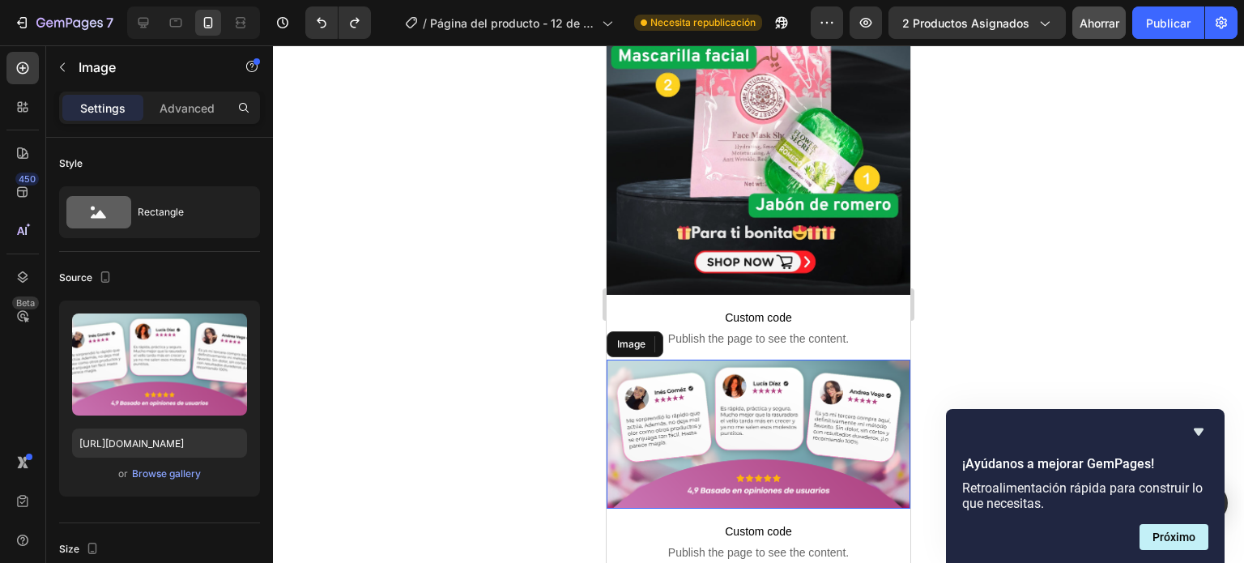
click at [700, 360] on img at bounding box center [759, 434] width 304 height 148
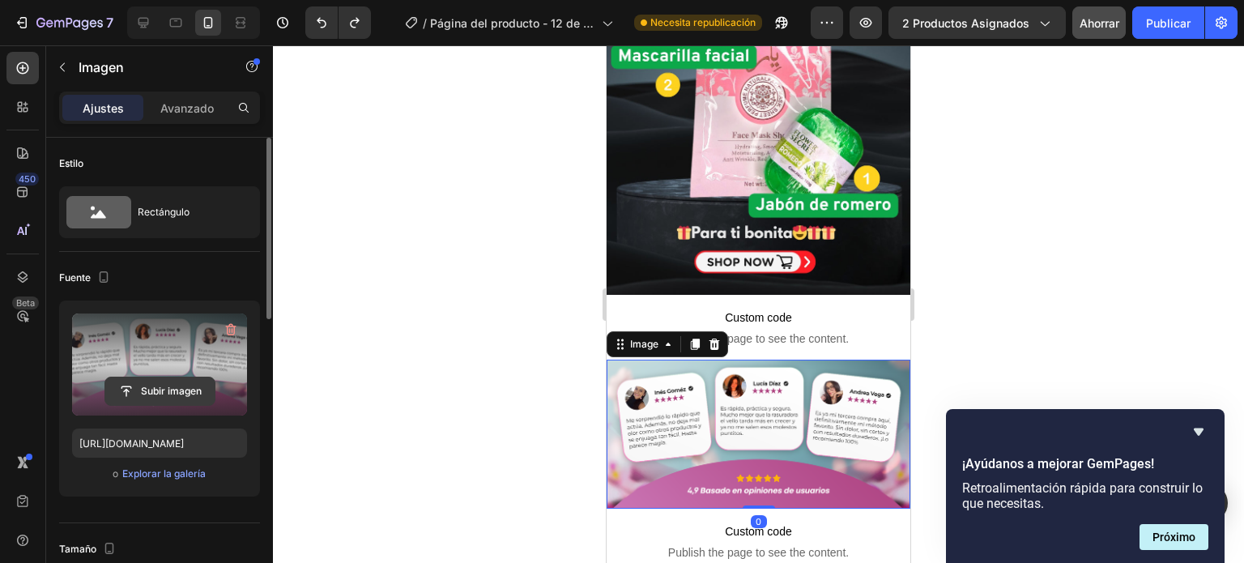
click at [125, 391] on input "file" at bounding box center [159, 391] width 109 height 28
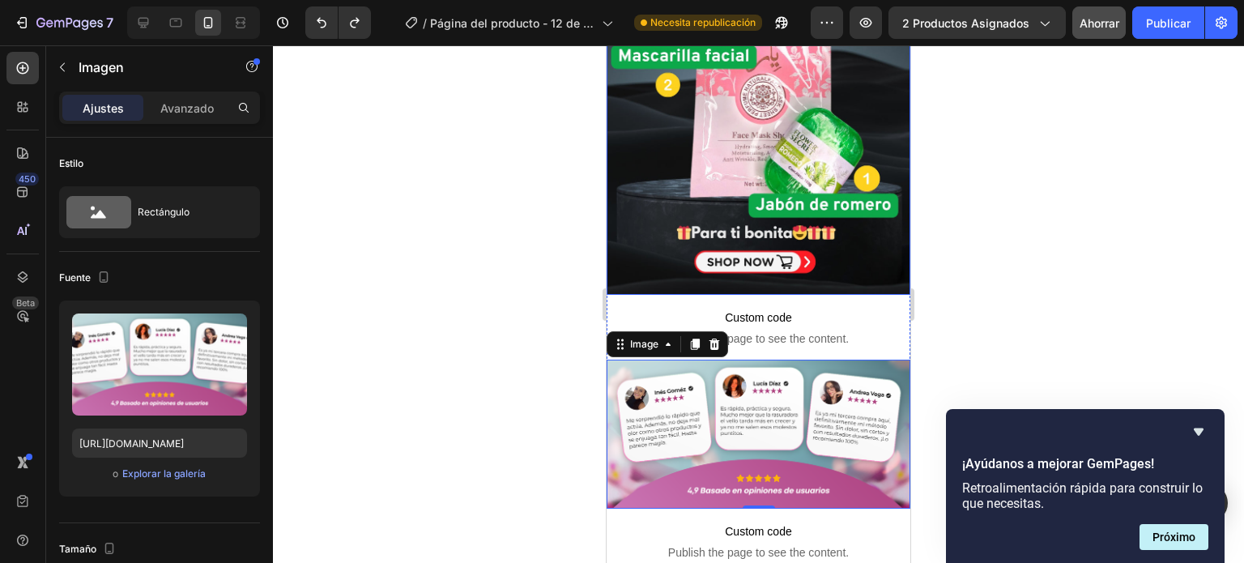
click at [667, 118] on img at bounding box center [759, 98] width 304 height 394
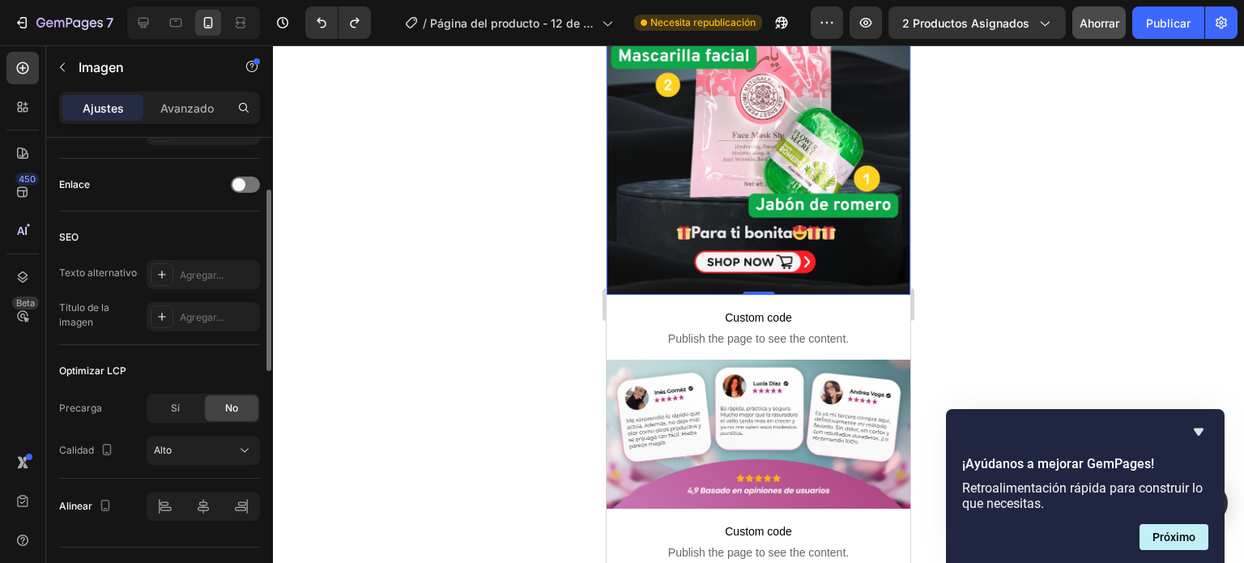
scroll to position [750, 0]
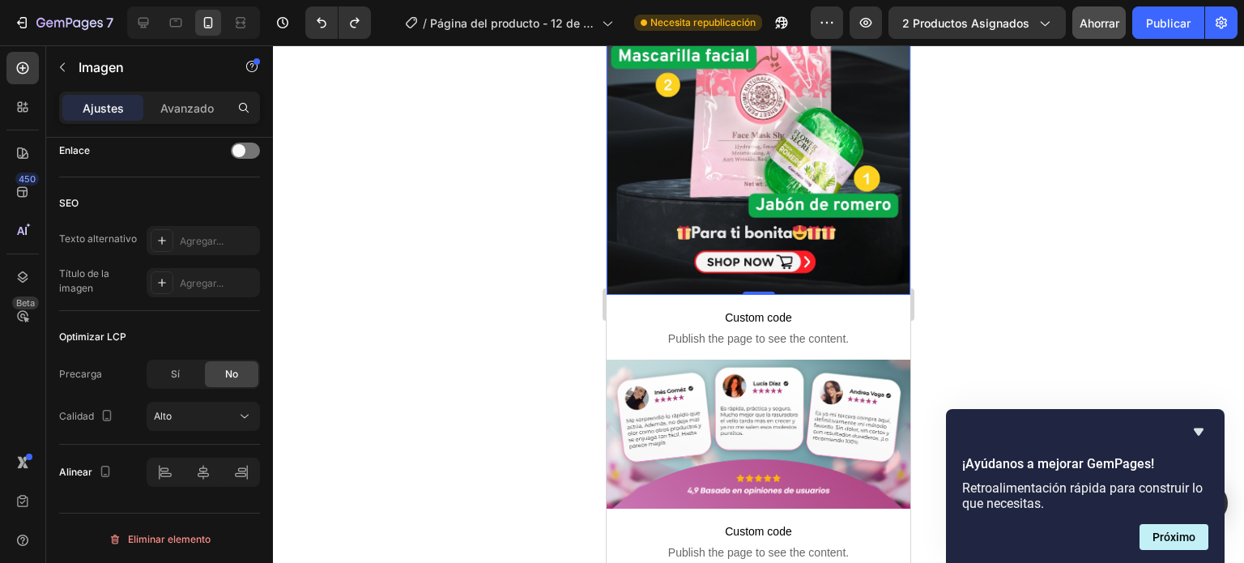
click at [755, 72] on img at bounding box center [759, 98] width 304 height 394
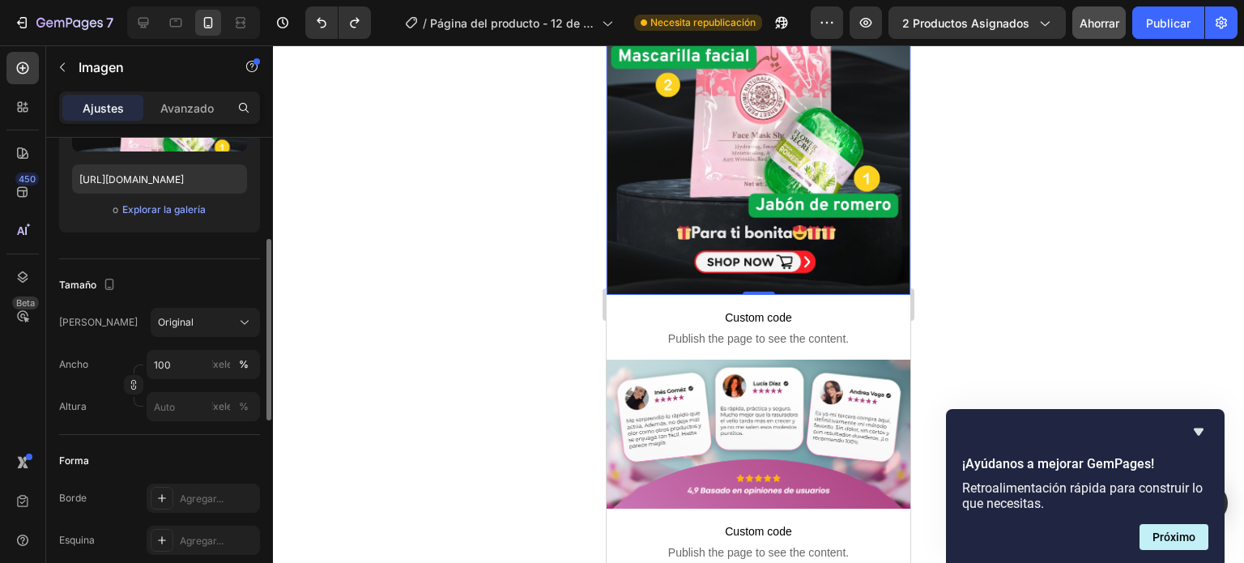
scroll to position [0, 0]
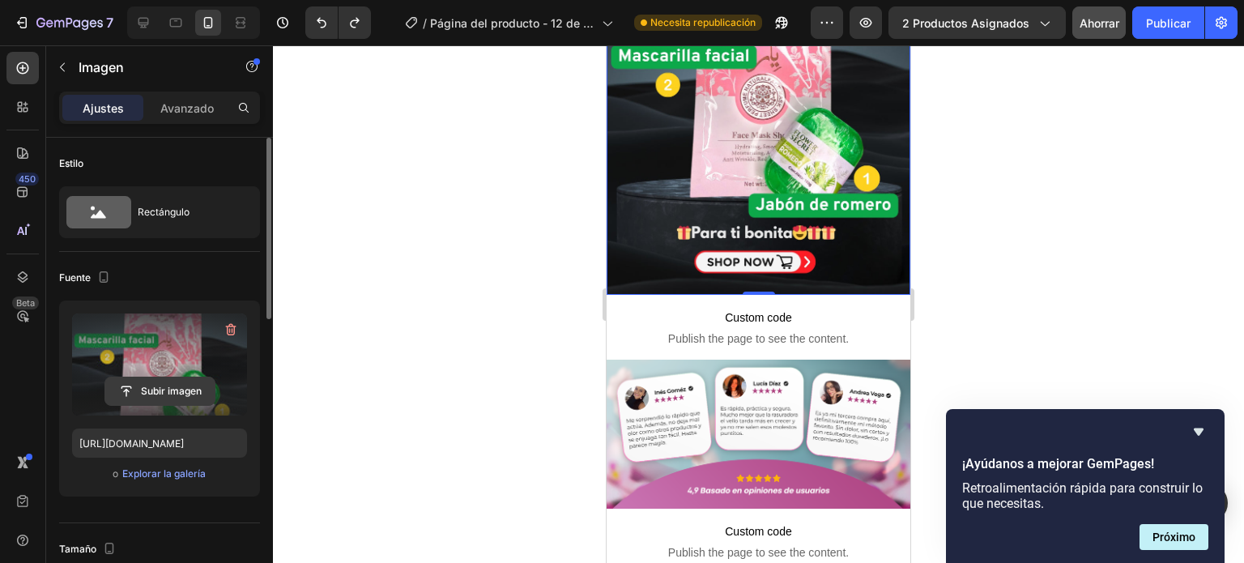
click at [136, 383] on input "file" at bounding box center [159, 391] width 109 height 28
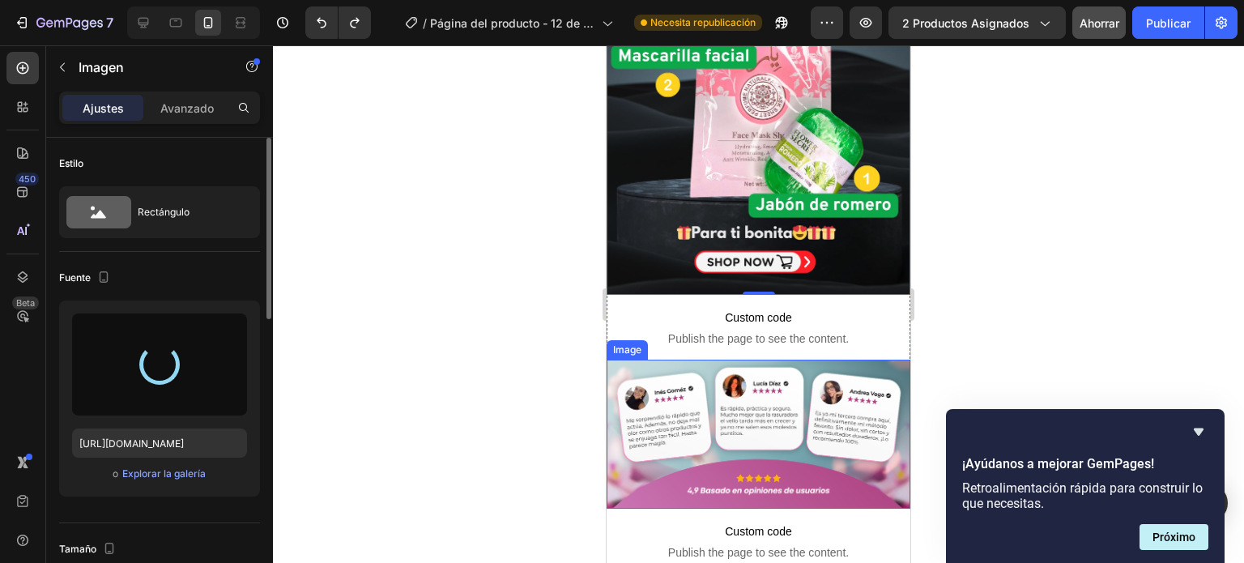
type input "[URL][DOMAIN_NAME]"
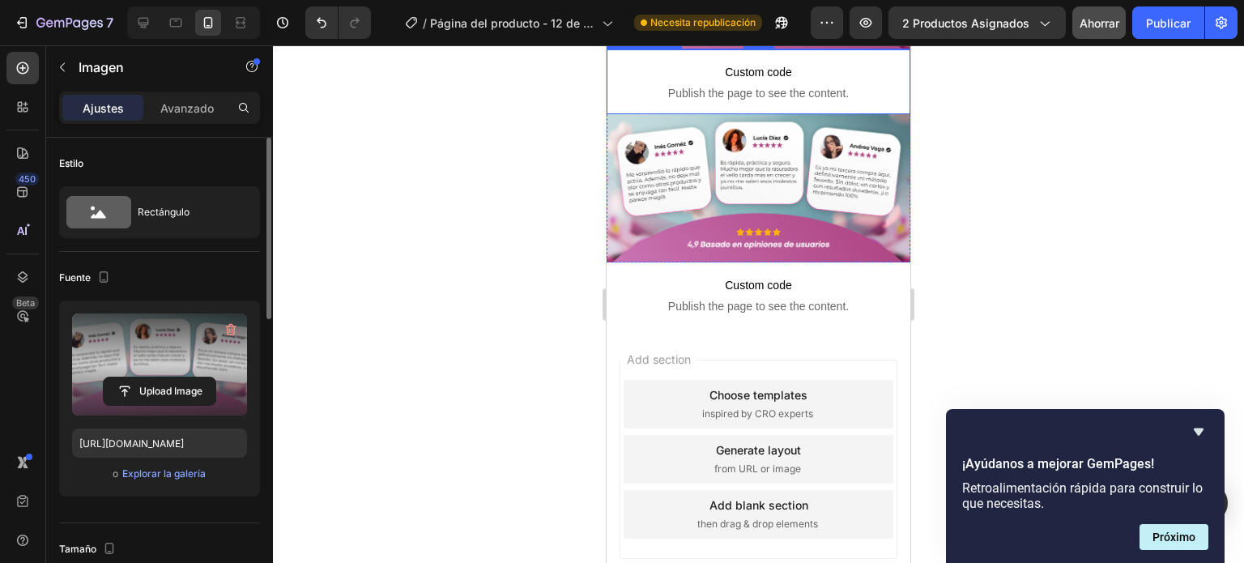
scroll to position [1826, 0]
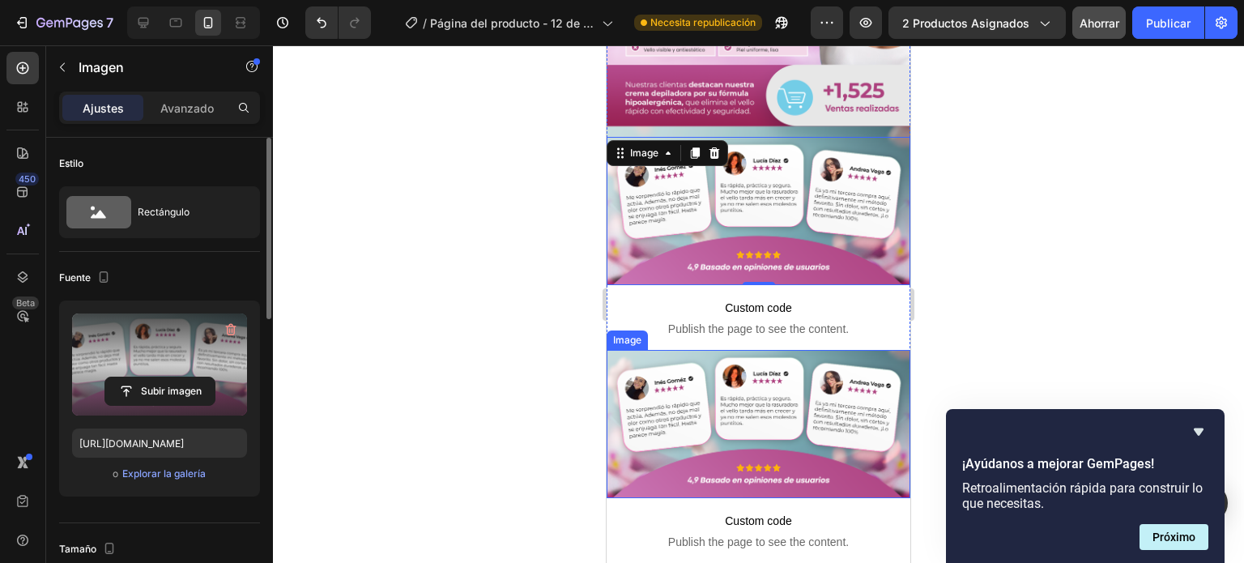
click at [747, 350] on img at bounding box center [759, 424] width 304 height 148
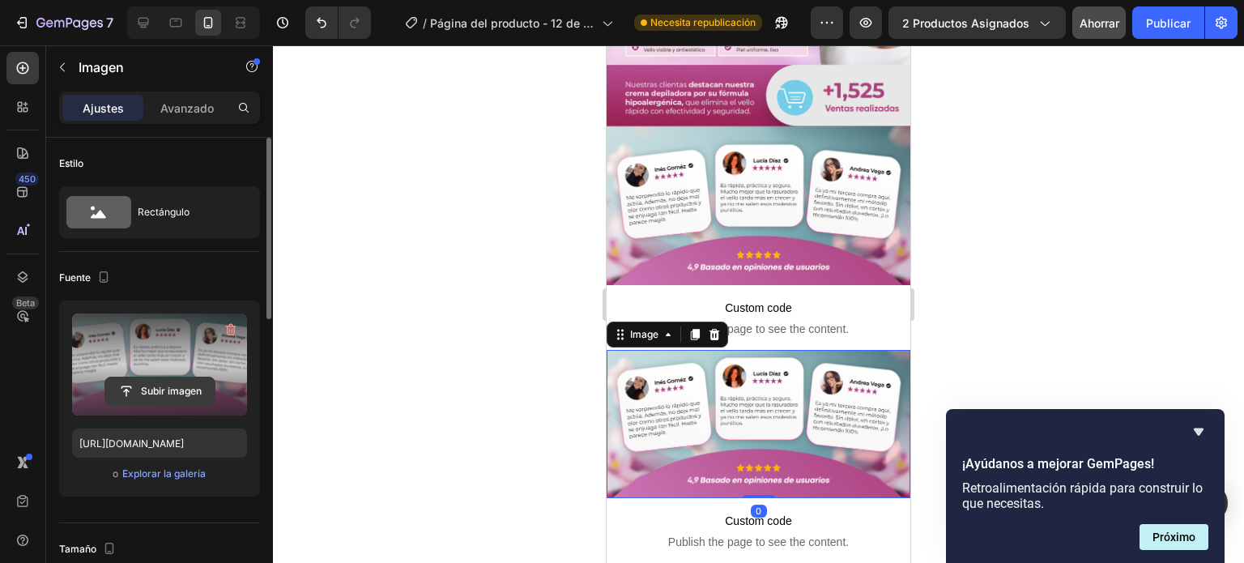
click at [153, 391] on input "file" at bounding box center [159, 391] width 109 height 28
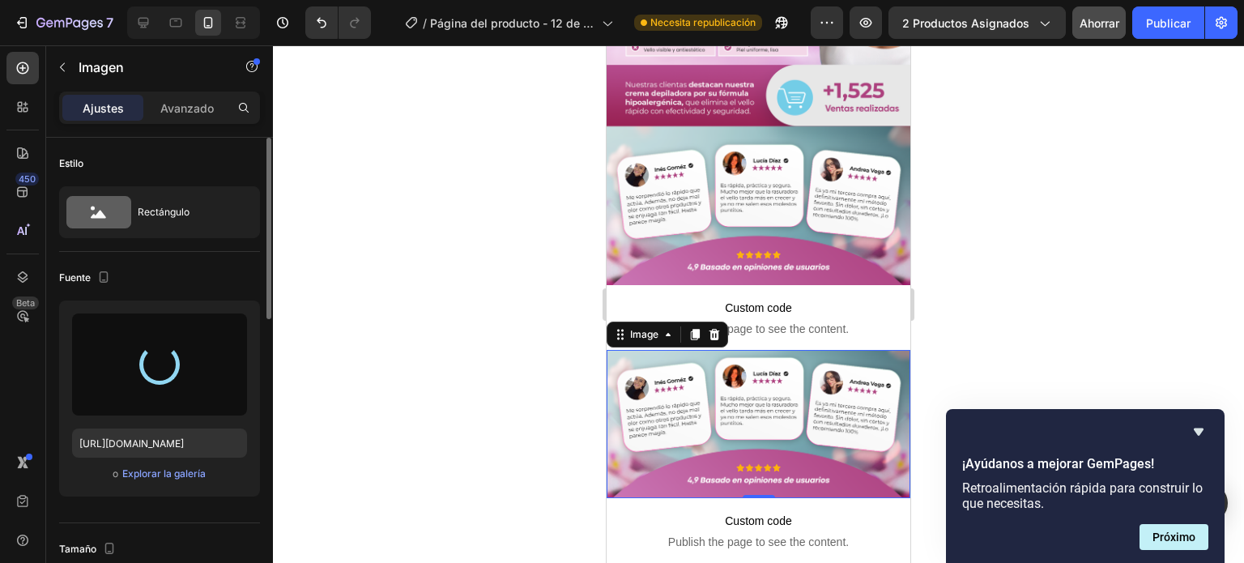
type input "[URL][DOMAIN_NAME]"
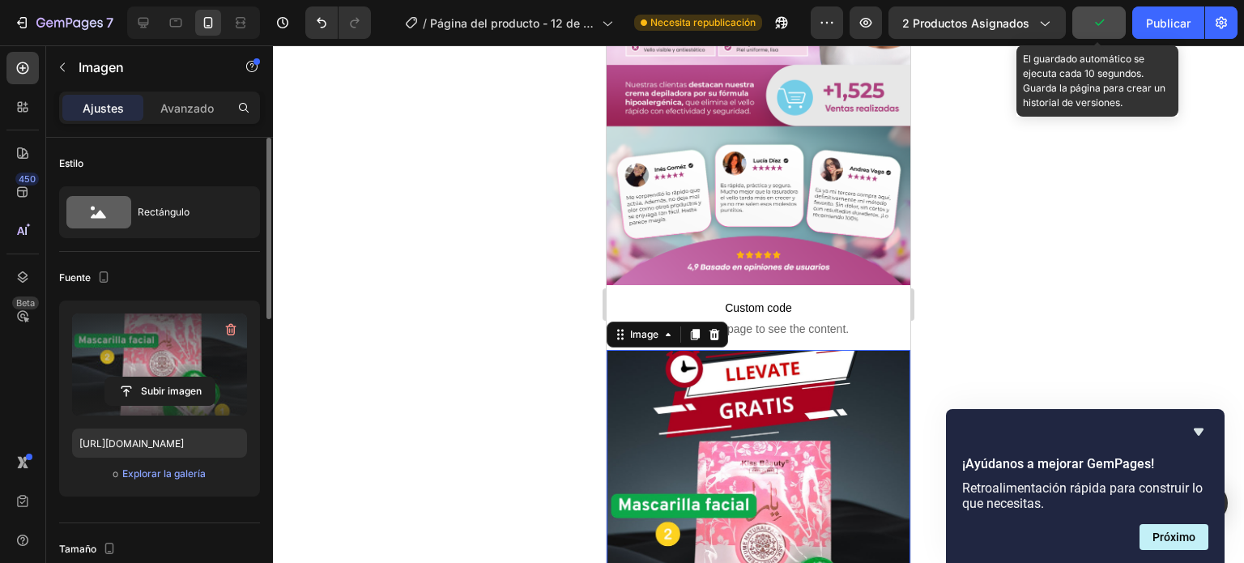
click at [1107, 33] on button "button" at bounding box center [1098, 22] width 53 height 32
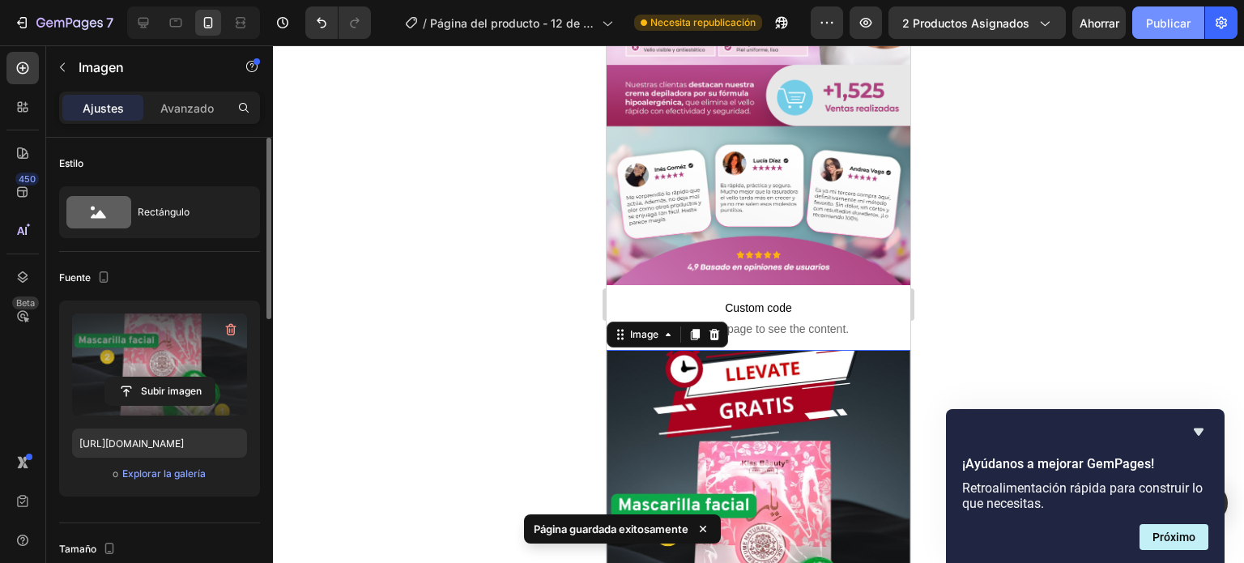
click at [1154, 28] on font "Publicar" at bounding box center [1168, 23] width 45 height 14
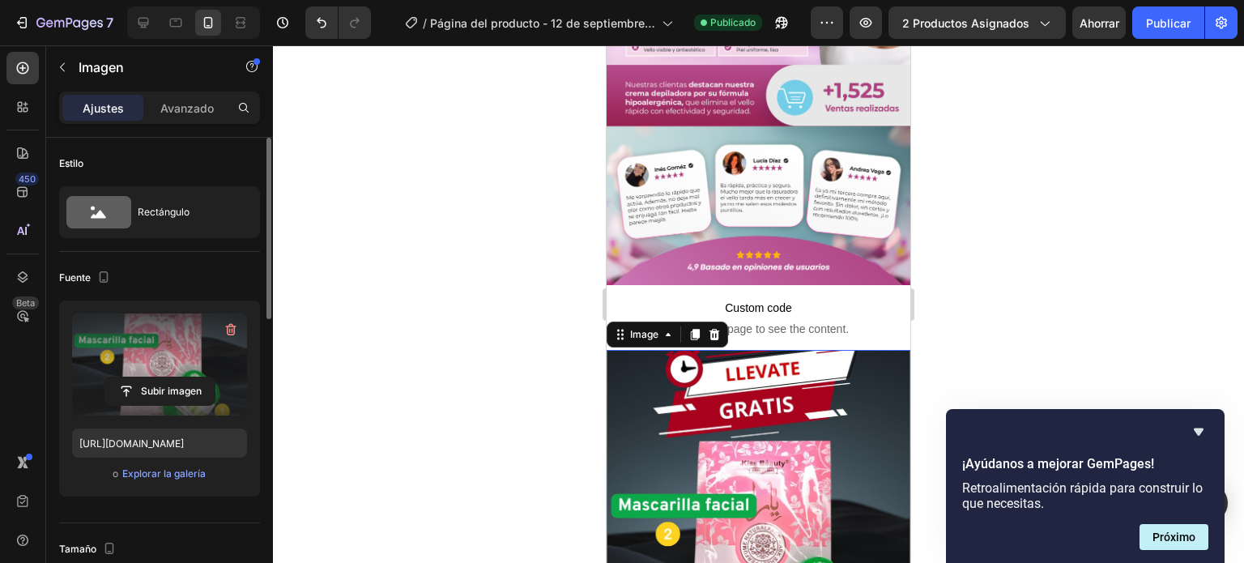
click at [498, 162] on div at bounding box center [758, 304] width 971 height 518
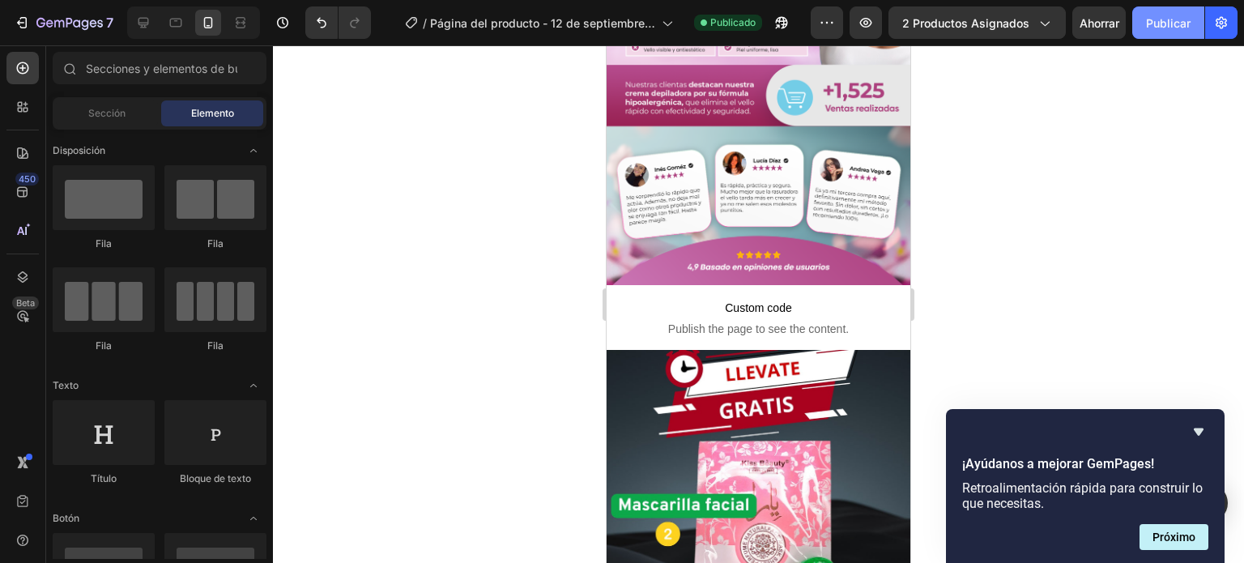
click at [1155, 19] on font "Publicar" at bounding box center [1168, 23] width 45 height 14
click at [1218, 20] on icon "button" at bounding box center [1221, 23] width 16 height 16
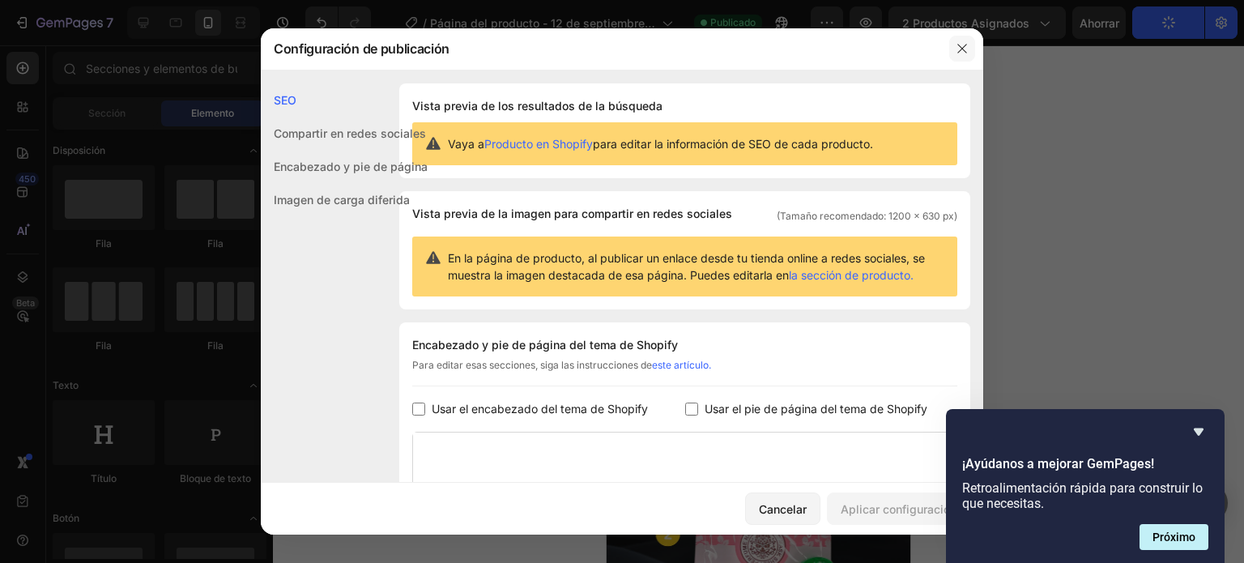
click at [962, 50] on icon "button" at bounding box center [962, 48] width 13 height 13
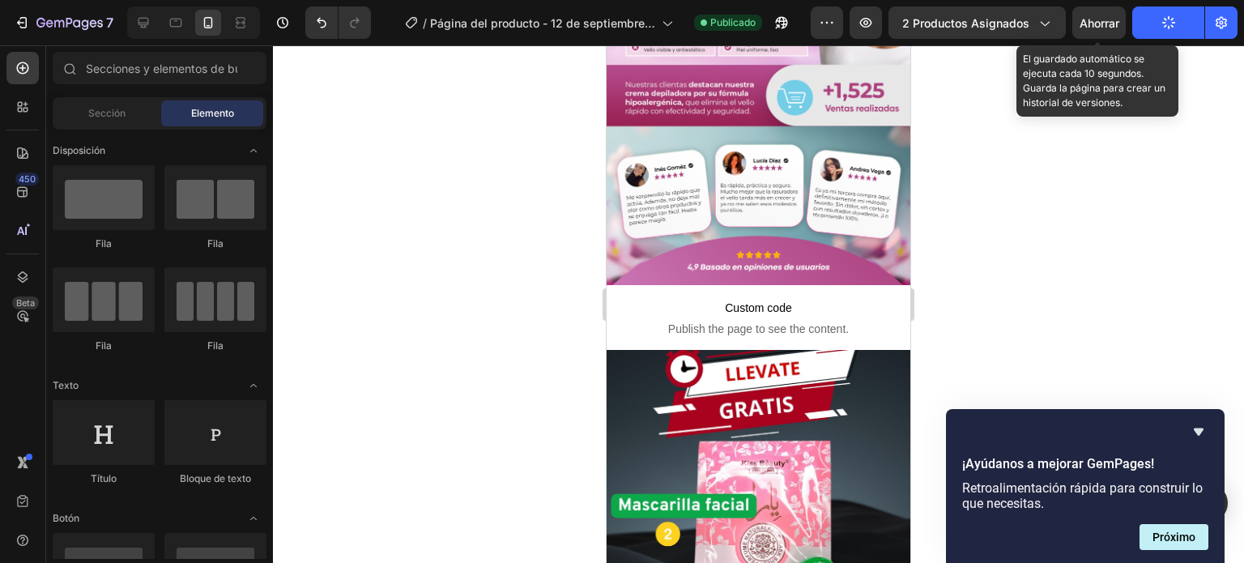
click at [1107, 28] on font "Ahorrar" at bounding box center [1100, 23] width 40 height 14
